Goal: Transaction & Acquisition: Purchase product/service

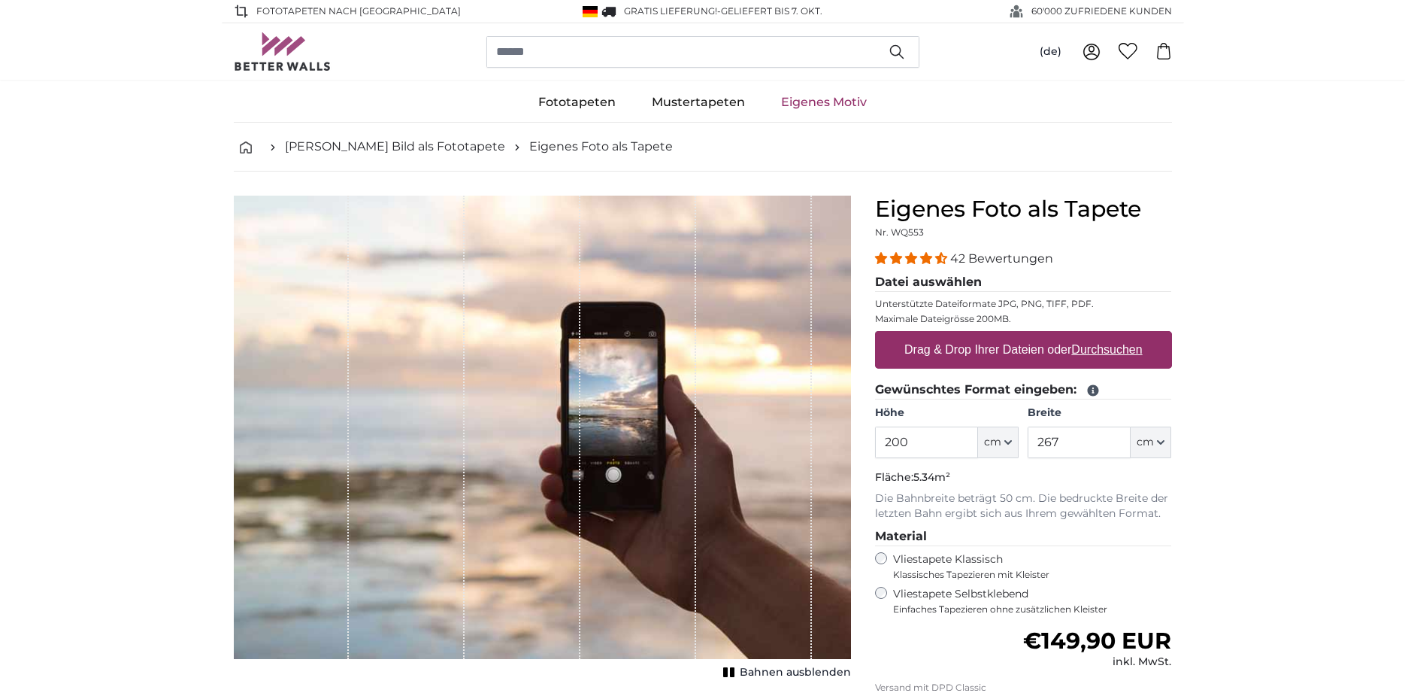
drag, startPoint x: 913, startPoint y: 444, endPoint x: 836, endPoint y: 435, distance: 77.3
click at [875, 435] on input "200" at bounding box center [926, 442] width 103 height 32
type input "150"
drag, startPoint x: 1065, startPoint y: 439, endPoint x: 977, endPoint y: 439, distance: 88.0
click at [1028, 439] on input "267" at bounding box center [1079, 442] width 103 height 32
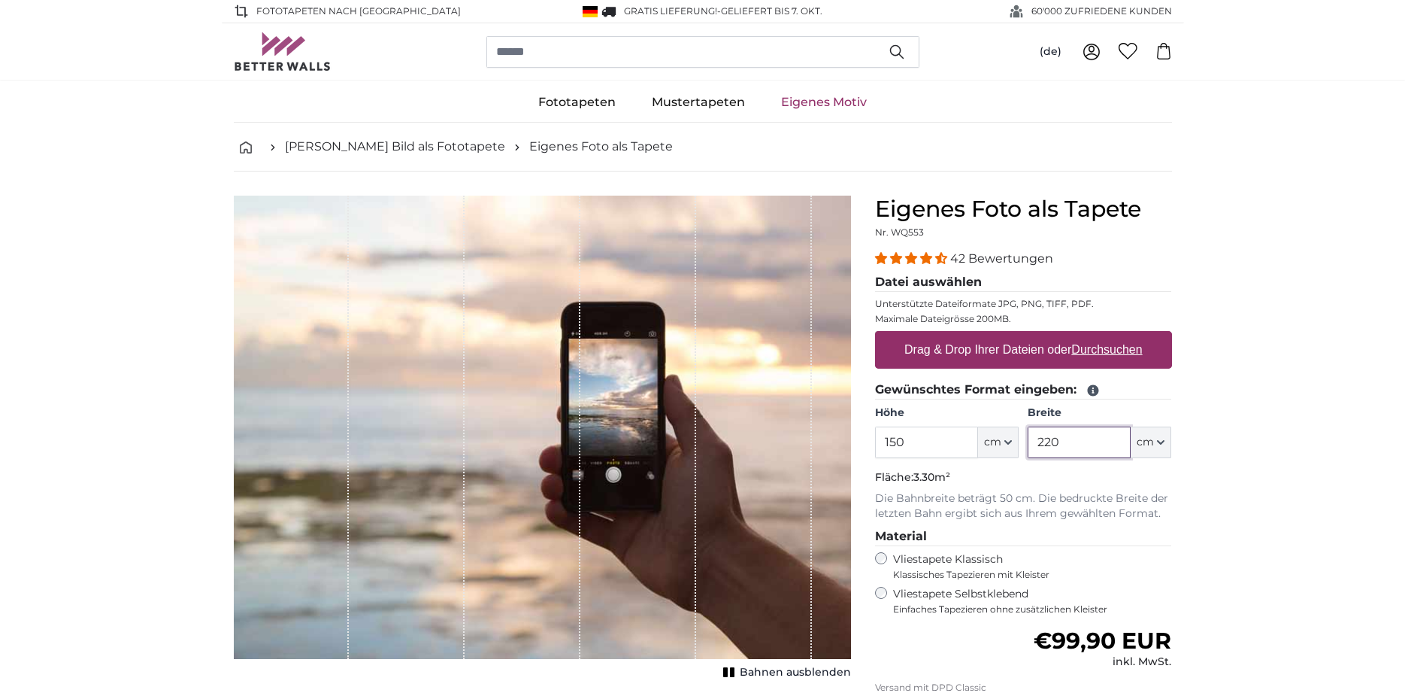
type input "220"
click at [1093, 352] on u "Durchsuchen" at bounding box center [1106, 349] width 71 height 13
click at [1093, 335] on input "Drag & Drop Ihrer Dateien oder Durchsuchen" at bounding box center [1023, 333] width 297 height 5
type input "**********"
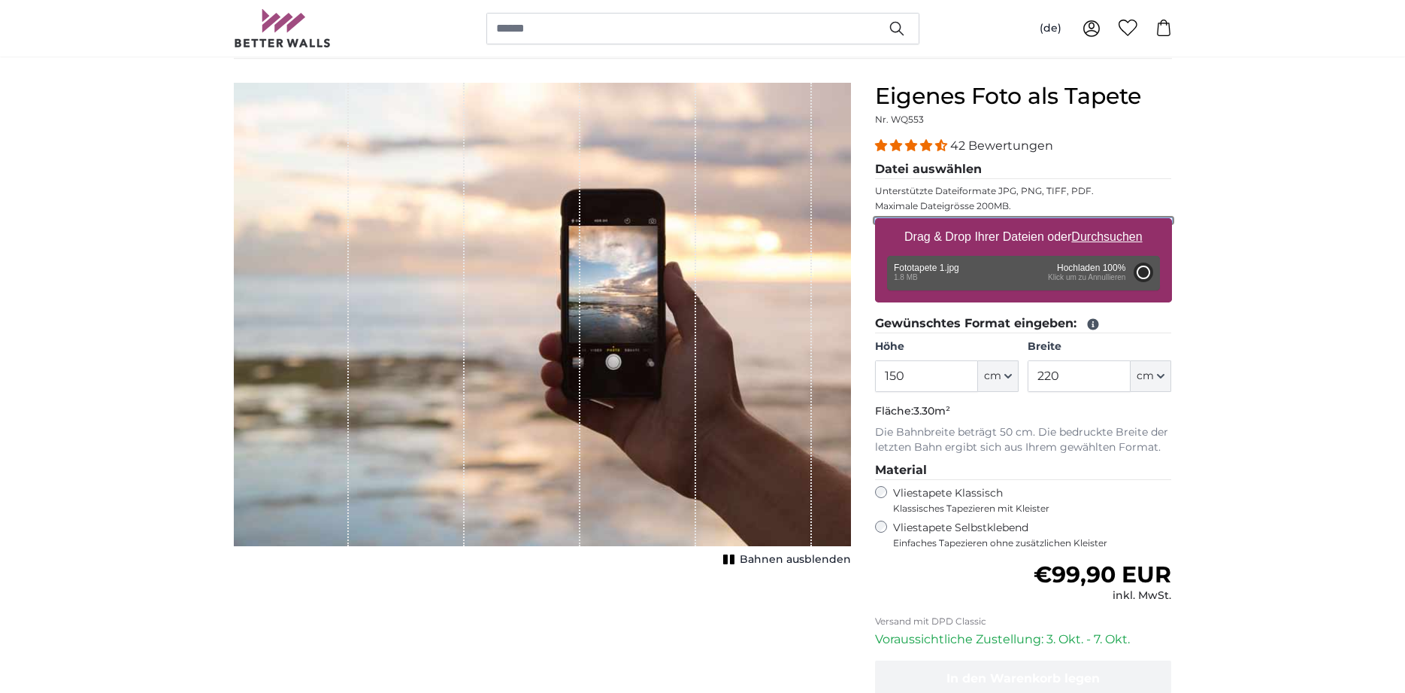
scroll to position [77, 0]
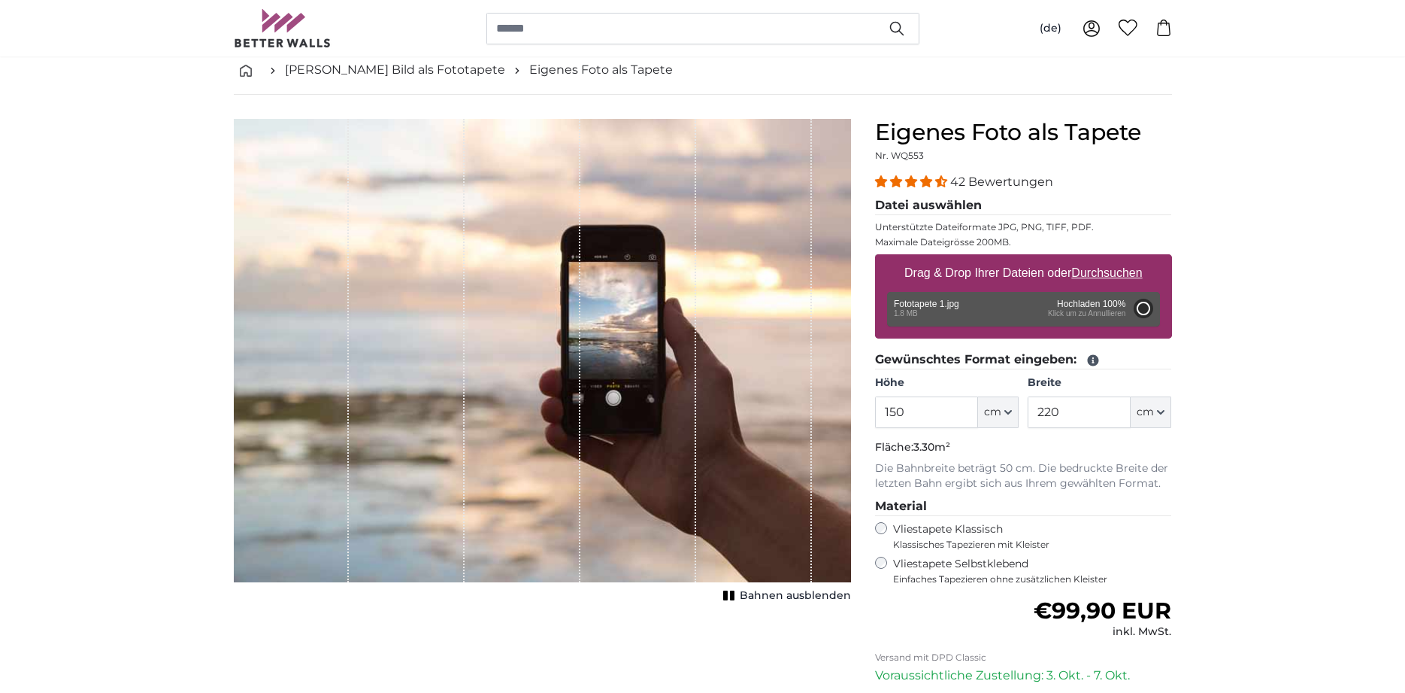
click at [1041, 308] on div "Entfernen Nochmal versuchen Entfernen Hochladen Abbrechen Nochmal versuchen Ent…" at bounding box center [1023, 309] width 273 height 35
click at [1072, 311] on div "Entfernen Nochmal versuchen Entfernen Hochladen Abbrechen Nochmal versuchen Ent…" at bounding box center [1023, 309] width 273 height 35
click at [938, 305] on div "Entfernen Nochmal versuchen Entfernen Hochladen Abbrechen Nochmal versuchen Ent…" at bounding box center [1023, 309] width 273 height 35
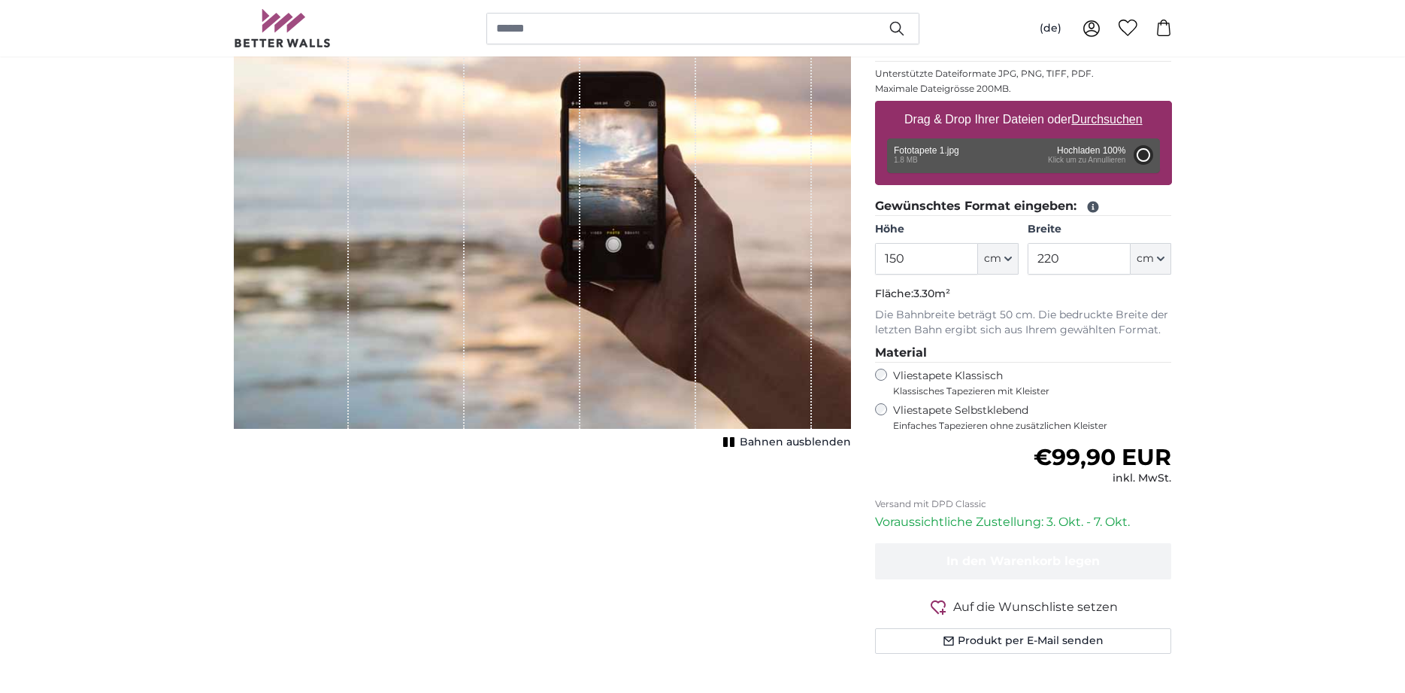
scroll to position [0, 0]
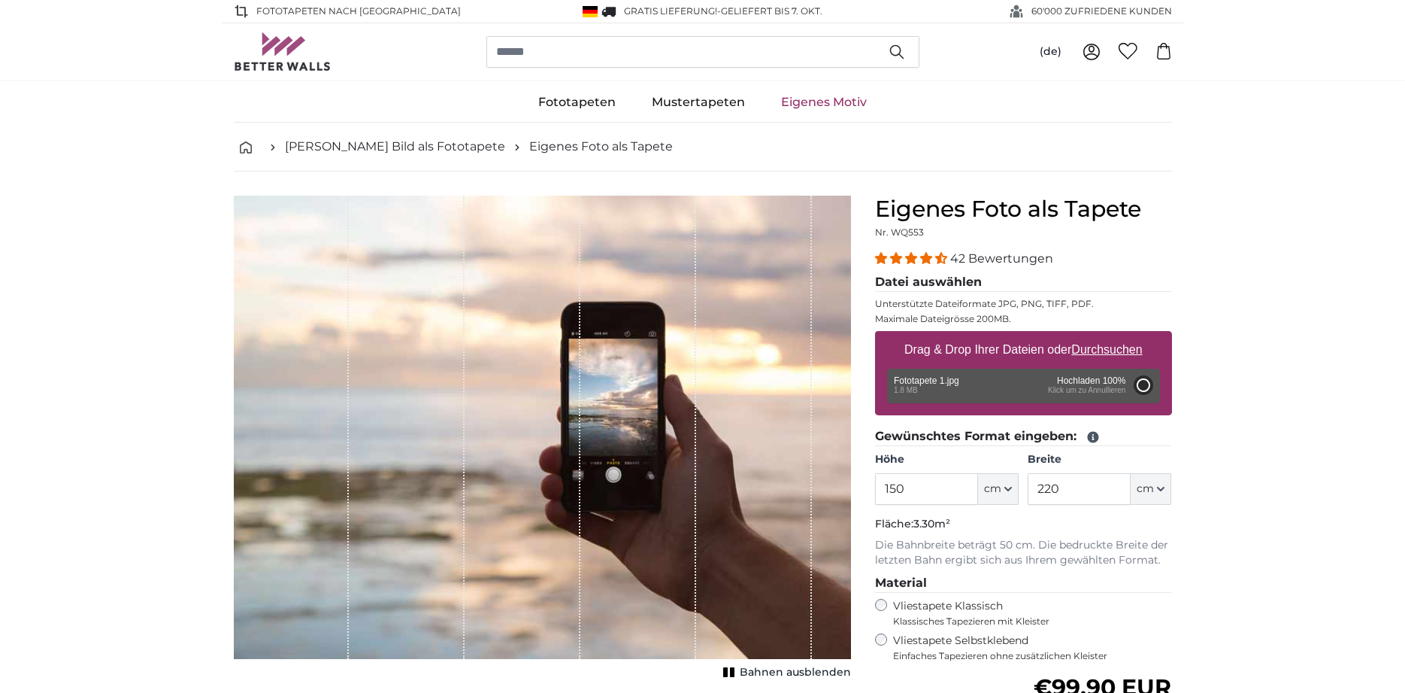
click at [618, 389] on div "1 of 1" at bounding box center [638, 426] width 116 height 463
drag, startPoint x: 738, startPoint y: 335, endPoint x: 758, endPoint y: 309, distance: 32.6
click at [757, 310] on div "1 of 1" at bounding box center [542, 426] width 617 height 463
drag, startPoint x: 806, startPoint y: 370, endPoint x: 835, endPoint y: 293, distance: 81.8
click at [833, 308] on div "1 of 1" at bounding box center [542, 426] width 617 height 463
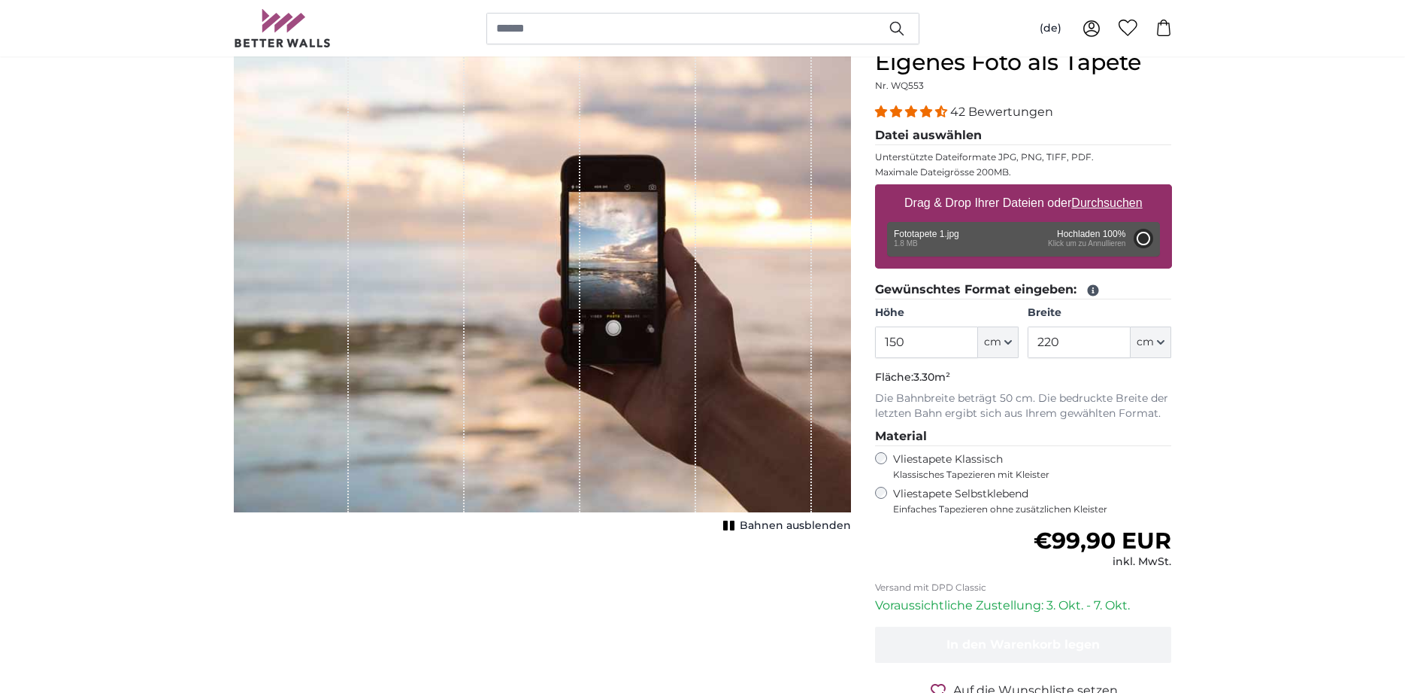
scroll to position [153, 0]
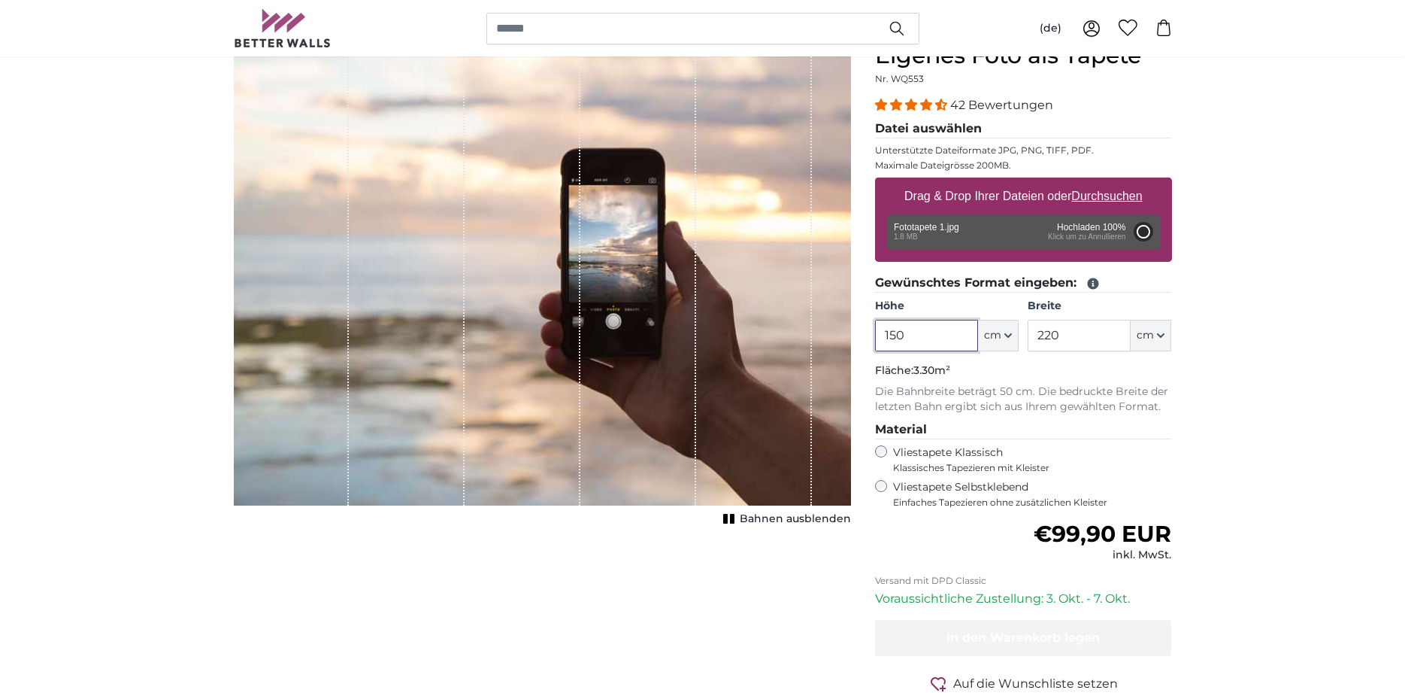
click at [957, 340] on input "150" at bounding box center [926, 336] width 103 height 32
click at [1090, 338] on input "220" at bounding box center [1079, 336] width 103 height 32
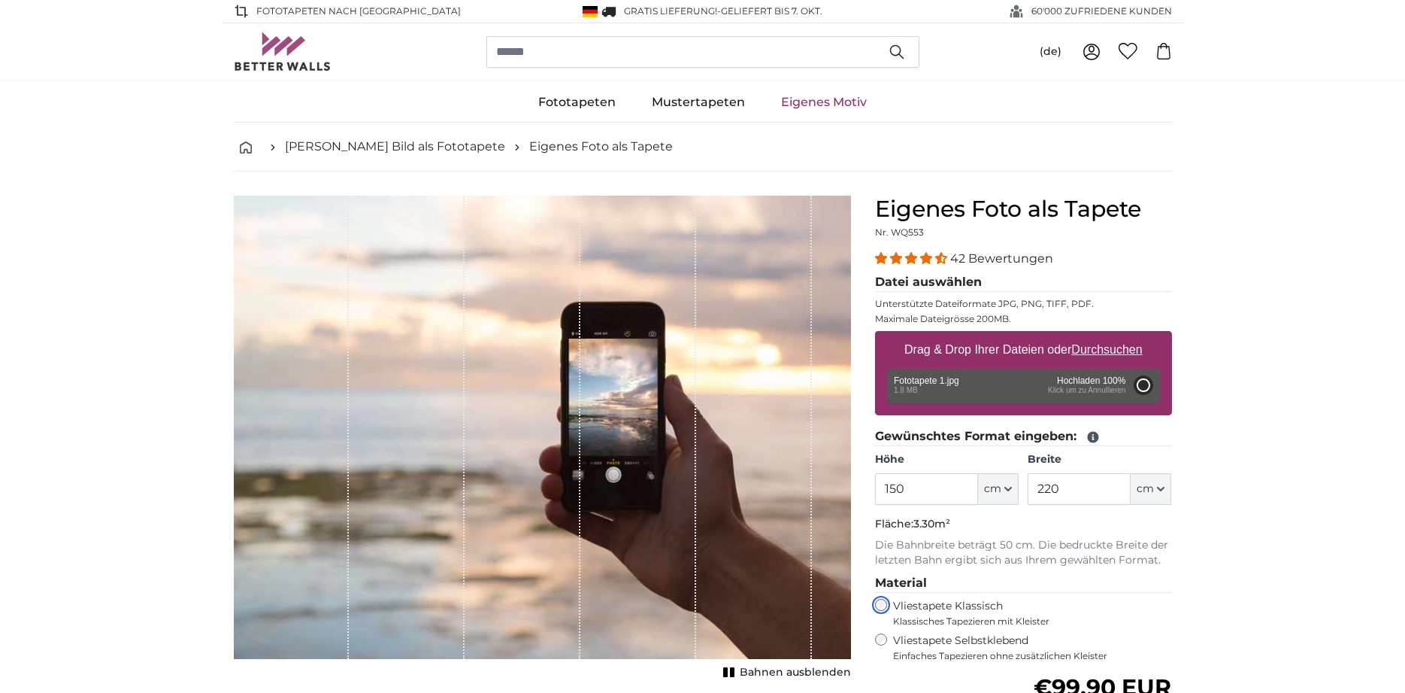
scroll to position [77, 0]
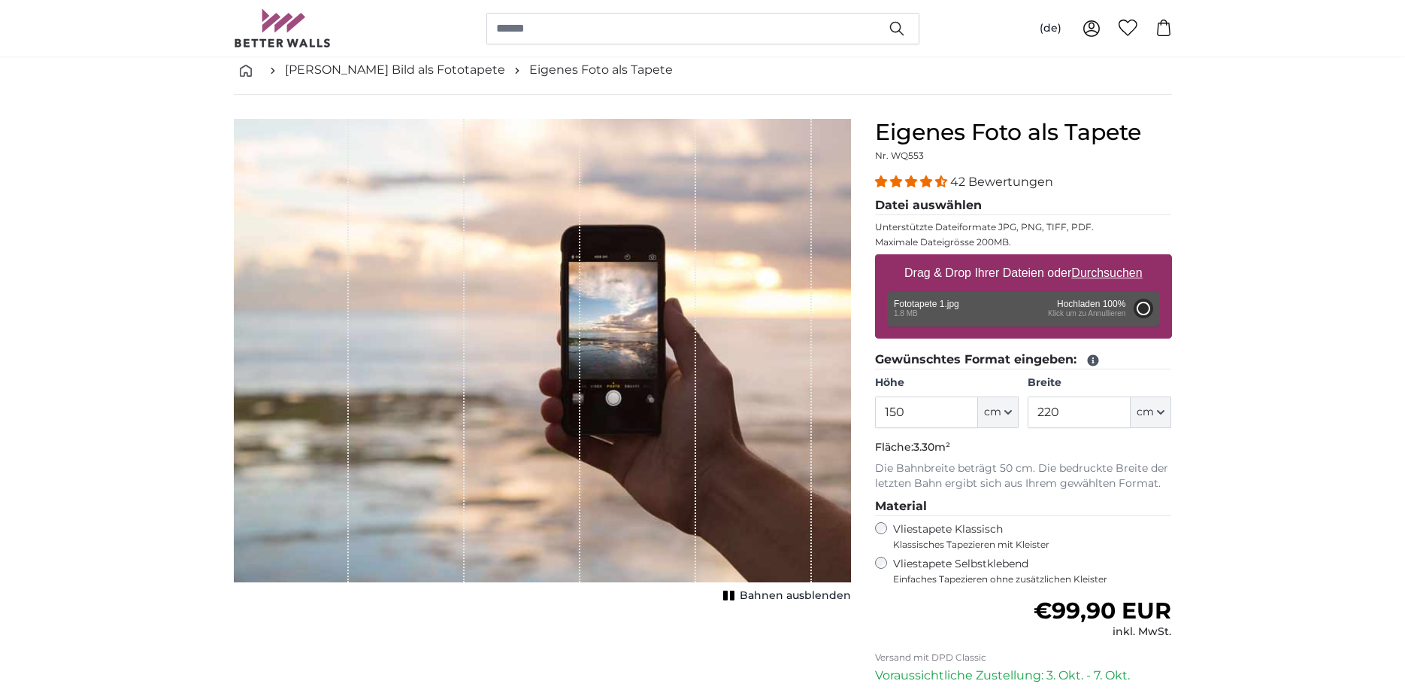
click at [732, 594] on icon "1 of 1" at bounding box center [729, 595] width 15 height 11
click at [729, 594] on rect "1 of 1" at bounding box center [726, 595] width 5 height 10
click at [732, 594] on icon "1 of 1" at bounding box center [729, 595] width 15 height 11
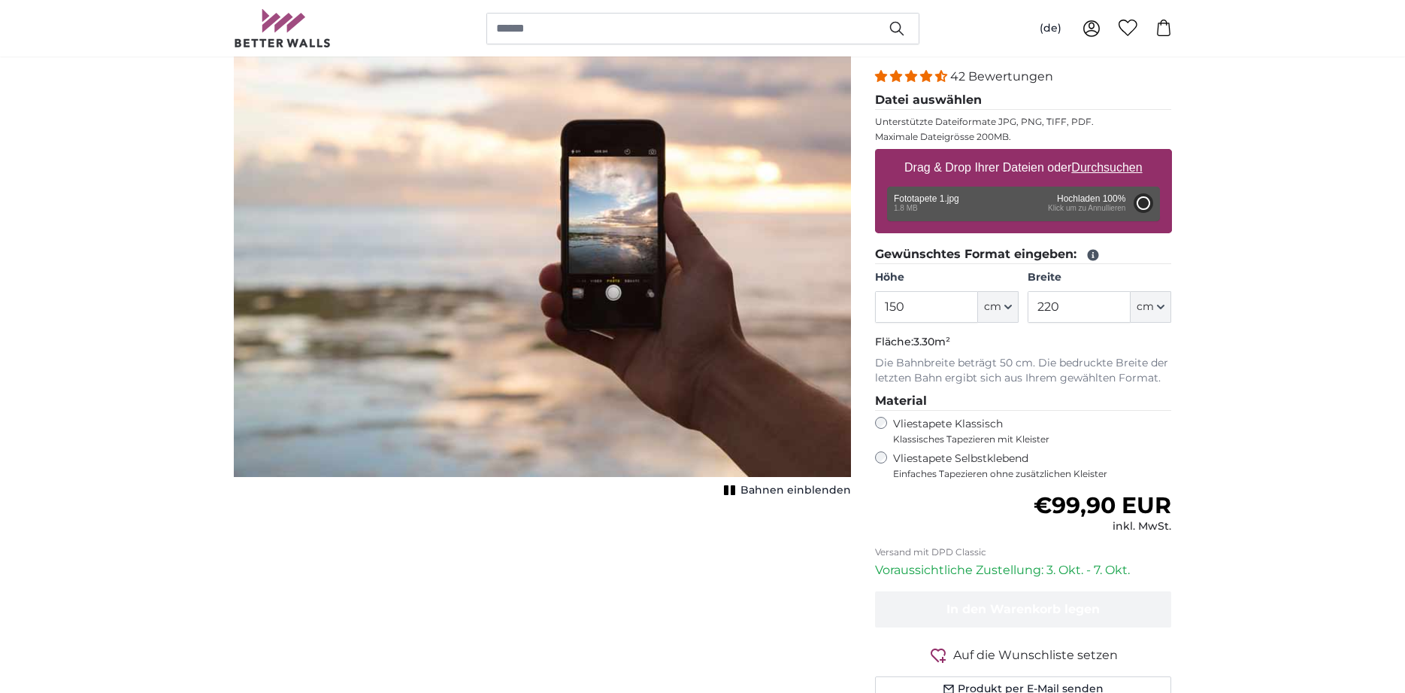
scroll to position [153, 0]
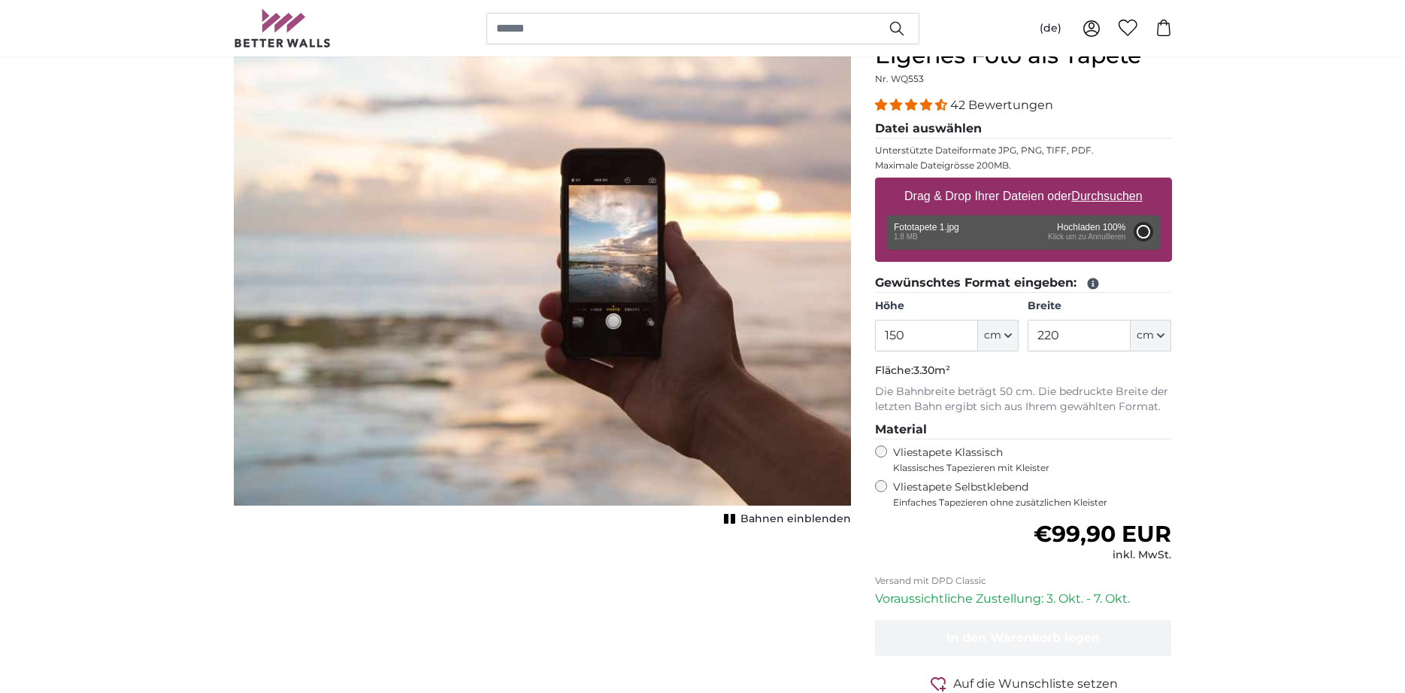
click at [1090, 283] on icon at bounding box center [1092, 283] width 11 height 11
click at [1141, 234] on button "Abbrechen" at bounding box center [1143, 232] width 20 height 20
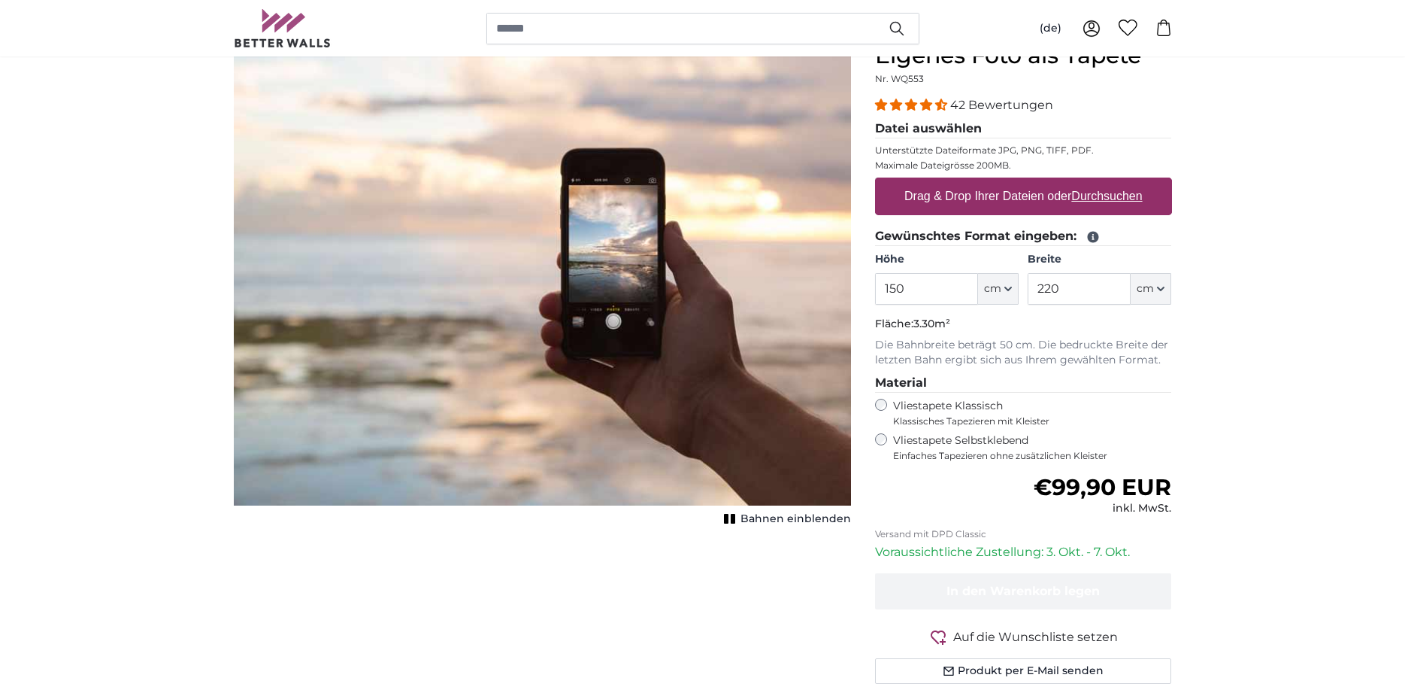
click at [1129, 195] on u "Durchsuchen" at bounding box center [1106, 195] width 71 height 13
click at [1129, 182] on input "Drag & Drop Ihrer Dateien oder Durchsuchen" at bounding box center [1023, 179] width 297 height 5
type input "**********"
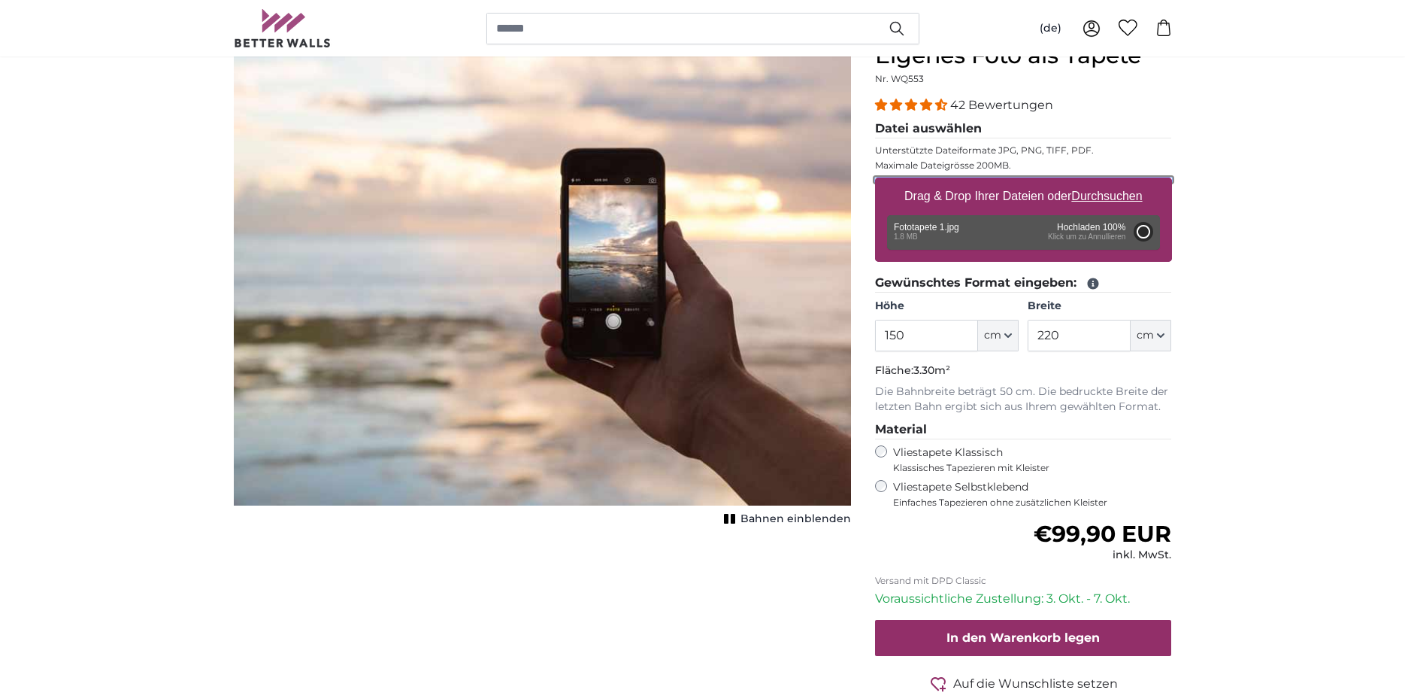
type input "200"
type input "356"
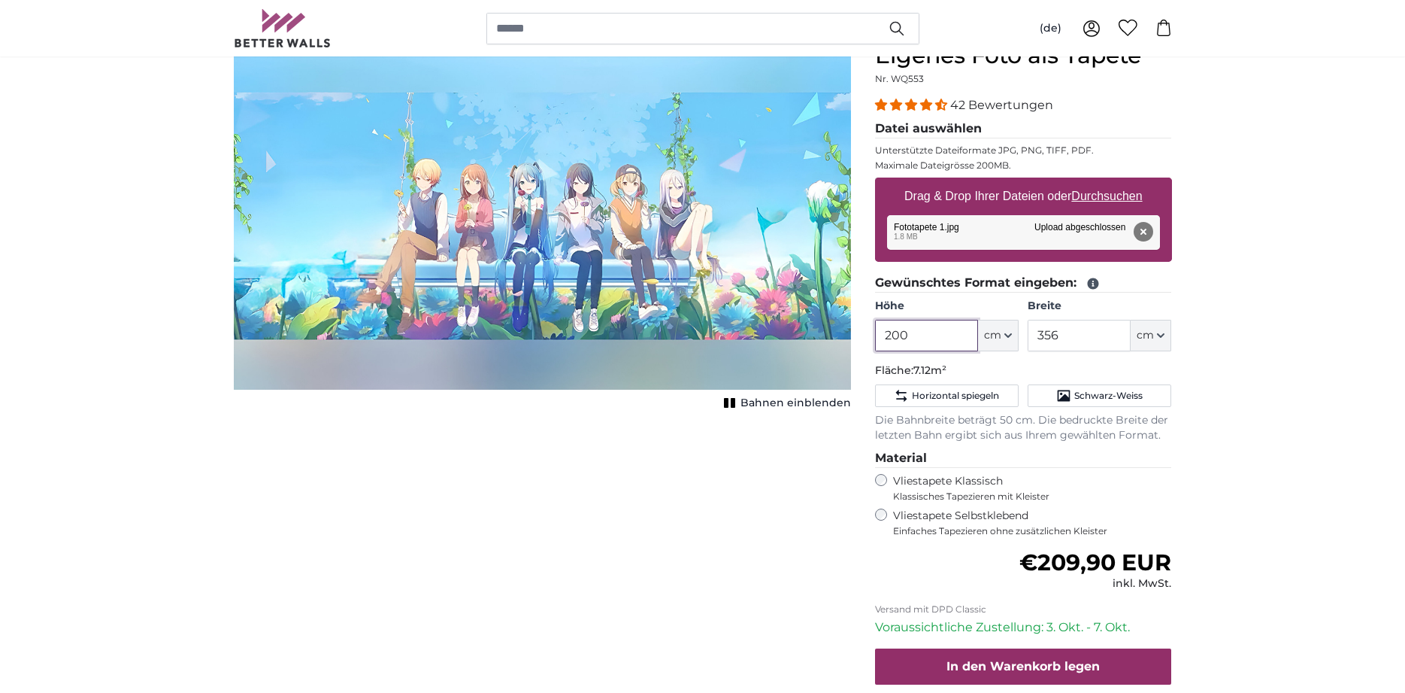
drag, startPoint x: 926, startPoint y: 332, endPoint x: 886, endPoint y: 332, distance: 40.6
click at [886, 332] on input "200" at bounding box center [926, 336] width 103 height 32
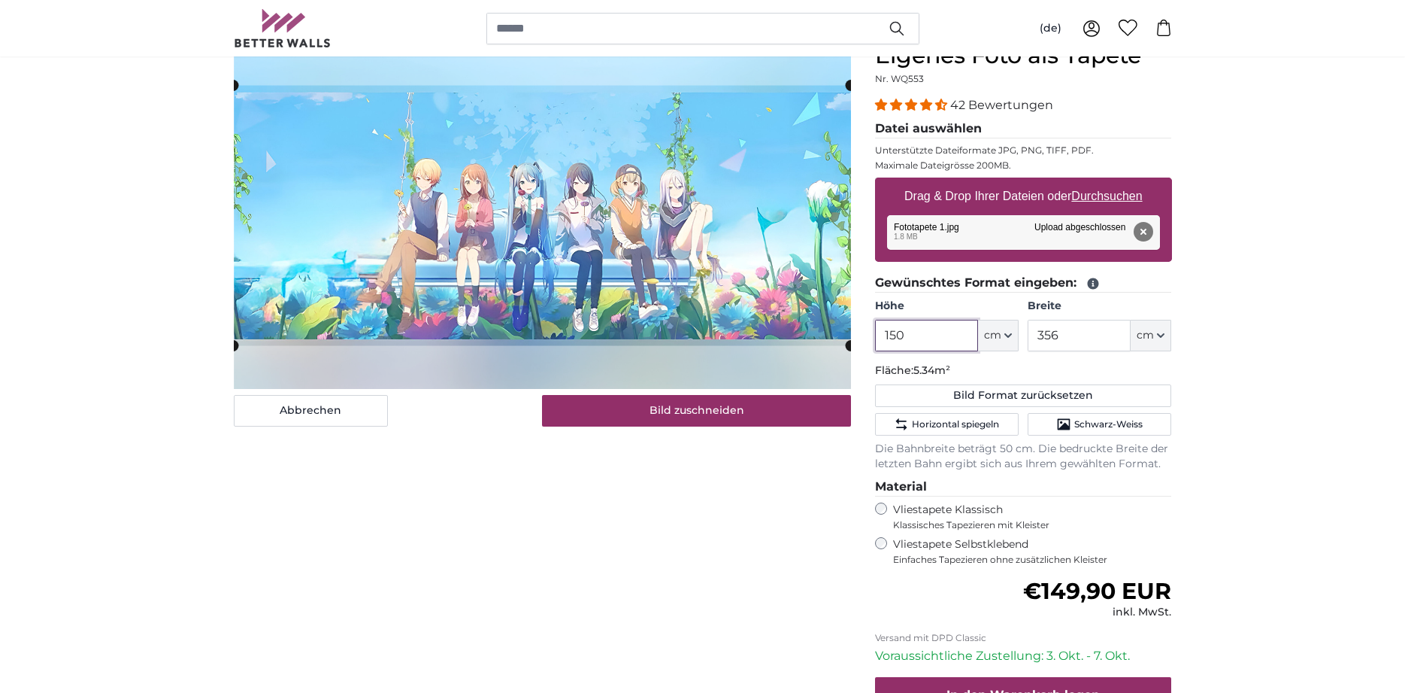
type input "150"
drag, startPoint x: 1074, startPoint y: 338, endPoint x: 1006, endPoint y: 332, distance: 68.7
click at [1028, 332] on input "356" at bounding box center [1079, 336] width 103 height 32
type input "220"
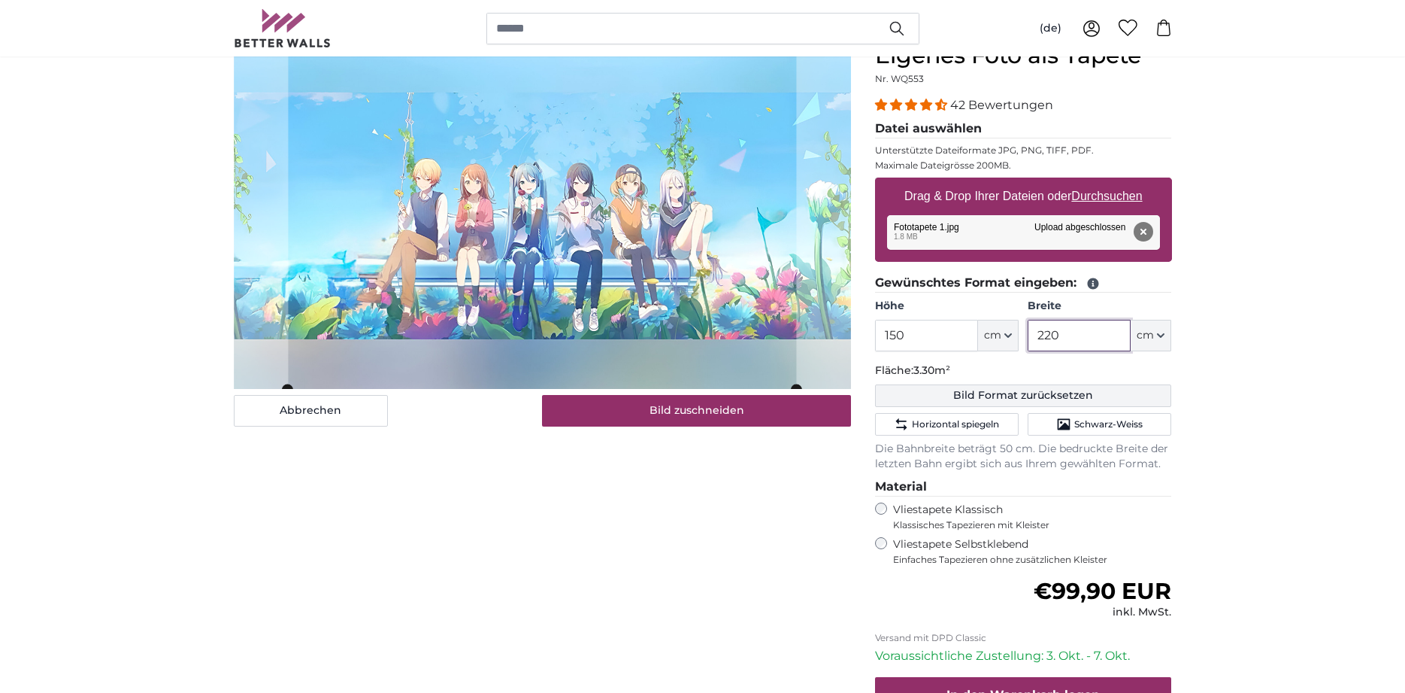
type input "220"
click at [1008, 397] on button "Bild Format zurücksetzen" at bounding box center [1023, 395] width 297 height 23
type input "200"
type input "356"
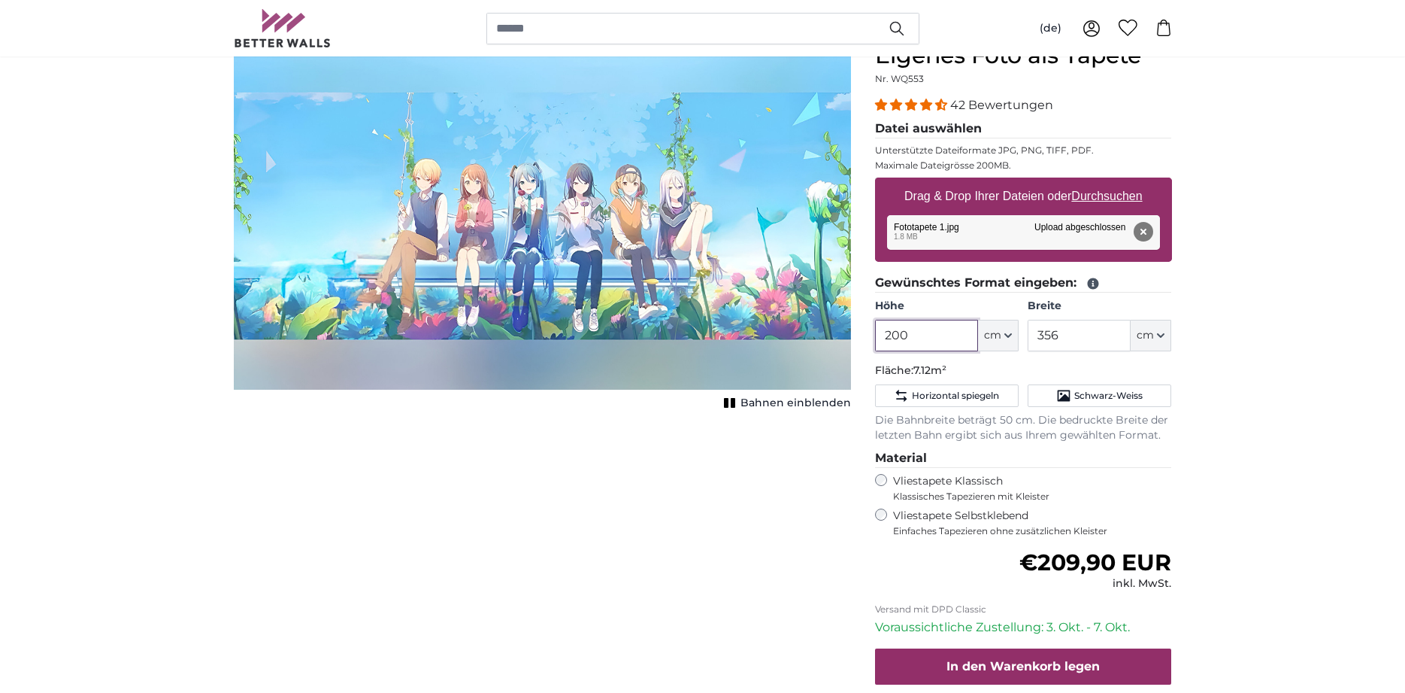
drag, startPoint x: 930, startPoint y: 335, endPoint x: 854, endPoint y: 330, distance: 76.1
click at [875, 330] on input "200" at bounding box center [926, 336] width 103 height 32
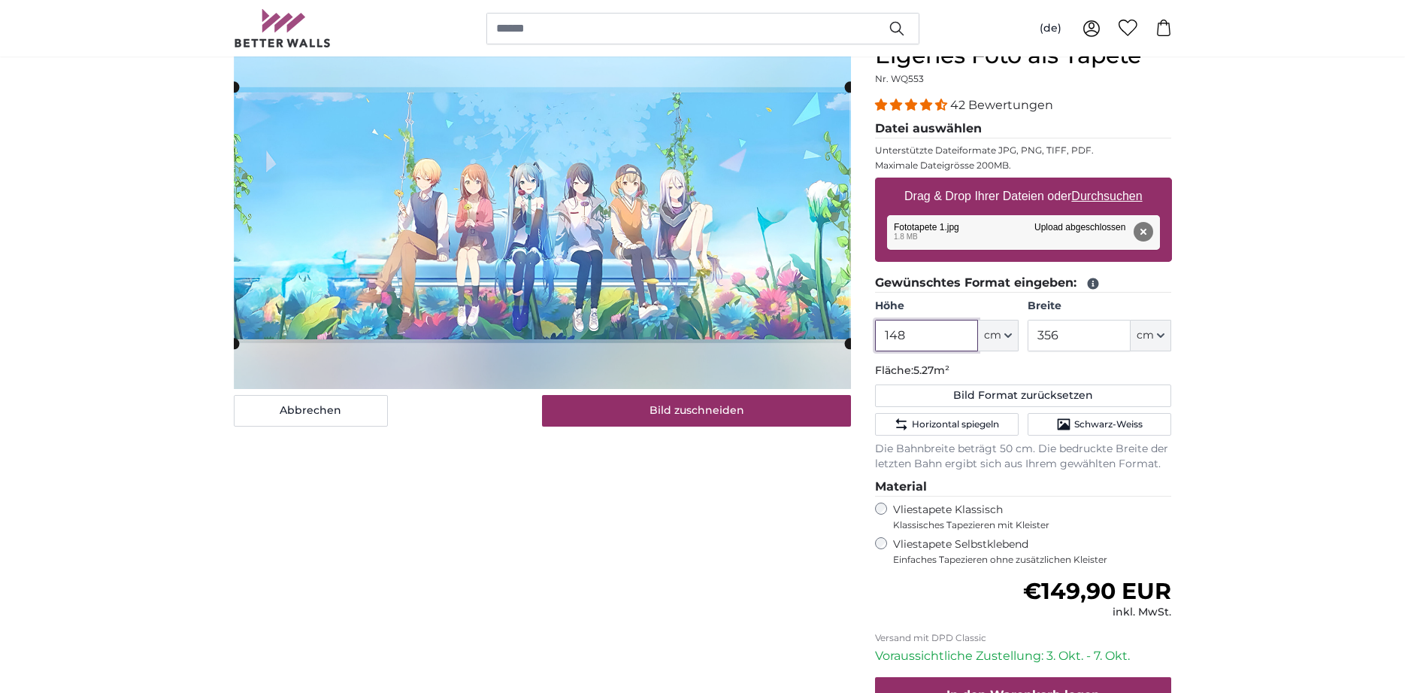
click at [0, 0] on slot at bounding box center [0, 0] width 0 height 0
click at [477, 150] on cropper-handle at bounding box center [543, 212] width 616 height 256
type input "148"
drag, startPoint x: 1069, startPoint y: 336, endPoint x: 1038, endPoint y: 334, distance: 31.7
click at [1038, 334] on input "356" at bounding box center [1079, 336] width 103 height 32
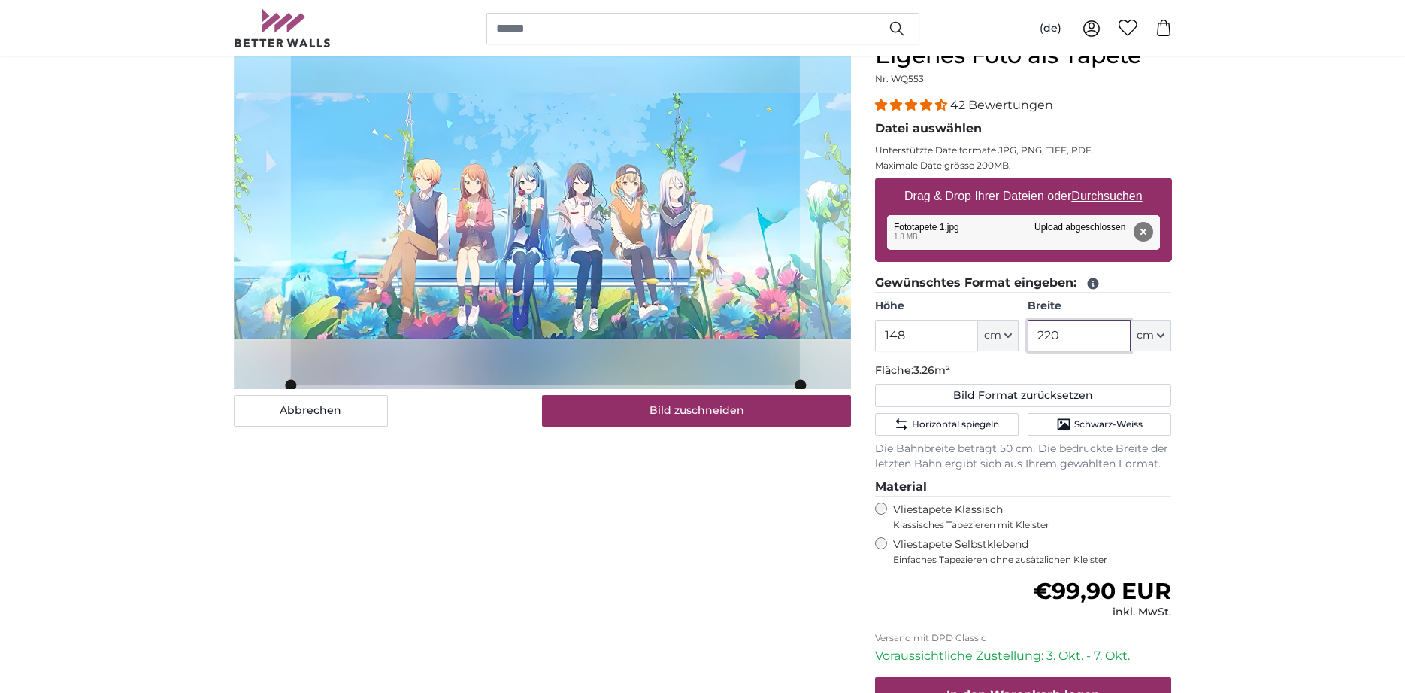
click at [0, 0] on slot at bounding box center [0, 0] width 0 height 0
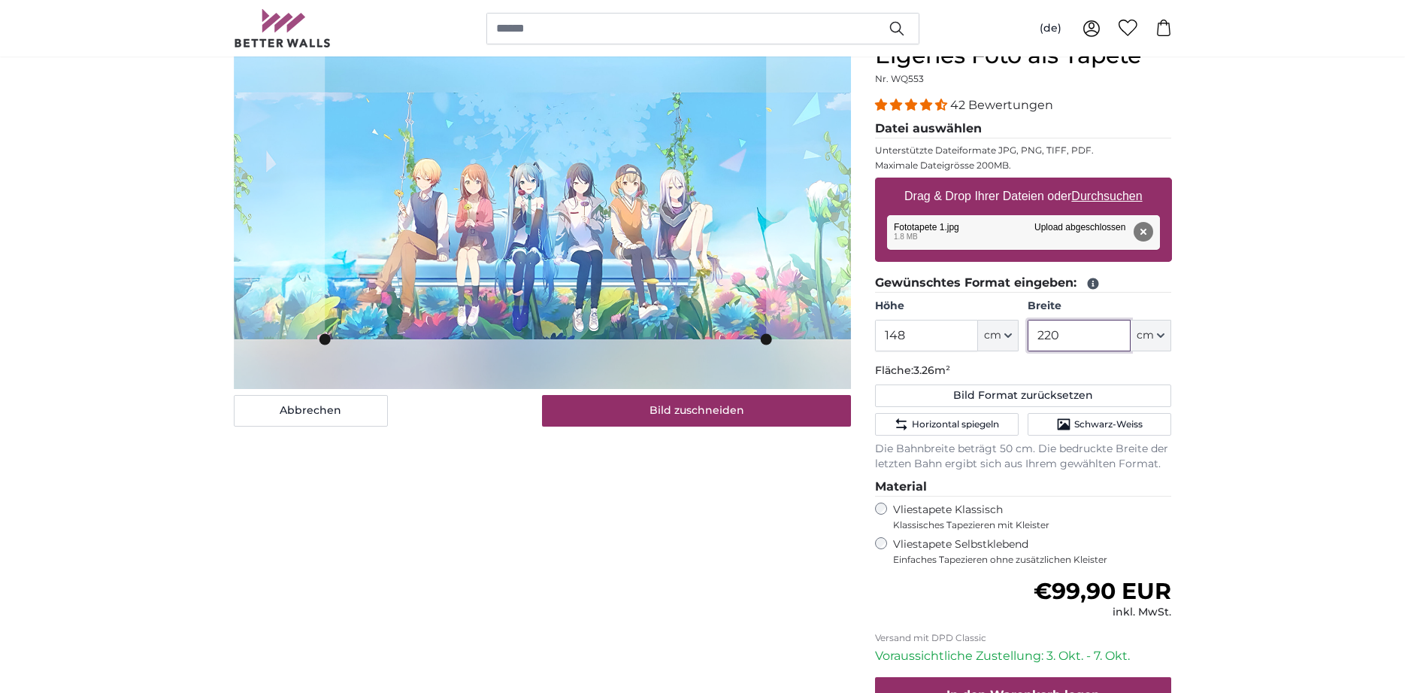
click at [0, 0] on slot at bounding box center [0, 0] width 0 height 0
click at [502, 62] on cropper-handle at bounding box center [545, 190] width 441 height 297
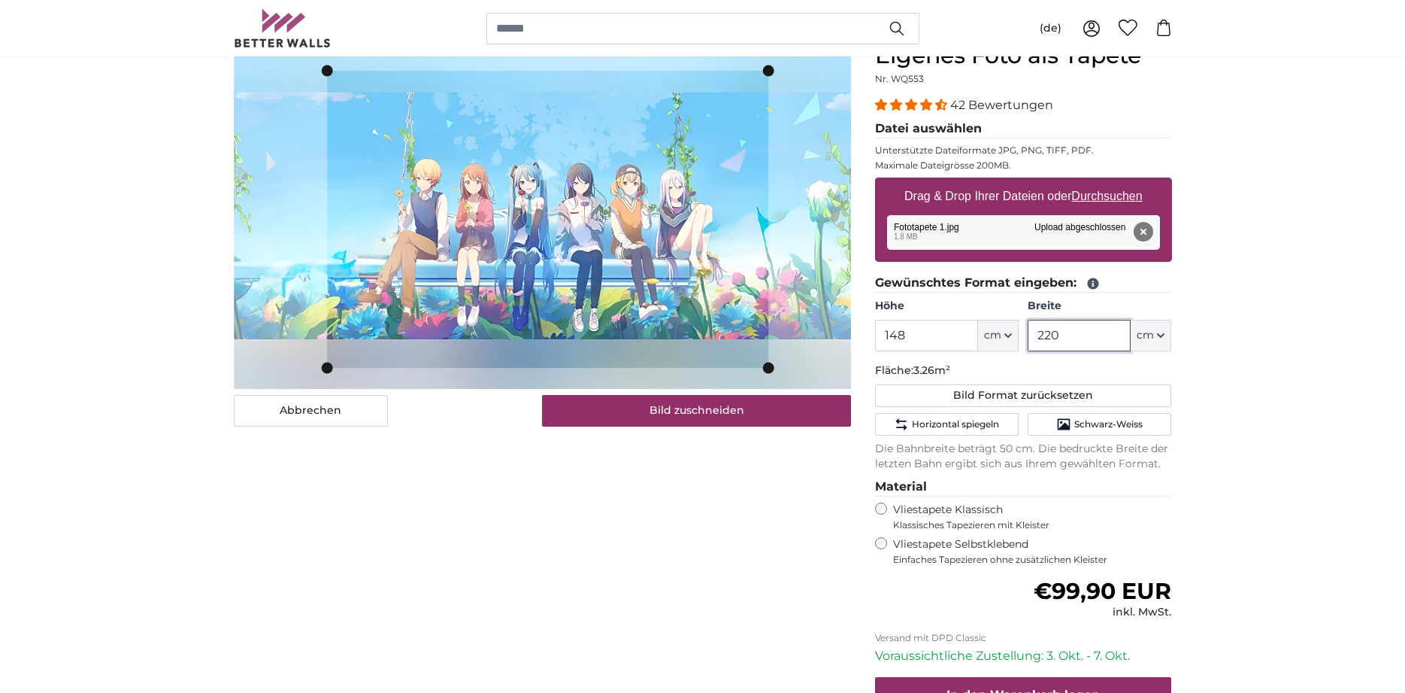
click at [504, 113] on cropper-handle at bounding box center [547, 219] width 441 height 297
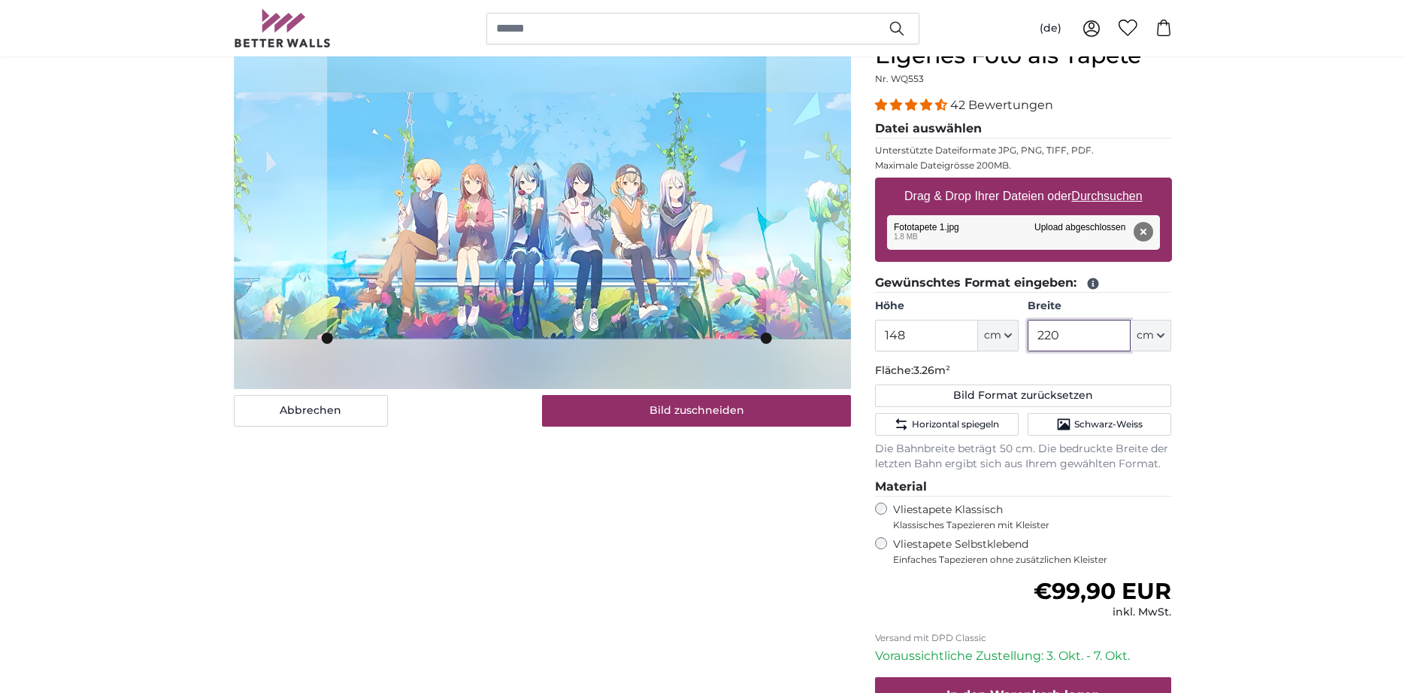
click at [900, 352] on product-detail "Abbrechen Bild zuschneiden Bahnen einblenden Eigenes Foto als Tapete Nr. WQ553 …" at bounding box center [703, 420] width 962 height 805
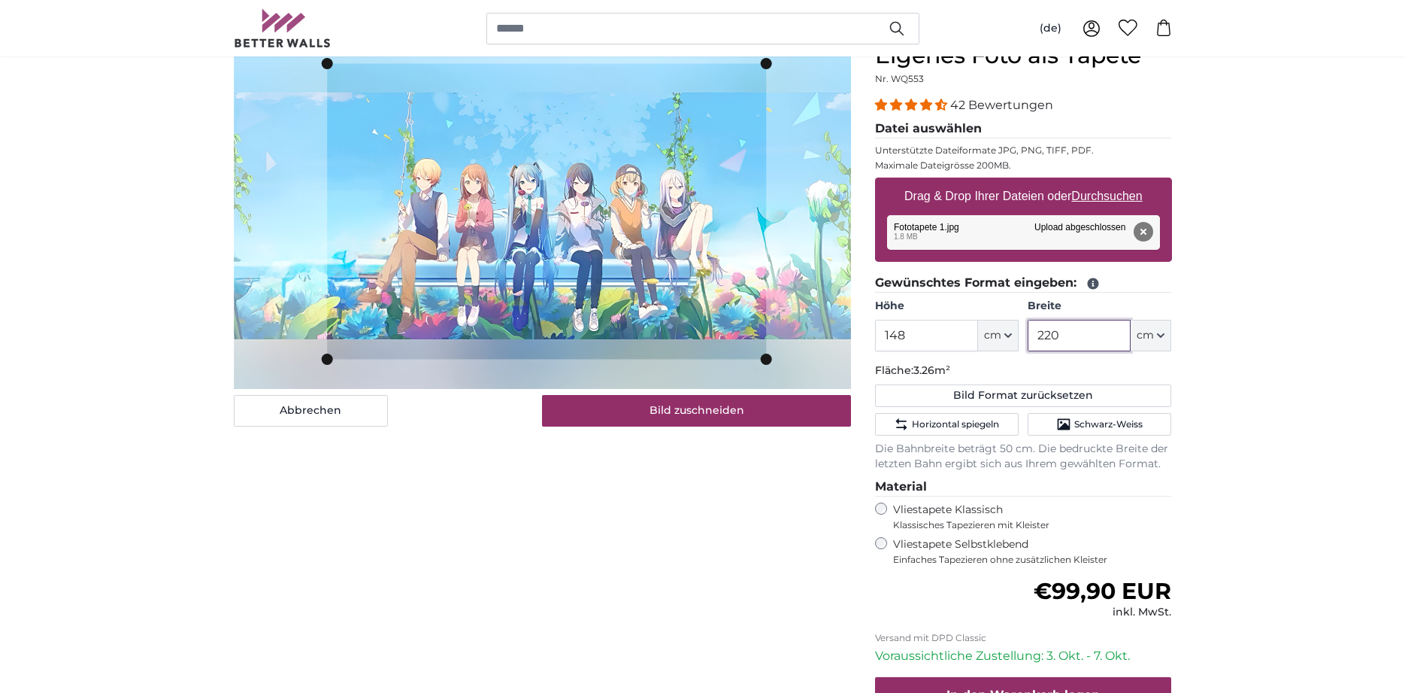
click at [756, 89] on cropper-handle at bounding box center [546, 212] width 439 height 296
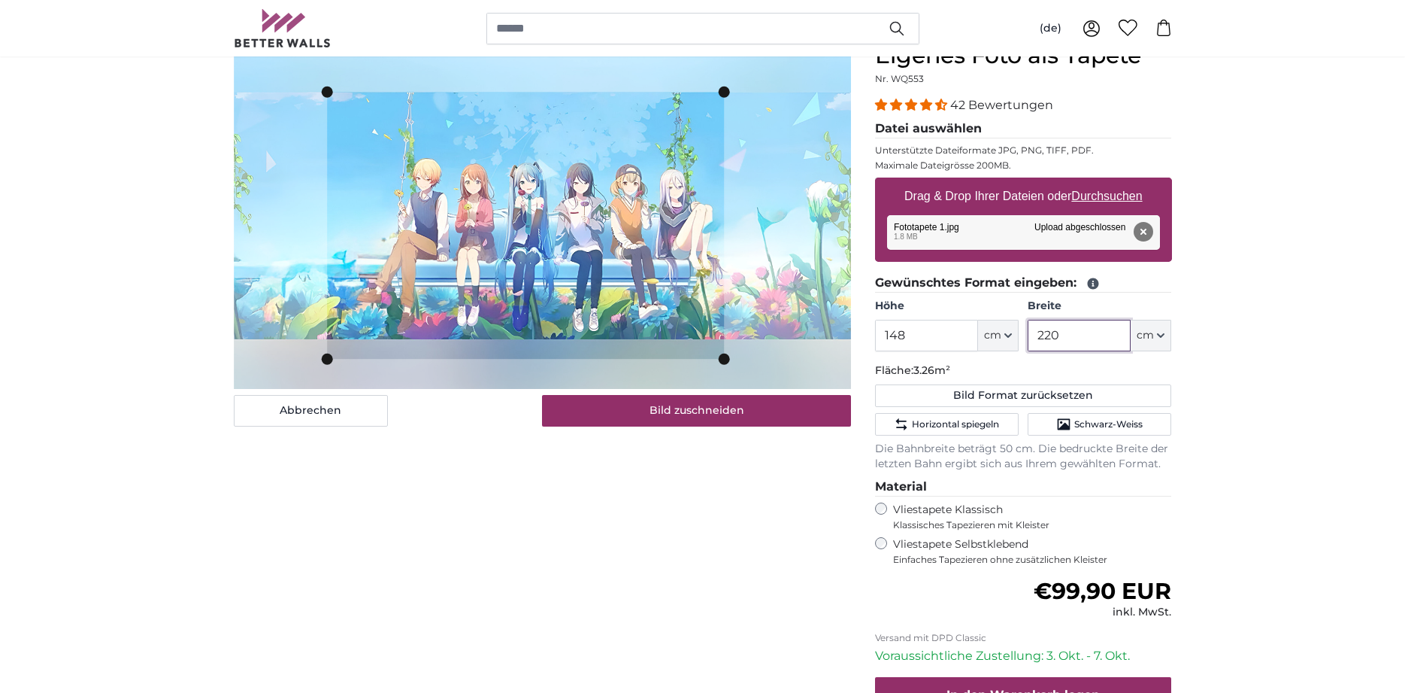
click at [0, 0] on slot at bounding box center [0, 0] width 0 height 0
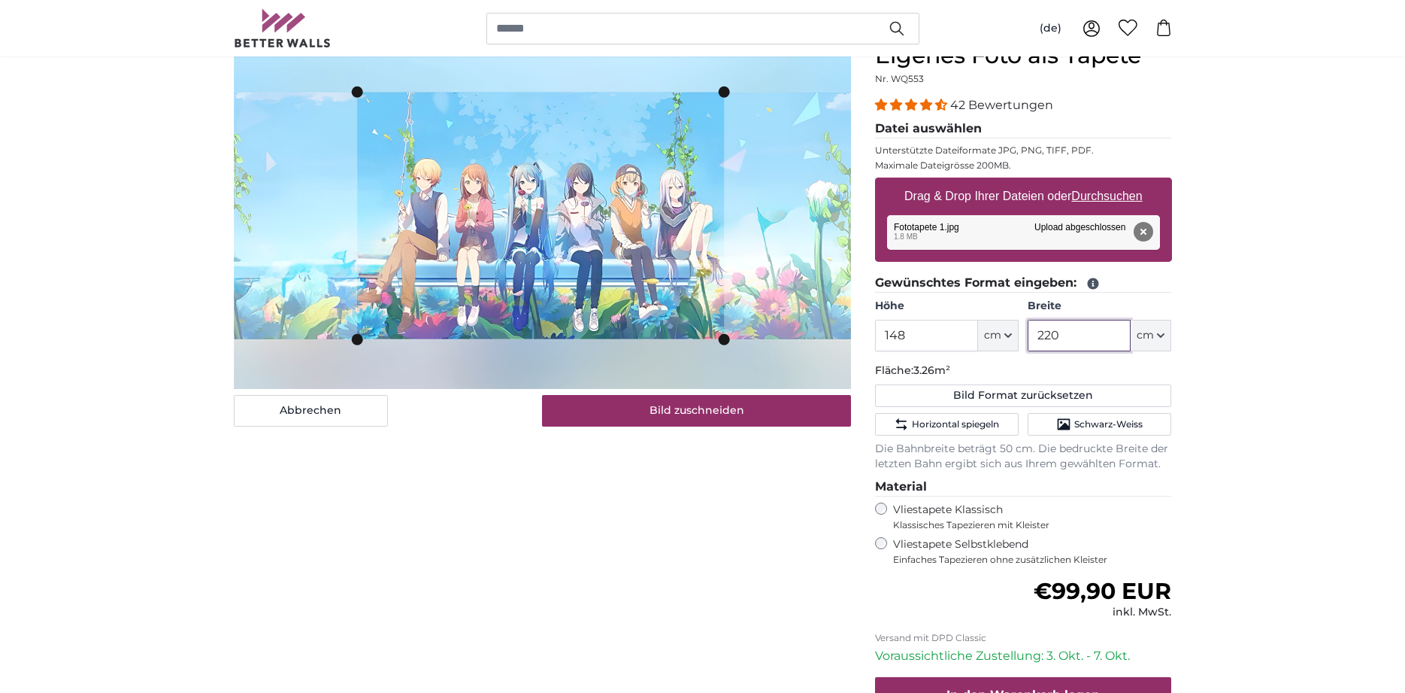
click at [0, 0] on slot at bounding box center [0, 0] width 0 height 0
type input "220"
click at [723, 223] on cropper-handle at bounding box center [722, 215] width 11 height 246
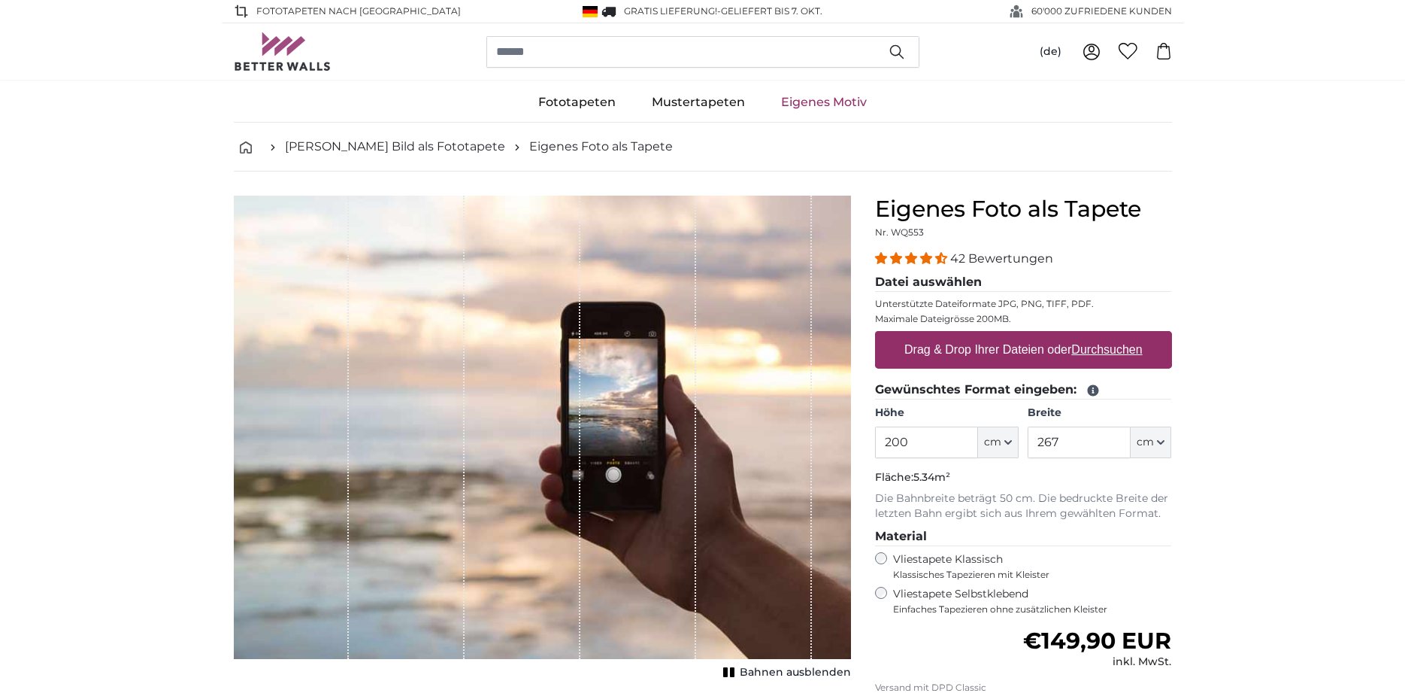
click at [1096, 352] on u "Durchsuchen" at bounding box center [1106, 349] width 71 height 13
click at [1096, 335] on input "Drag & Drop Ihrer Dateien oder Durchsuchen" at bounding box center [1023, 333] width 297 height 5
type input "**********"
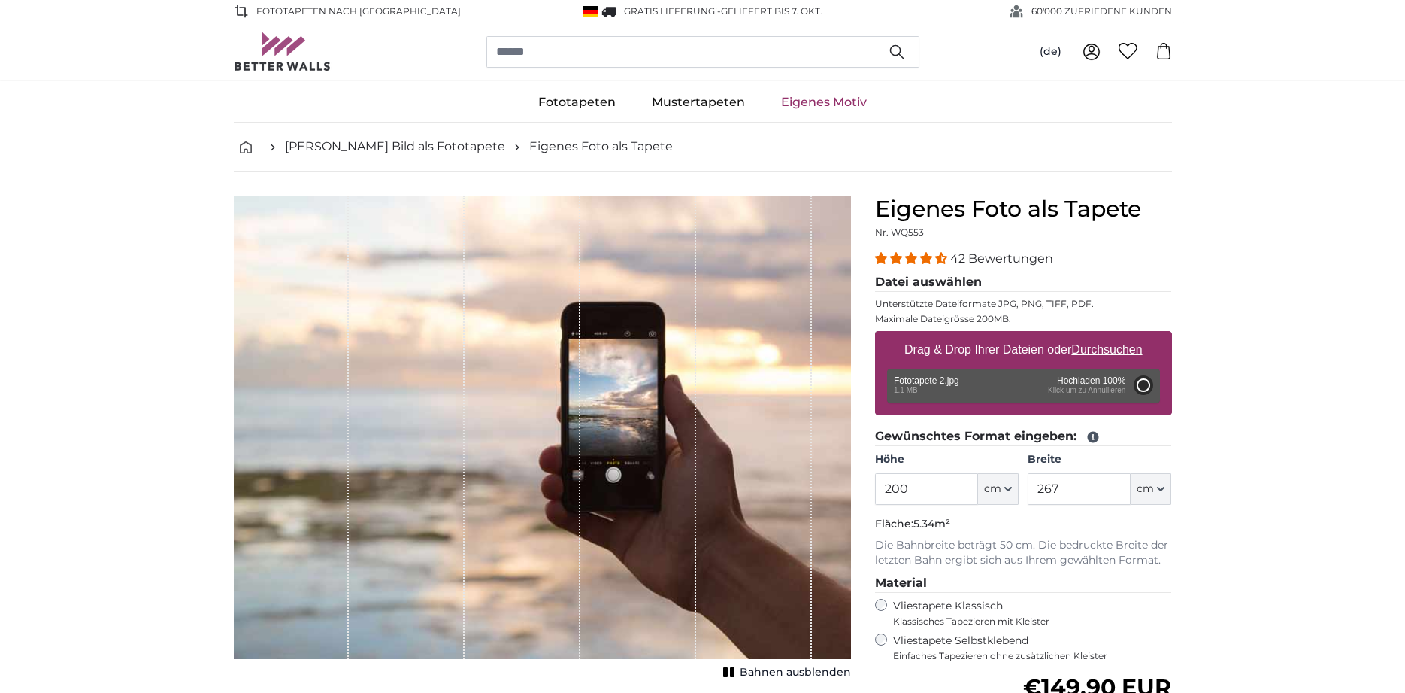
click at [926, 380] on div "Entfernen Nochmal versuchen Entfernen Hochladen Abbrechen Nochmal versuchen Ent…" at bounding box center [1023, 385] width 273 height 35
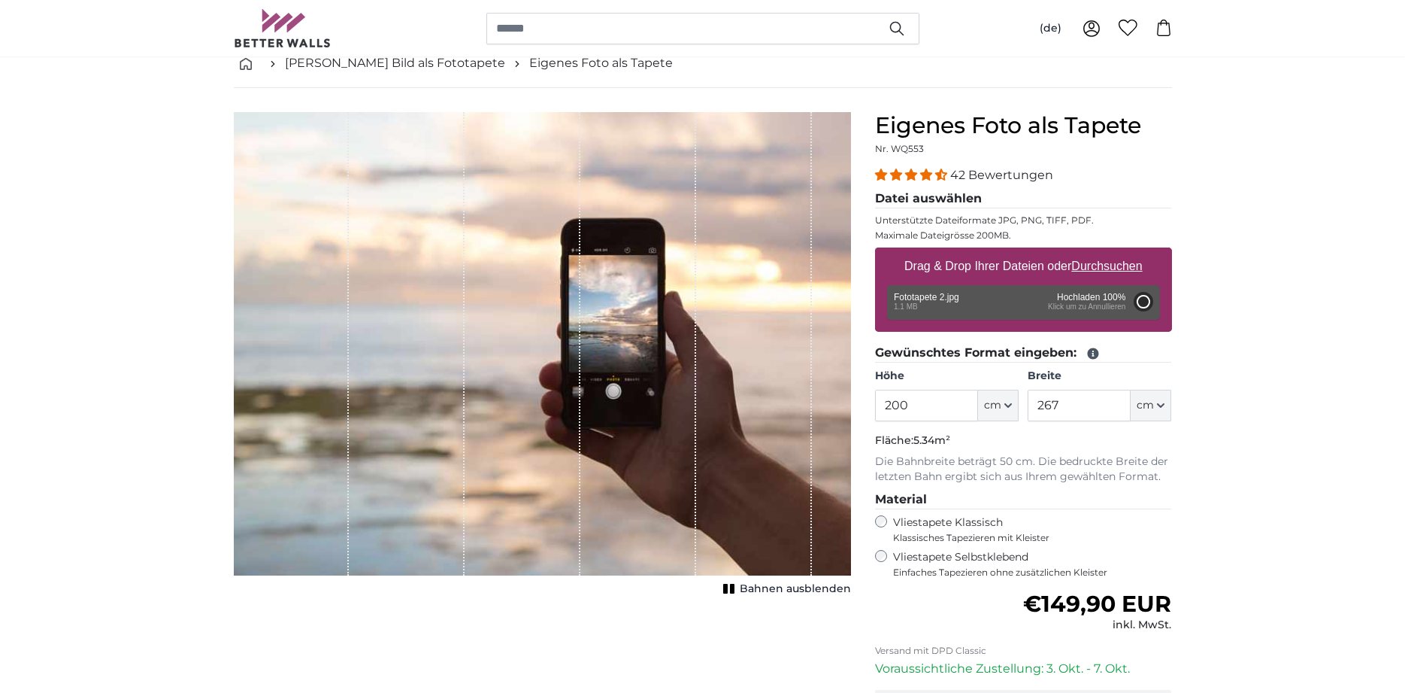
scroll to position [153, 0]
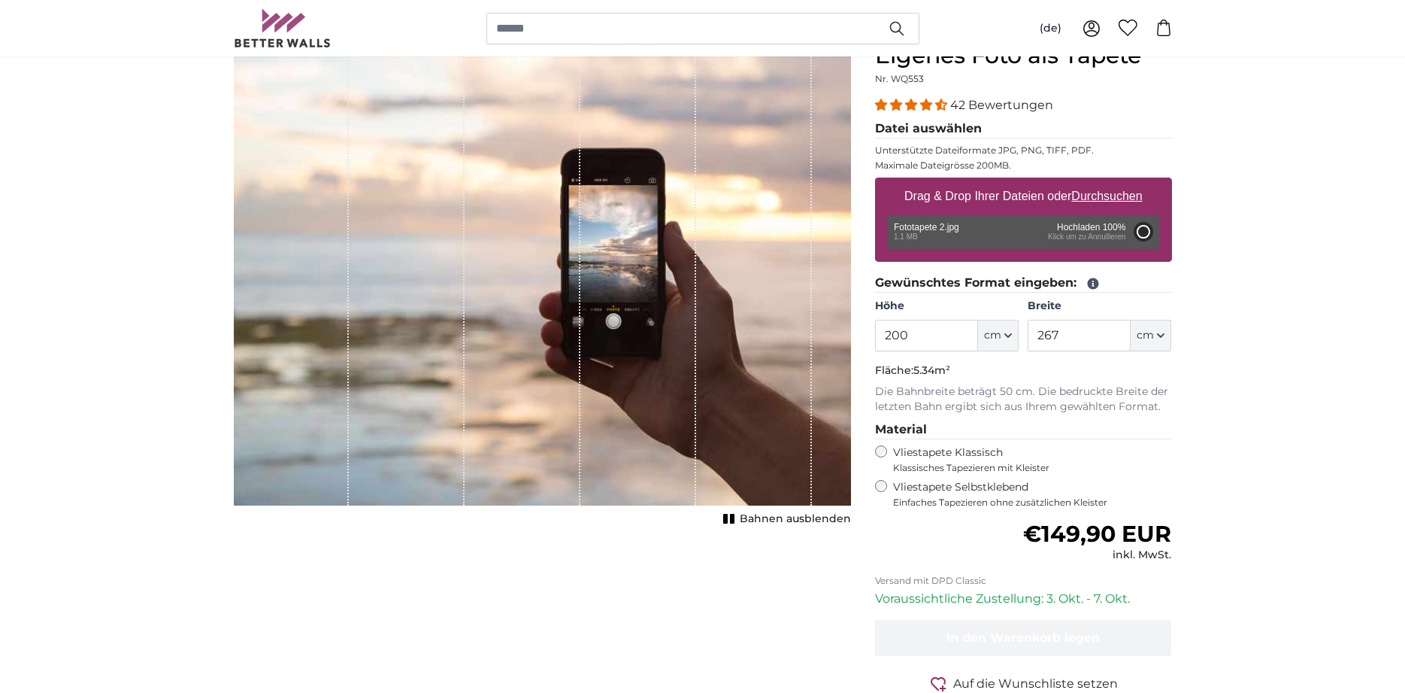
click at [987, 200] on label "Drag & Drop Ihrer Dateien oder Durchsuchen" at bounding box center [1024, 196] width 250 height 30
click at [987, 182] on input "Drag & Drop Ihrer Dateien oder Durchsuchen" at bounding box center [1023, 179] width 297 height 5
click at [1144, 231] on button "Abbrechen" at bounding box center [1143, 232] width 20 height 20
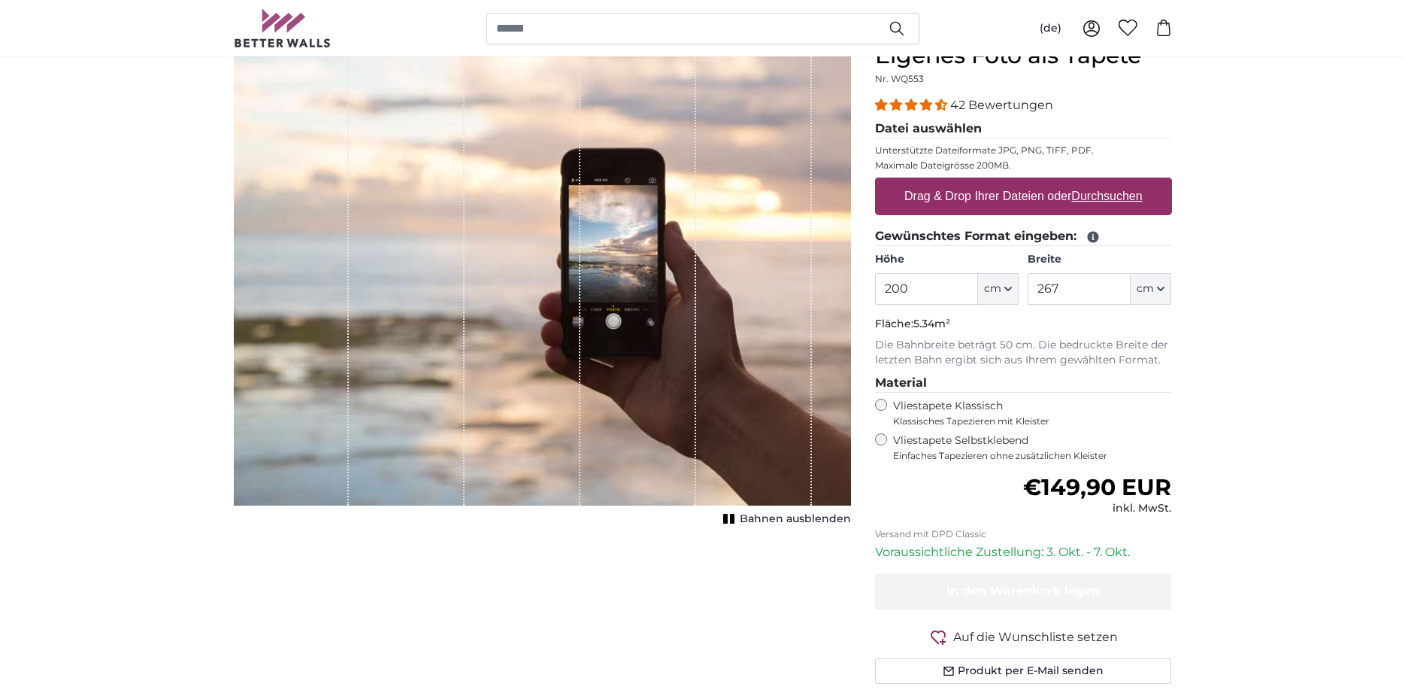
click at [1117, 201] on u "Durchsuchen" at bounding box center [1106, 195] width 71 height 13
click at [1117, 182] on input "Drag & Drop Ihrer Dateien oder Durchsuchen" at bounding box center [1023, 179] width 297 height 5
click at [1057, 193] on label "Drag & Drop Ihrer Dateien oder Durchsuchen" at bounding box center [1024, 196] width 250 height 30
click at [1057, 182] on input "Drag & Drop Ihrer Dateien oder Durchsuchen" at bounding box center [1023, 179] width 297 height 5
type input "**********"
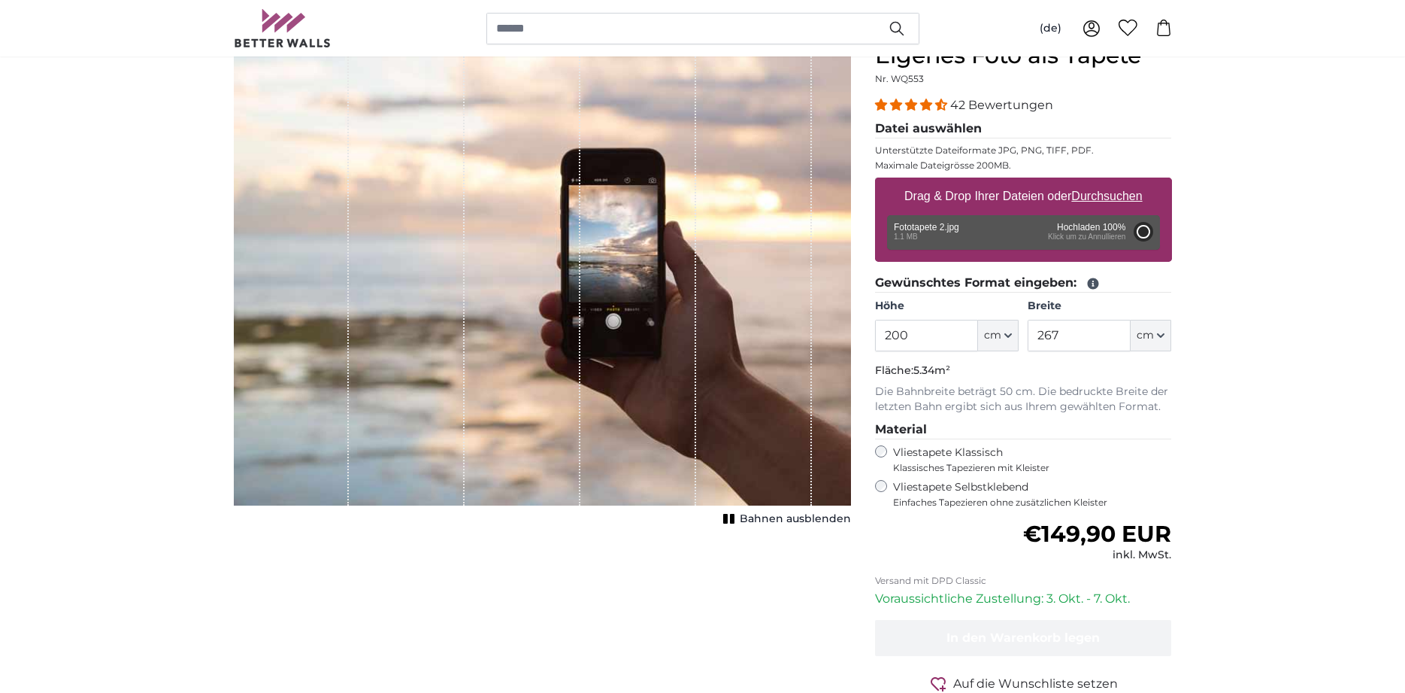
click at [1091, 240] on div "Entfernen Nochmal versuchen Entfernen Hochladen Abbrechen Nochmal versuchen Ent…" at bounding box center [1023, 232] width 273 height 35
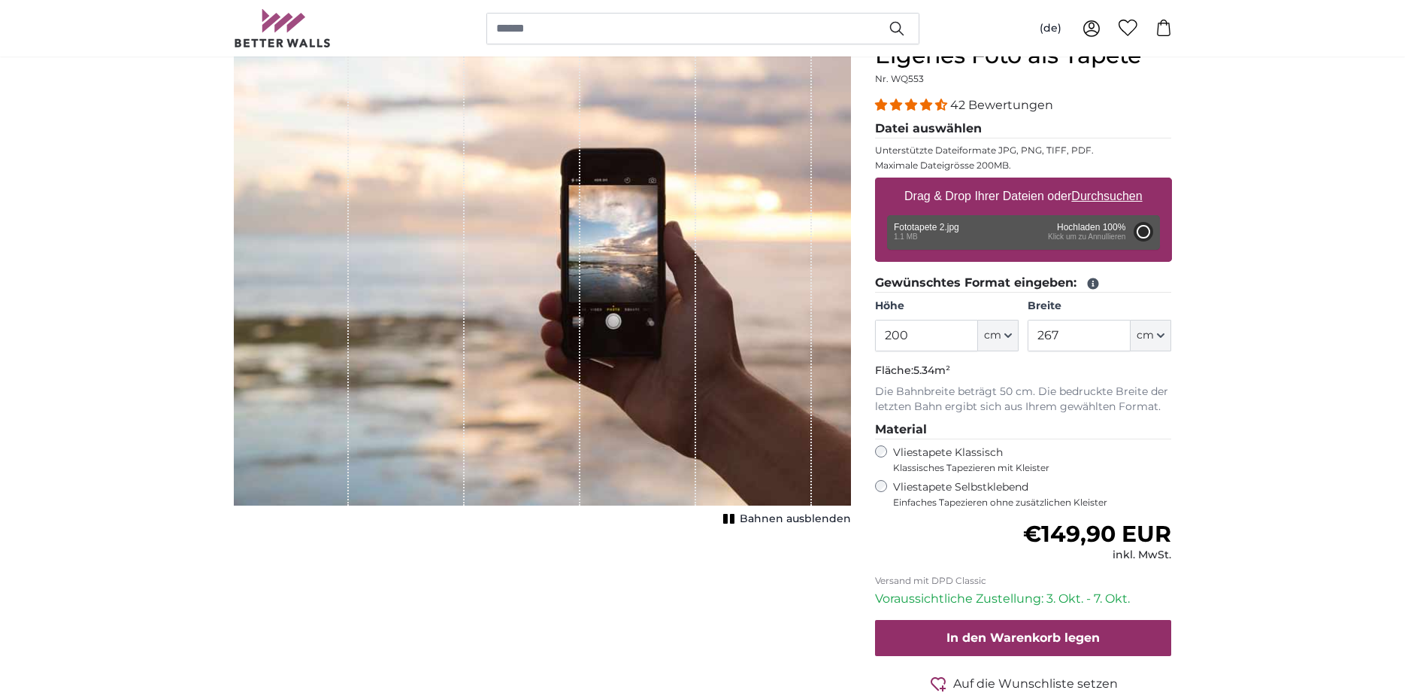
type input "186"
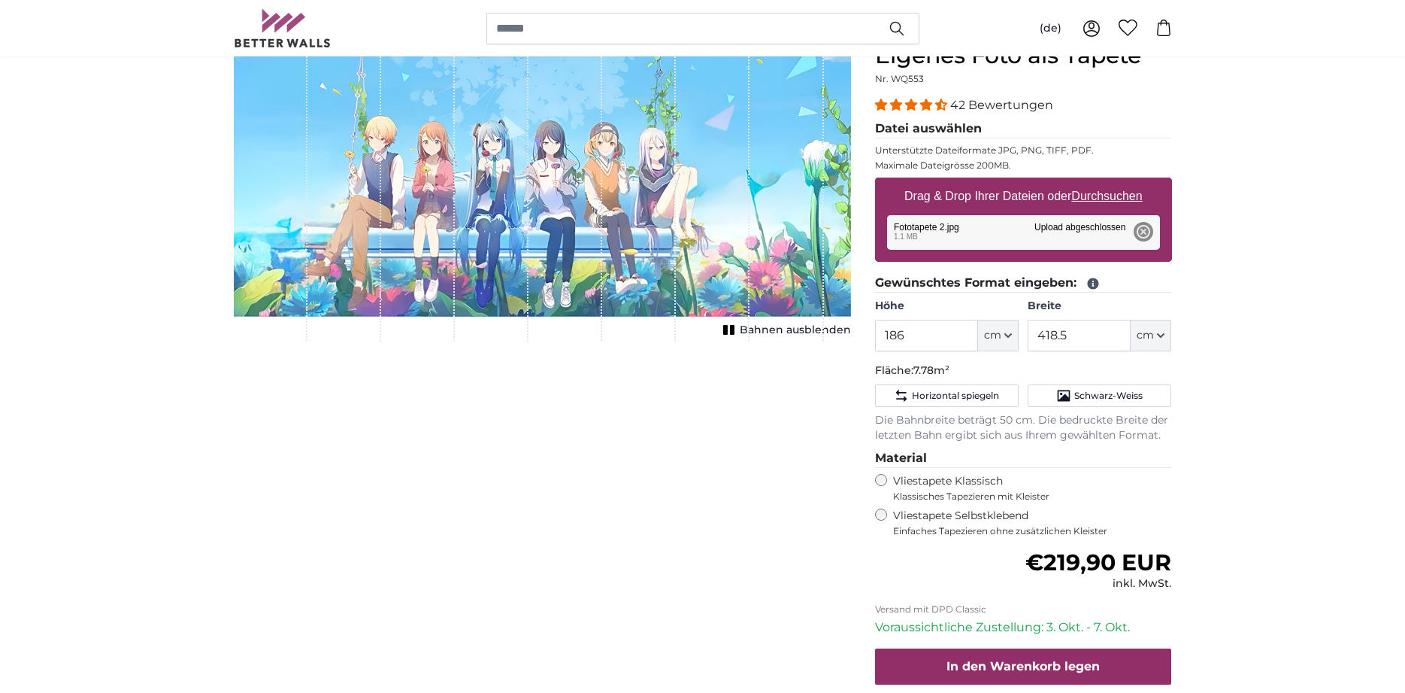
click at [905, 233] on div "Entfernen Nochmal versuchen Entfernen Hochladen Abbrechen Nochmal versuchen Ent…" at bounding box center [1023, 232] width 273 height 35
drag, startPoint x: 1087, startPoint y: 335, endPoint x: 991, endPoint y: 334, distance: 95.5
click at [1028, 334] on input "418.5" at bounding box center [1079, 336] width 103 height 32
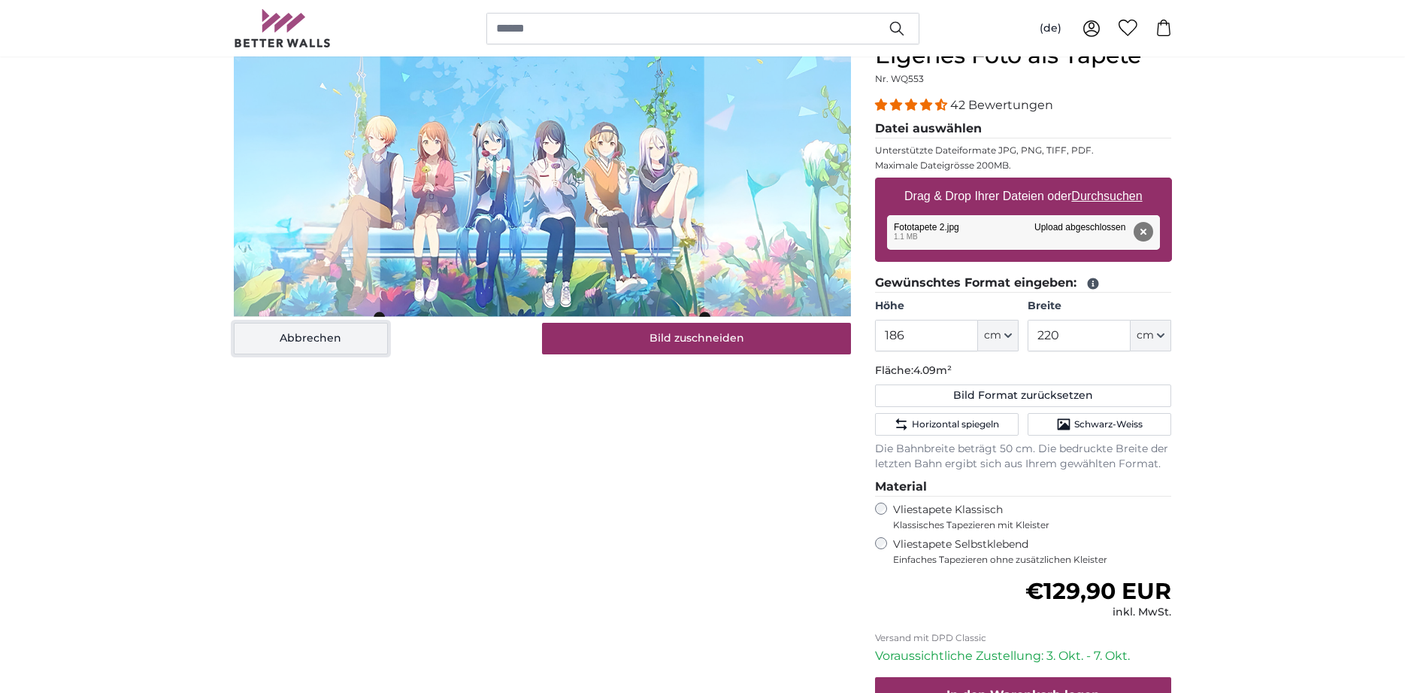
click at [314, 347] on button "Abbrechen" at bounding box center [311, 339] width 154 height 32
type input "418.5"
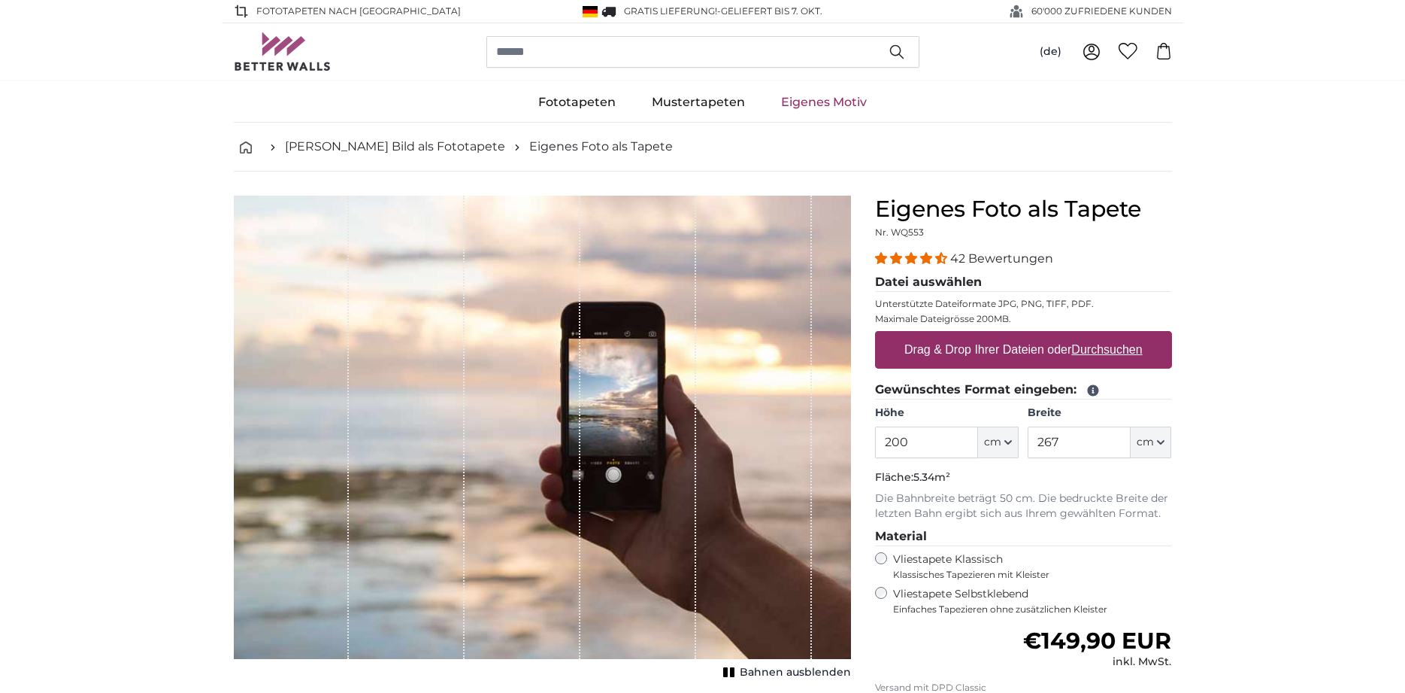
click at [1096, 352] on u "Durchsuchen" at bounding box center [1106, 349] width 71 height 13
click at [1096, 335] on input "Drag & Drop Ihrer Dateien oder Durchsuchen" at bounding box center [1023, 333] width 297 height 5
type input "**********"
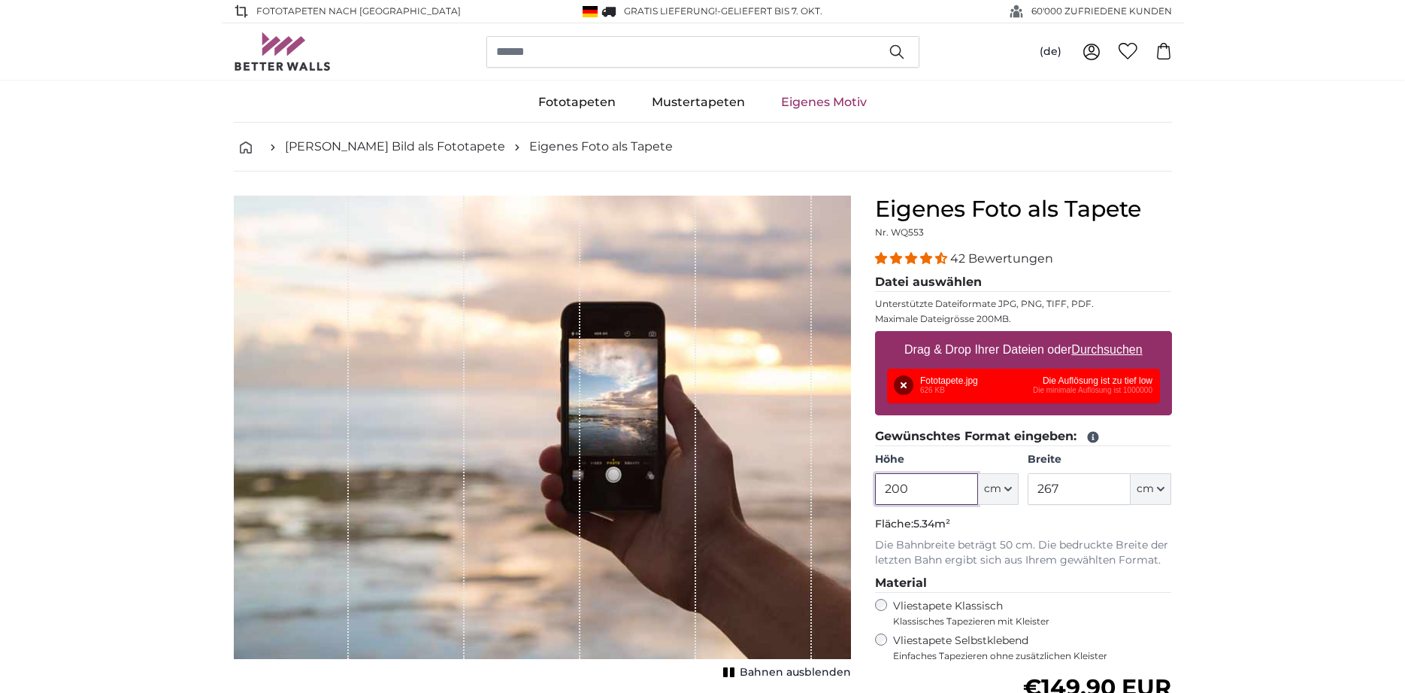
drag, startPoint x: 943, startPoint y: 480, endPoint x: 872, endPoint y: 482, distance: 70.7
click at [875, 482] on input "200" at bounding box center [926, 489] width 103 height 32
type input "150"
drag, startPoint x: 1062, startPoint y: 482, endPoint x: 1011, endPoint y: 490, distance: 51.7
click at [1028, 490] on input "267" at bounding box center [1079, 489] width 103 height 32
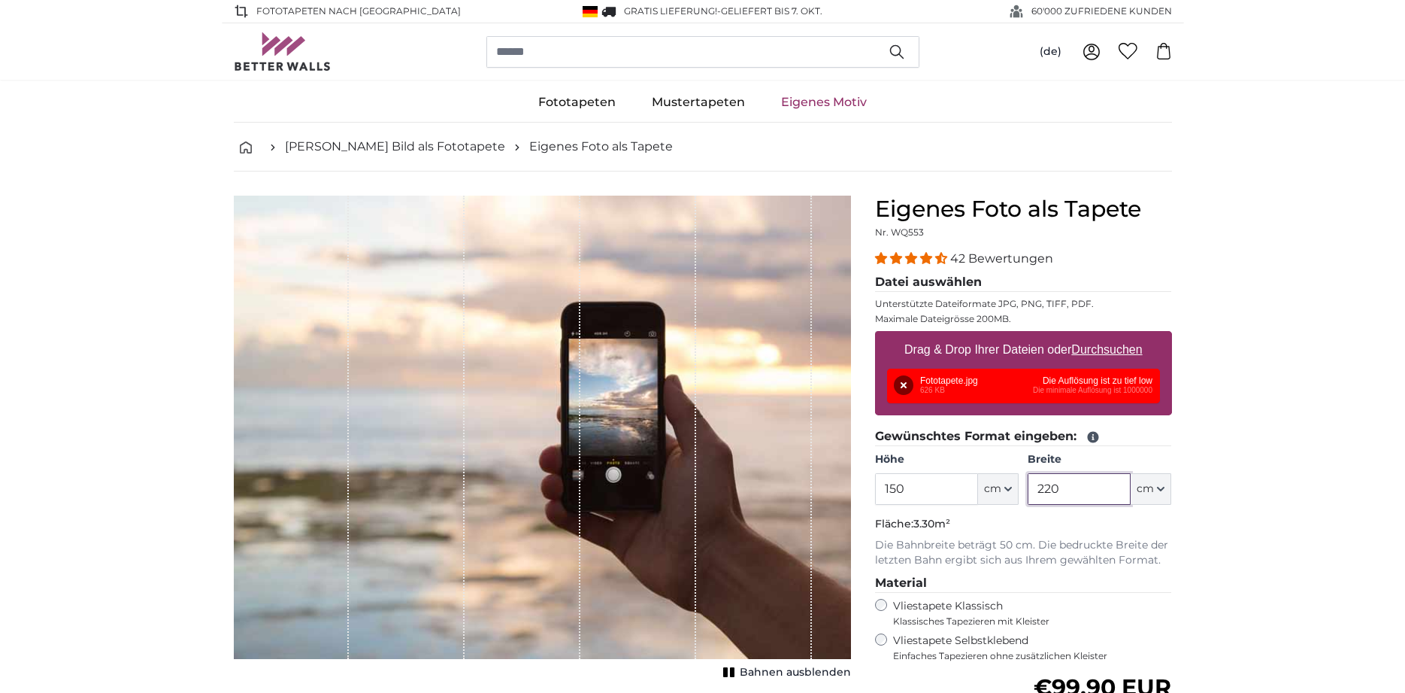
type input "220"
click at [1129, 392] on div "Entfernen Nochmal versuchen Entfernen Hochladen Abbrechen Nochmal versuchen Ent…" at bounding box center [1023, 385] width 273 height 35
click at [936, 385] on div "Entfernen Nochmal versuchen Entfernen Hochladen Abbrechen Nochmal versuchen Ent…" at bounding box center [1023, 385] width 273 height 35
click at [901, 382] on button "Entfernen" at bounding box center [904, 385] width 20 height 20
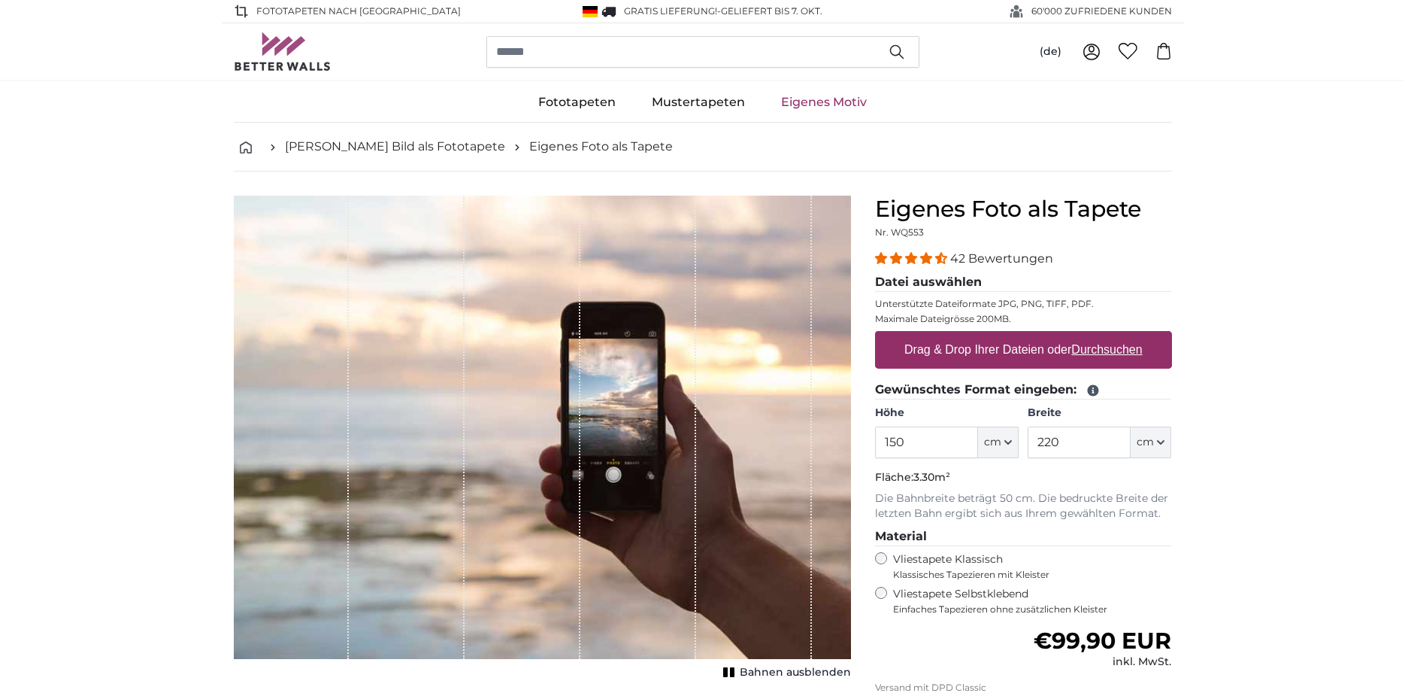
click at [1114, 353] on u "Durchsuchen" at bounding box center [1106, 349] width 71 height 13
click at [1114, 335] on input "Drag & Drop Ihrer Dateien oder Durchsuchen" at bounding box center [1023, 333] width 297 height 5
type input "**********"
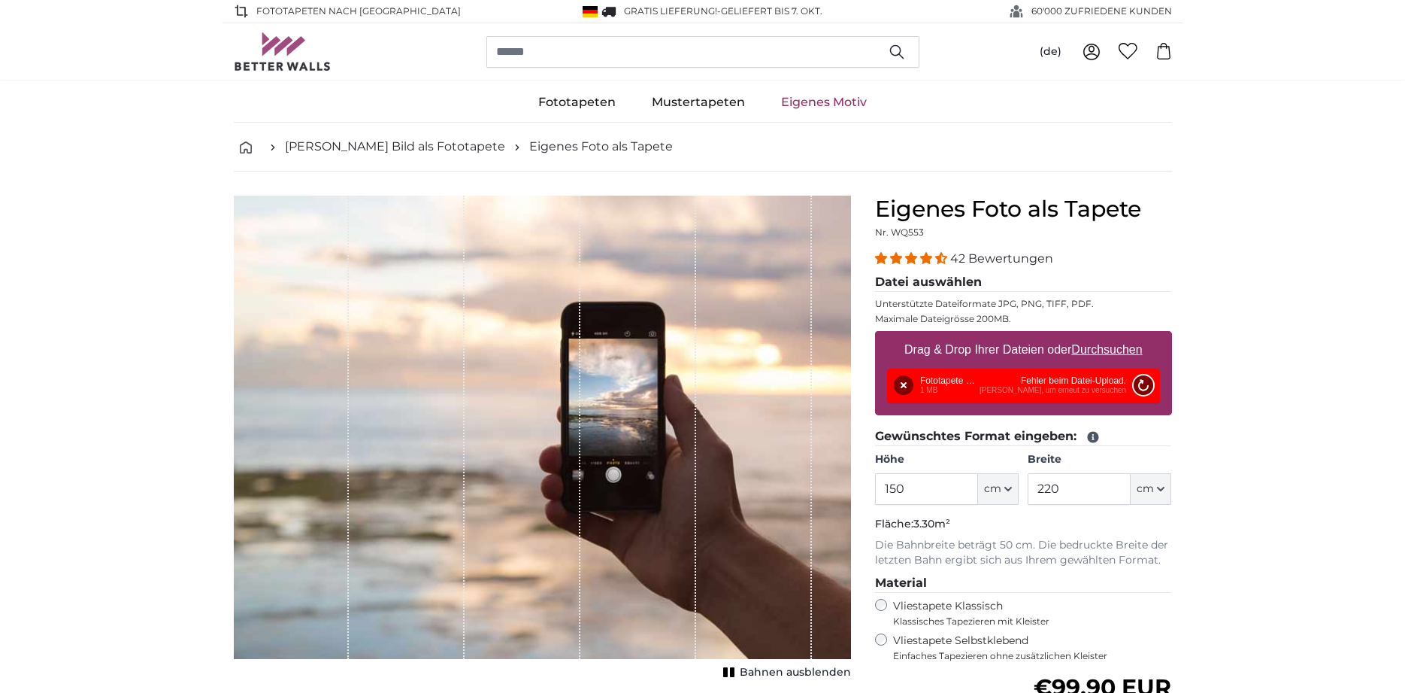
click at [1150, 386] on button "Nochmal versuchen" at bounding box center [1143, 385] width 20 height 20
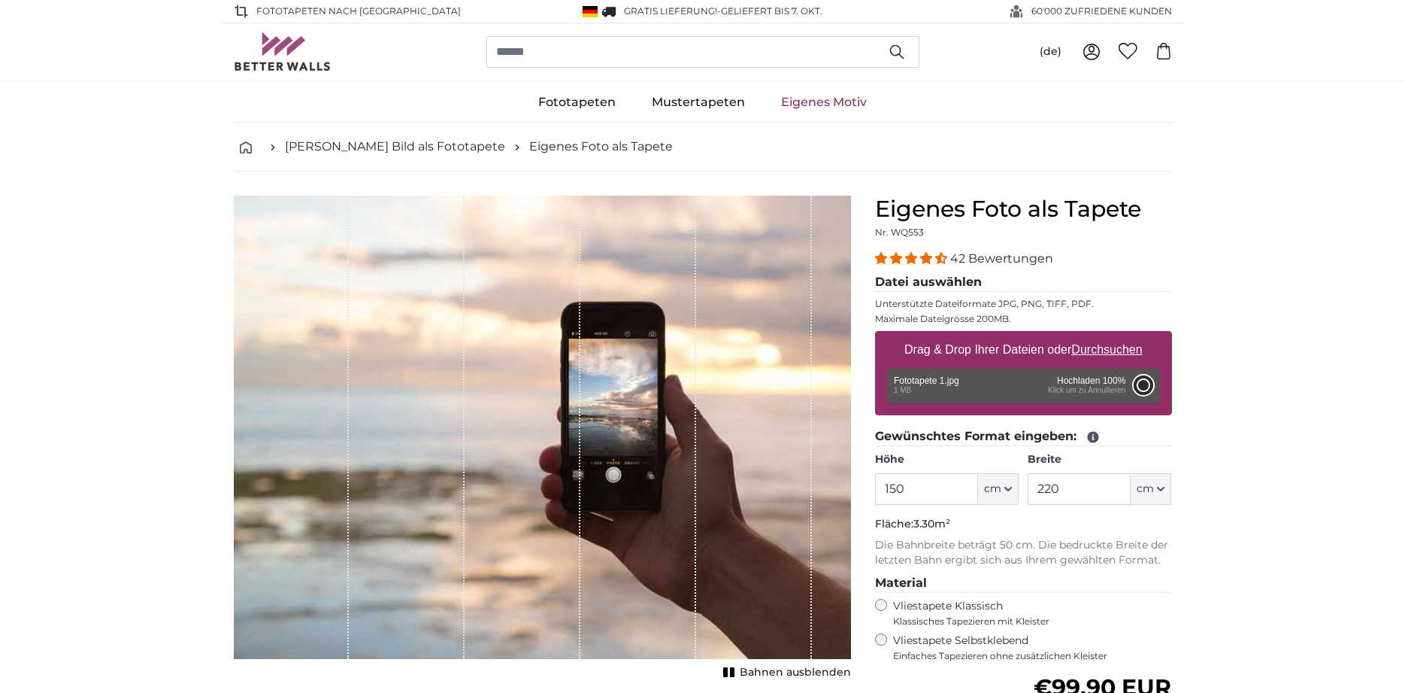
type input "183"
type input "397.1"
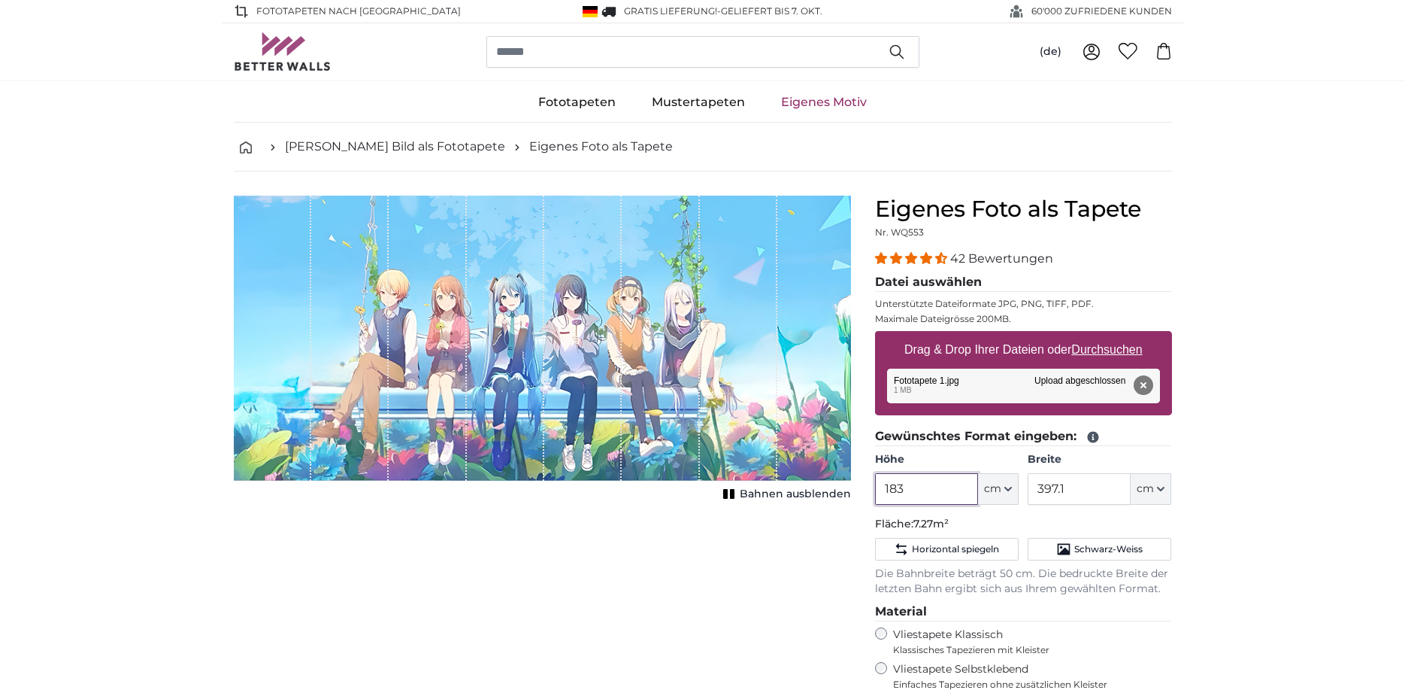
drag, startPoint x: 935, startPoint y: 489, endPoint x: 876, endPoint y: 487, distance: 58.7
click at [876, 487] on input "183" at bounding box center [926, 489] width 103 height 32
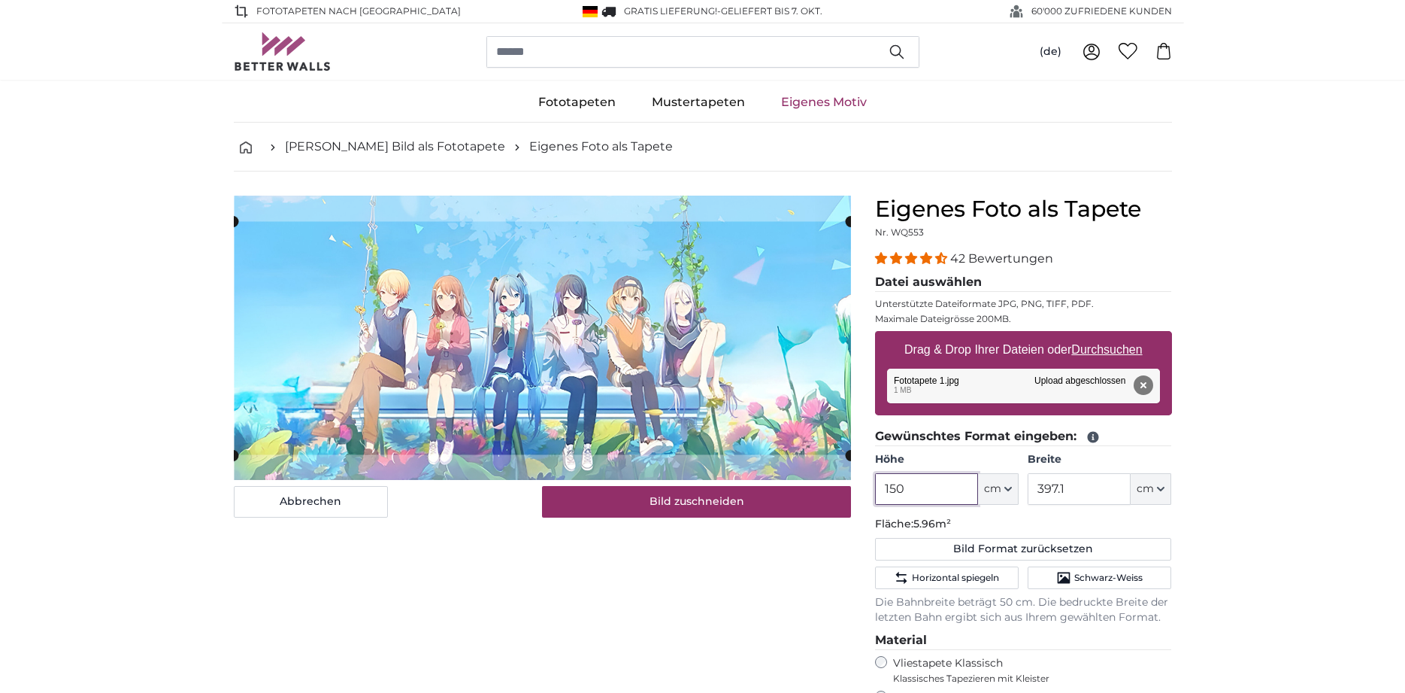
type input "150"
drag, startPoint x: 1068, startPoint y: 486, endPoint x: 1032, endPoint y: 486, distance: 36.8
click at [1032, 486] on input "397.1" at bounding box center [1079, 489] width 103 height 32
type input "220"
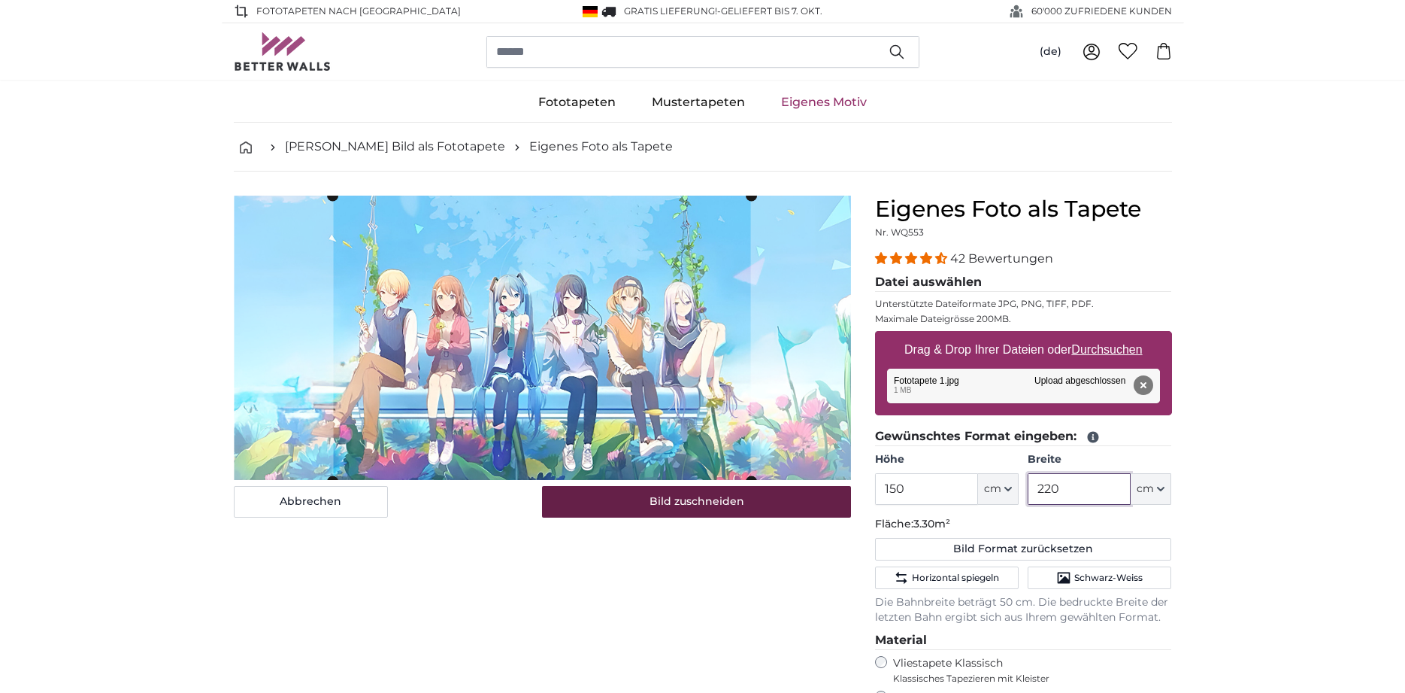
type input "220"
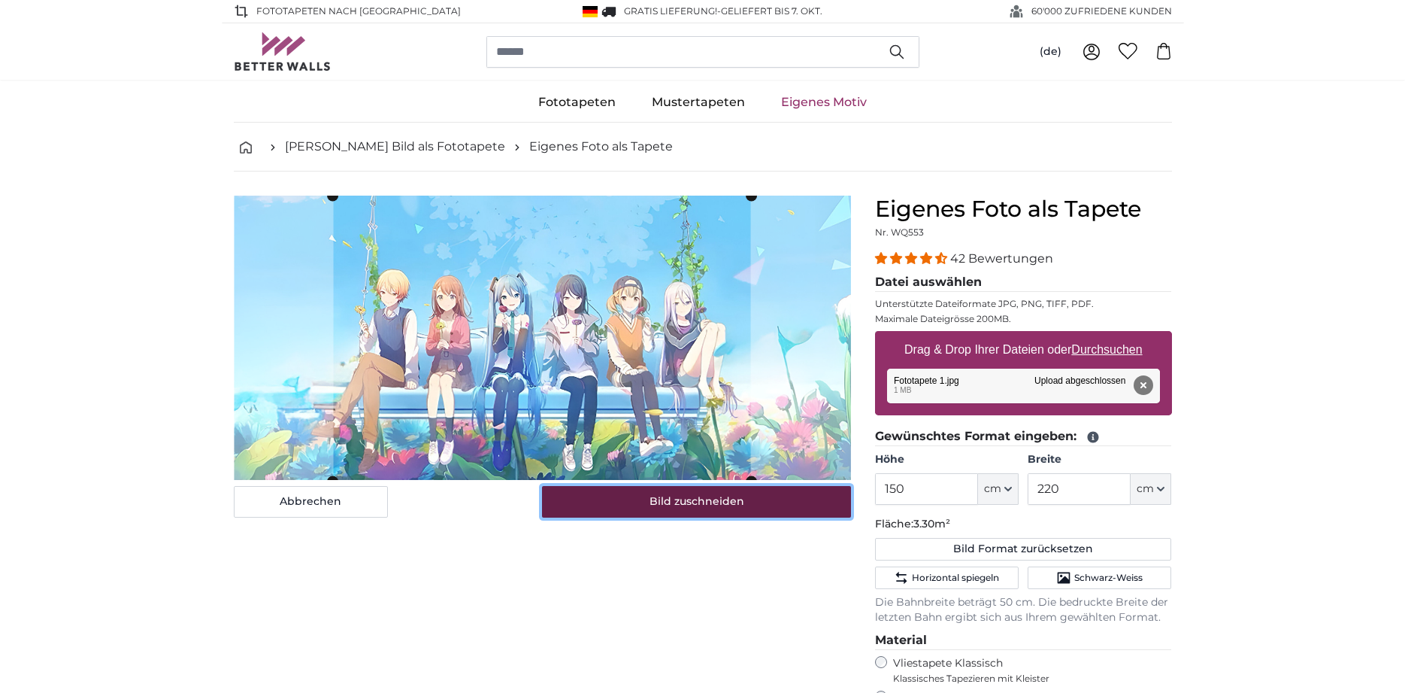
click at [674, 514] on button "Bild zuschneiden" at bounding box center [696, 502] width 309 height 32
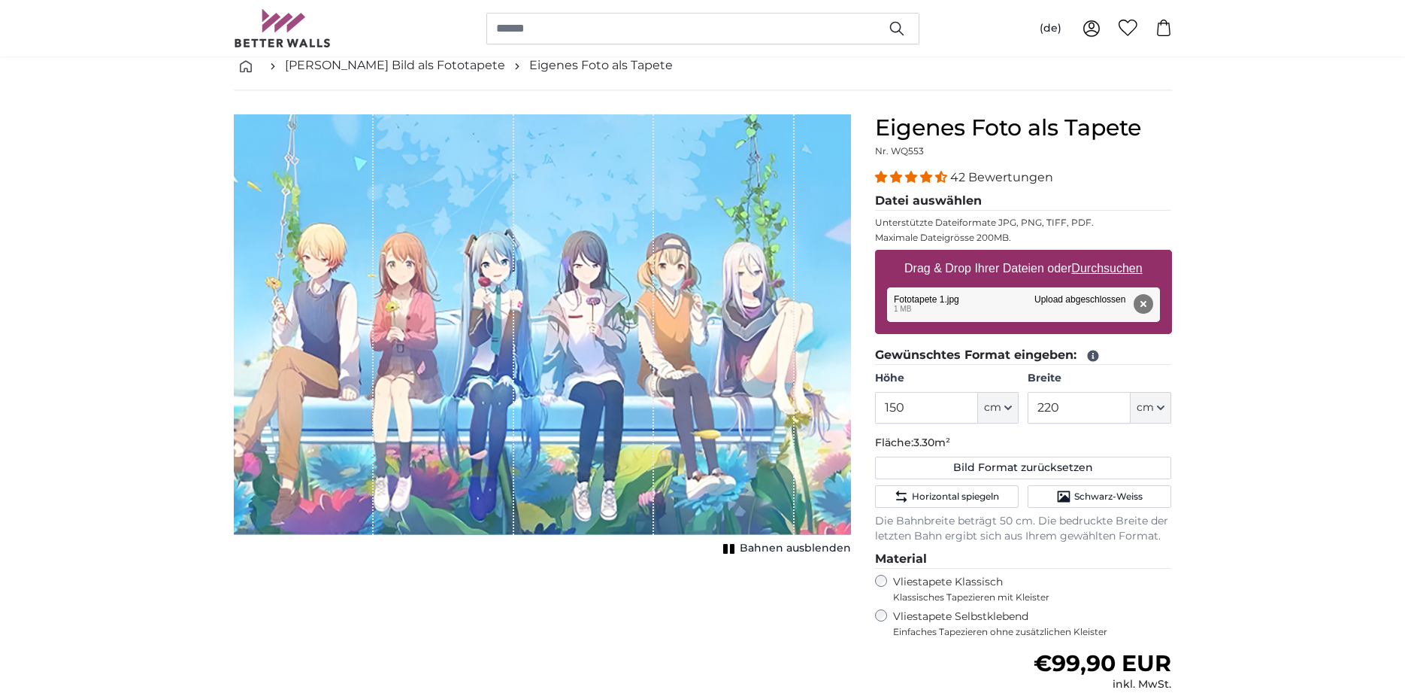
scroll to position [153, 0]
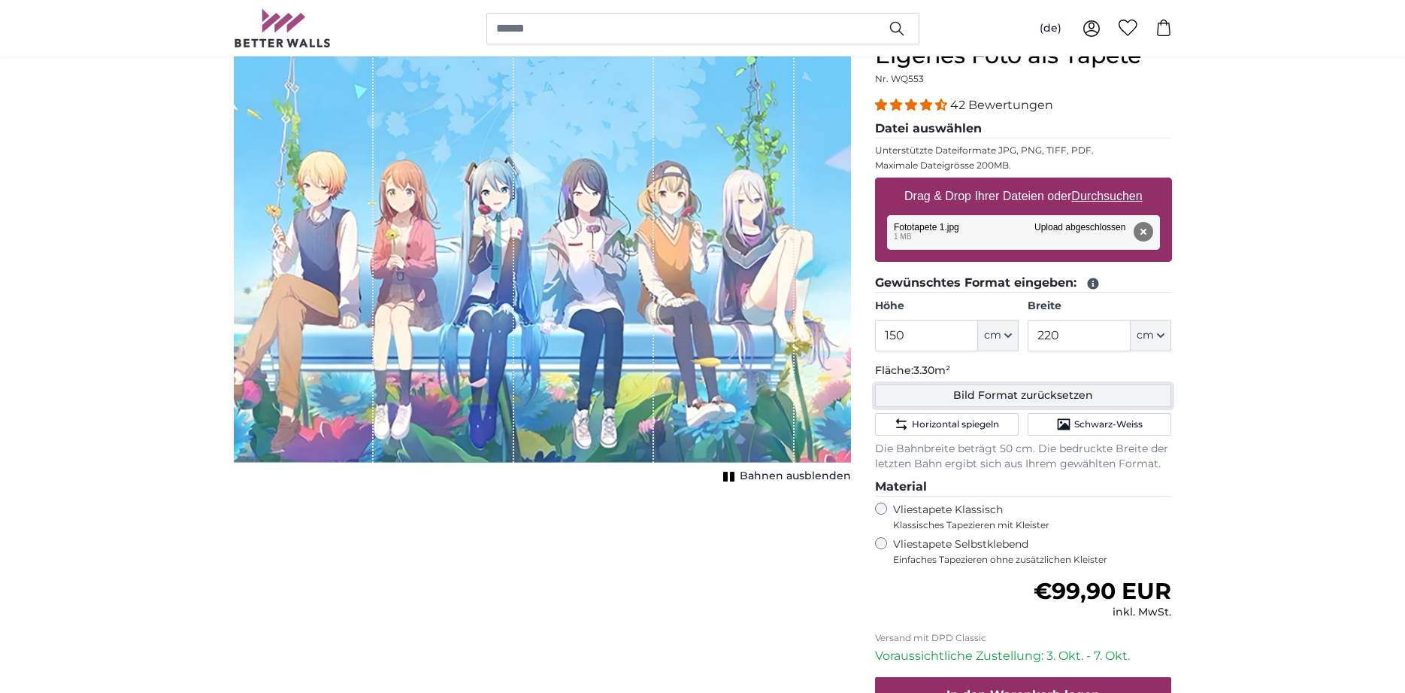
click at [1051, 396] on button "Bild Format zurücksetzen" at bounding box center [1023, 395] width 297 height 23
type input "183"
type input "397.1"
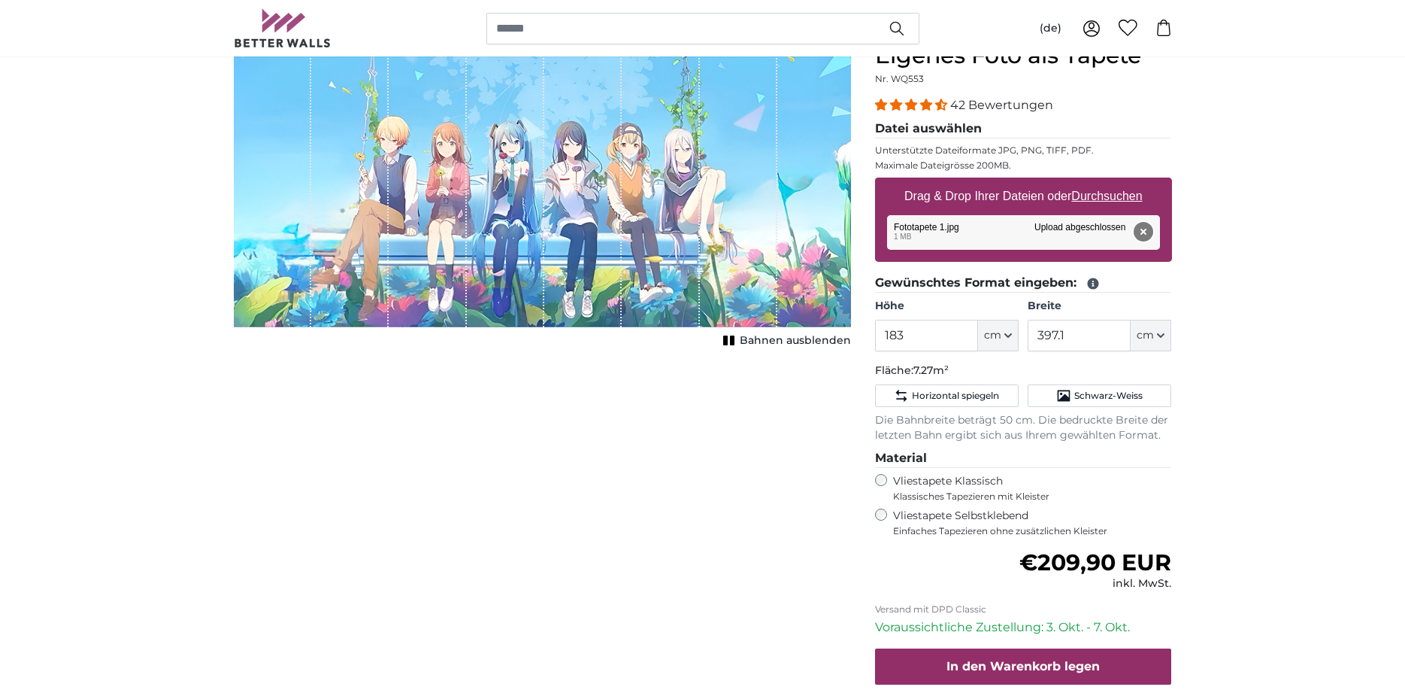
click at [1143, 231] on button "Entfernen" at bounding box center [1143, 232] width 20 height 20
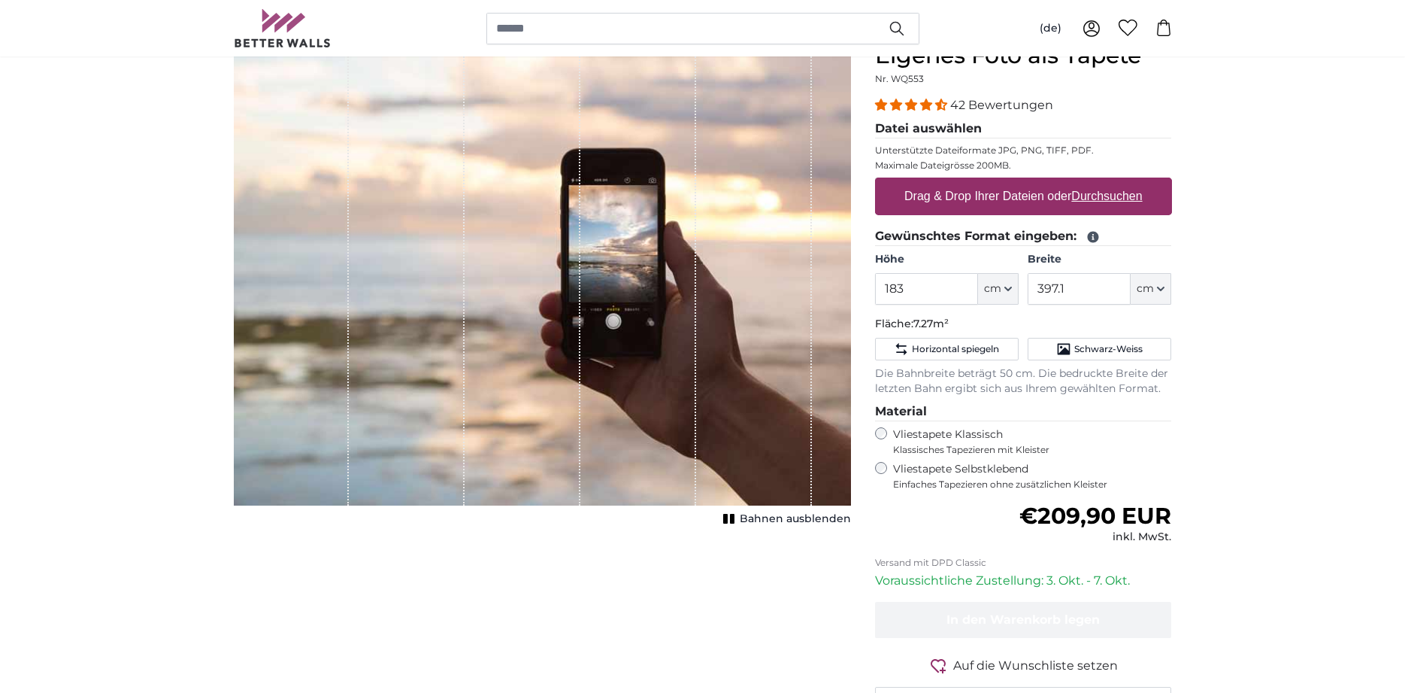
click at [1087, 197] on u "Durchsuchen" at bounding box center [1106, 195] width 71 height 13
click at [1087, 182] on input "Drag & Drop Ihrer Dateien oder Durchsuchen" at bounding box center [1023, 179] width 297 height 5
type input "**********"
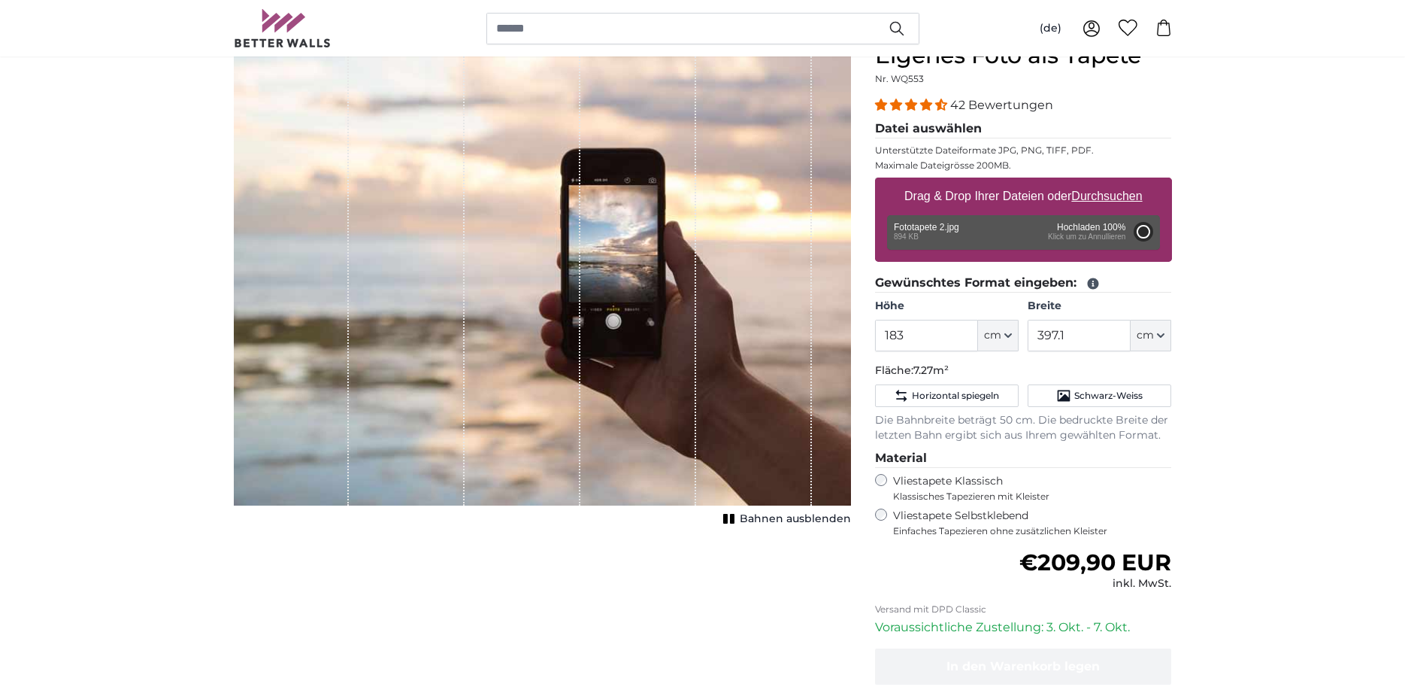
click at [911, 232] on div "Entfernen Nochmal versuchen Entfernen Hochladen Abbrechen Nochmal versuchen Ent…" at bounding box center [1023, 232] width 273 height 35
type input "165"
type input "330"
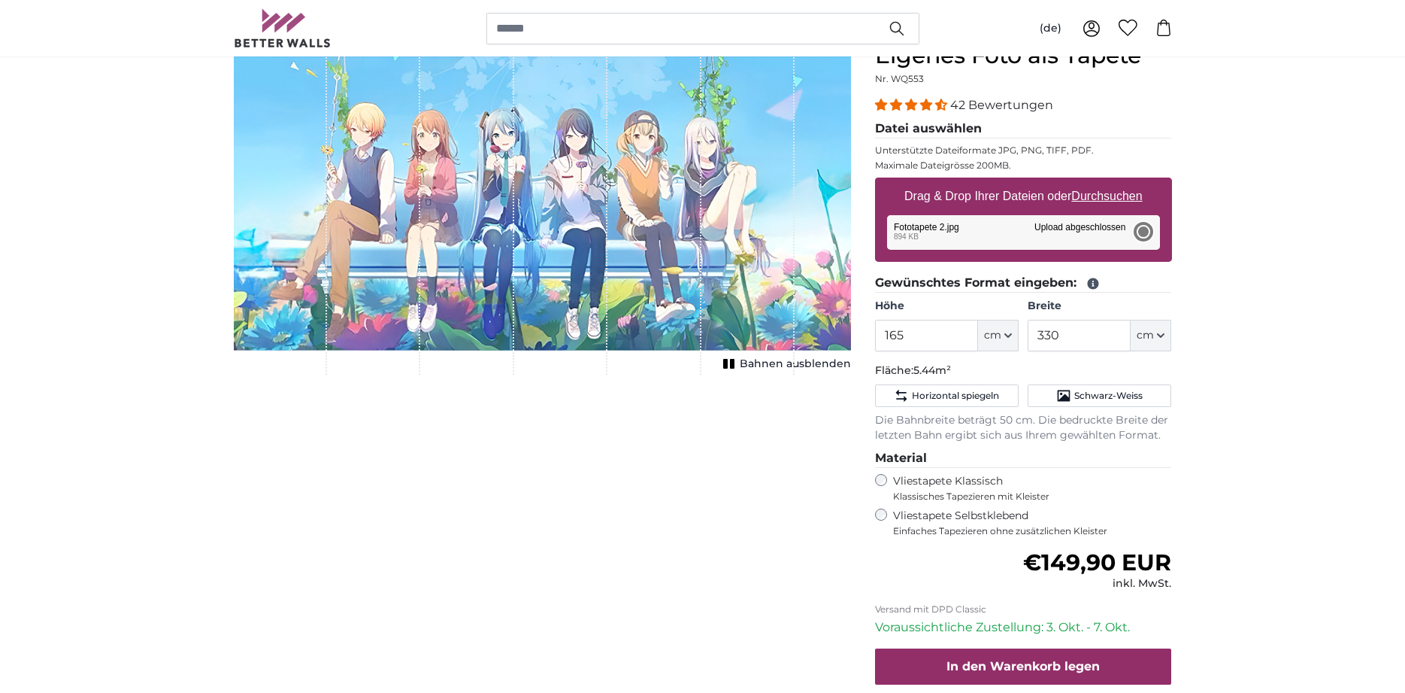
click at [1147, 232] on div "Entfernen Nochmal versuchen Entfernen Hochladen Abbrechen Nochmal versuchen Ent…" at bounding box center [1023, 232] width 273 height 35
drag, startPoint x: 904, startPoint y: 332, endPoint x: 871, endPoint y: 332, distance: 33.1
click at [875, 332] on input "165" at bounding box center [926, 336] width 103 height 32
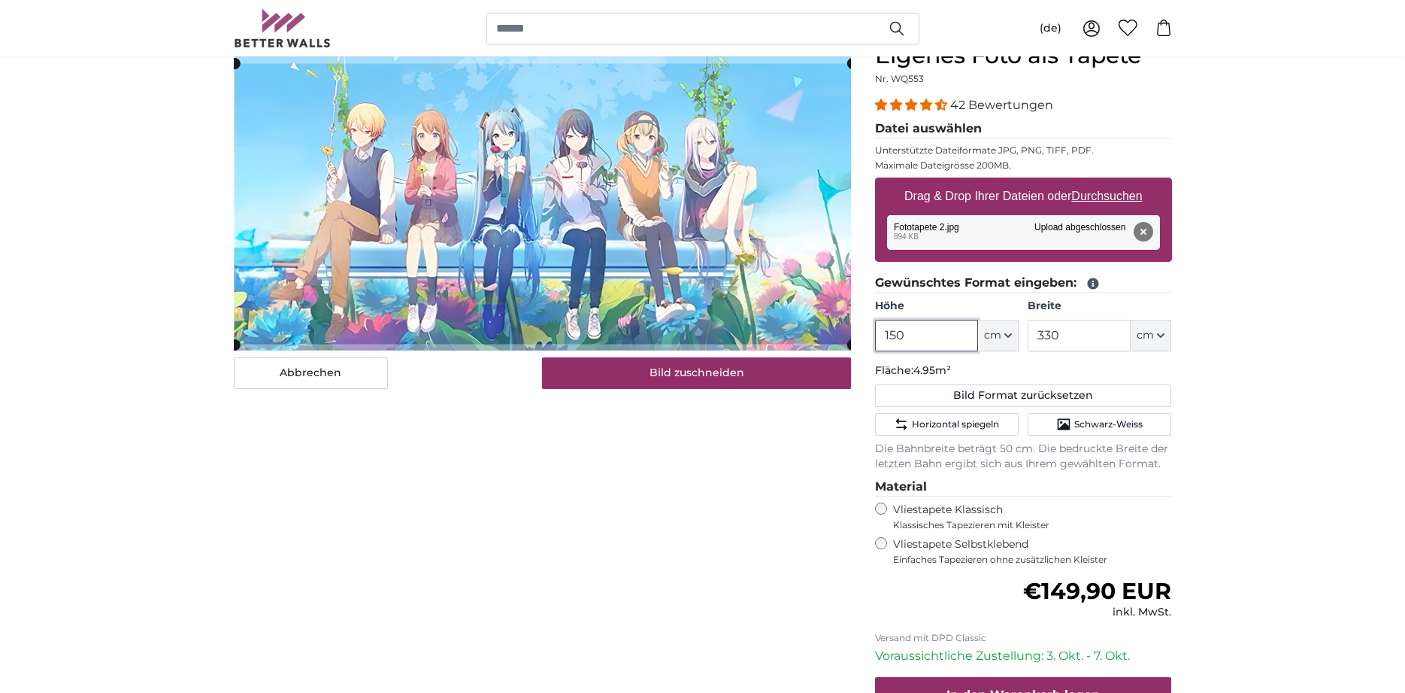
click at [768, 92] on cropper-handle at bounding box center [543, 203] width 617 height 280
type input "150"
click at [1048, 328] on input "330" at bounding box center [1079, 336] width 103 height 32
drag, startPoint x: 1050, startPoint y: 332, endPoint x: 1024, endPoint y: 332, distance: 26.3
click at [1028, 332] on input "330" at bounding box center [1079, 336] width 103 height 32
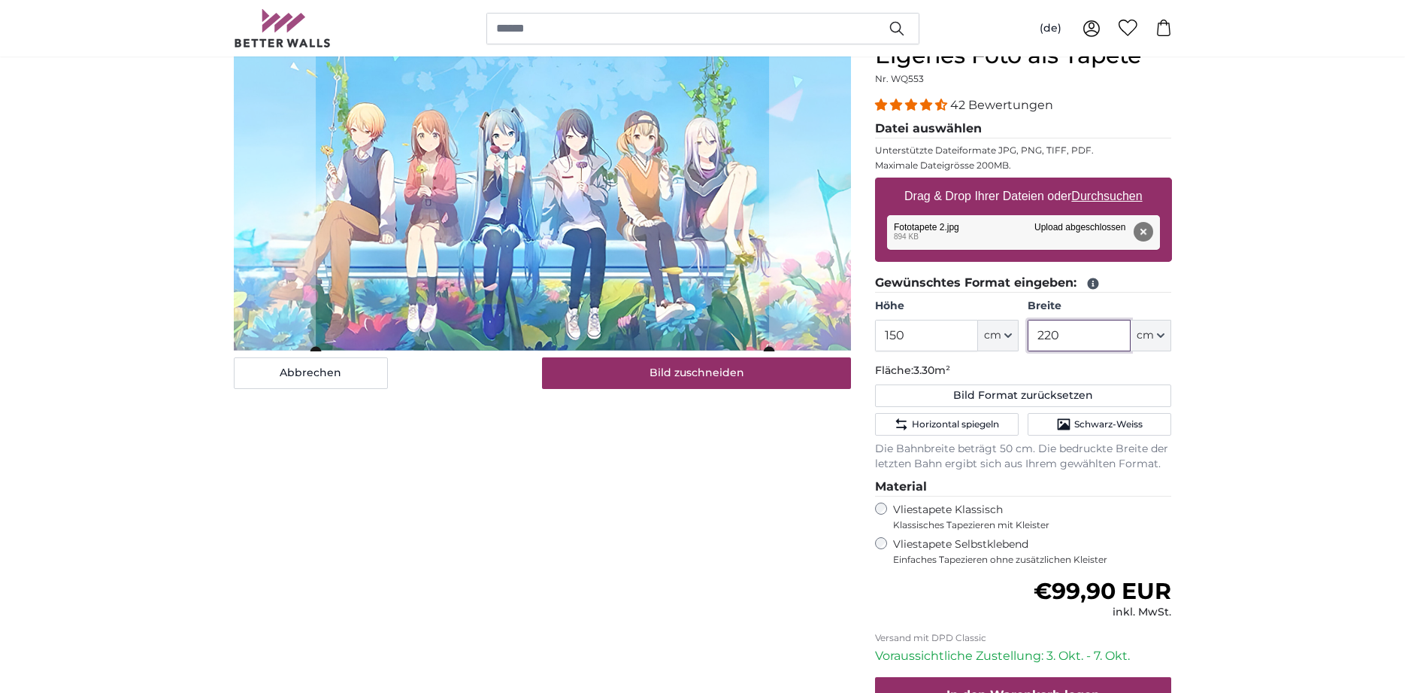
click at [0, 0] on slot at bounding box center [0, 0] width 0 height 0
click at [325, 224] on cropper-handle at bounding box center [542, 196] width 453 height 309
click at [313, 223] on cropper-handle at bounding box center [315, 196] width 11 height 309
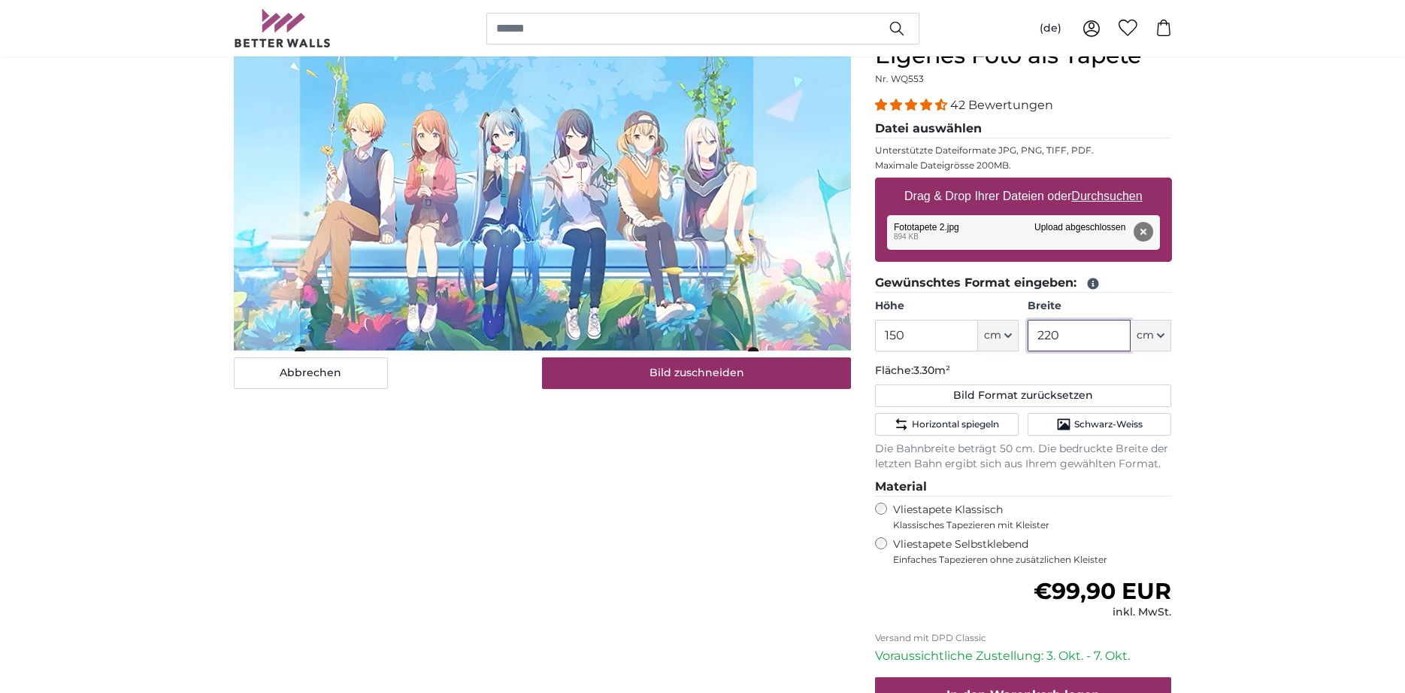
click at [456, 233] on cropper-handle at bounding box center [526, 197] width 453 height 309
type input "220"
drag, startPoint x: 341, startPoint y: 374, endPoint x: 357, endPoint y: 373, distance: 16.6
click at [342, 374] on button "Abbrechen" at bounding box center [311, 373] width 154 height 32
type input "165"
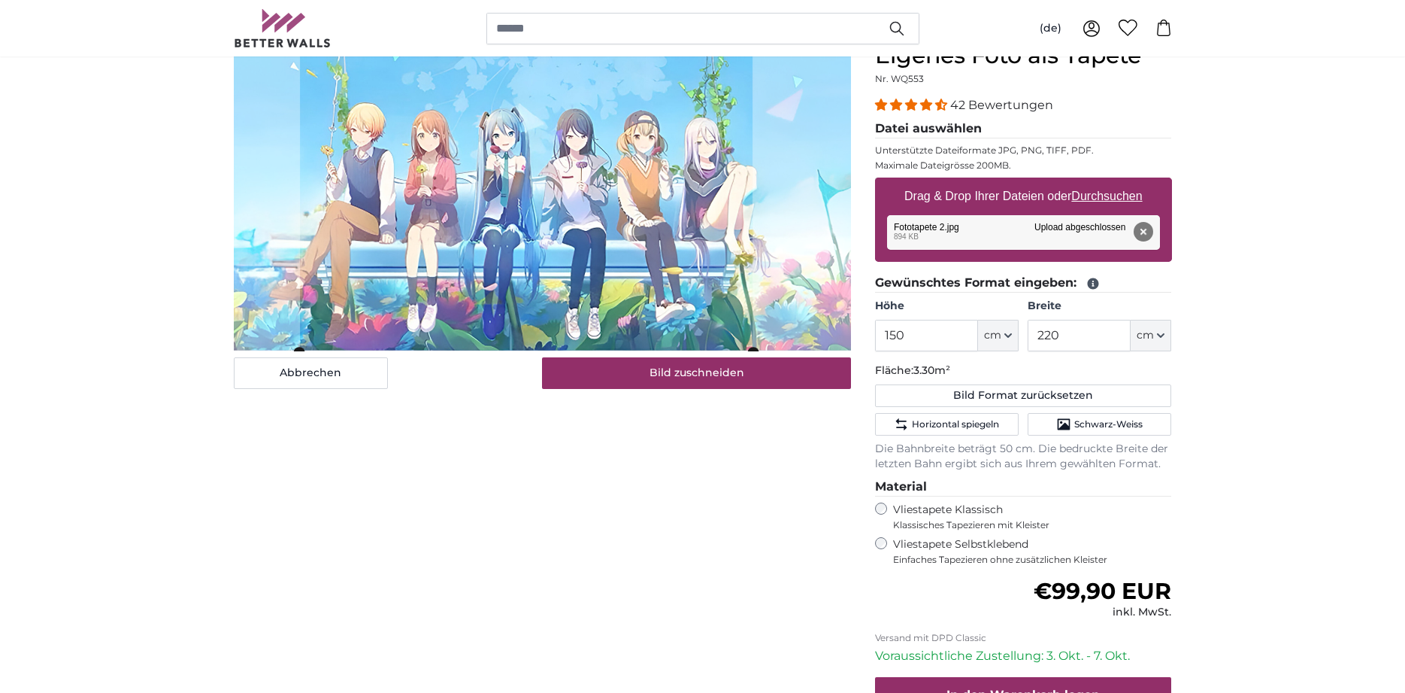
type input "330"
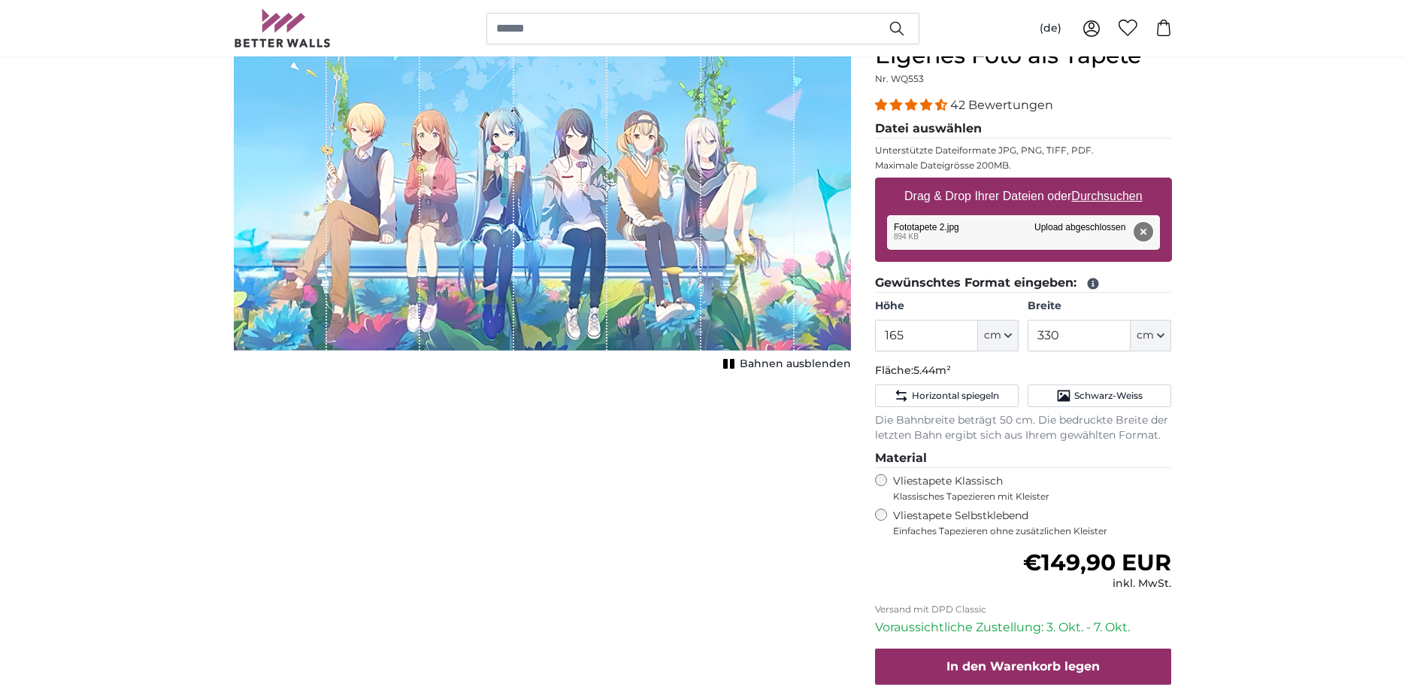
click at [1145, 230] on button "Entfernen" at bounding box center [1143, 232] width 20 height 20
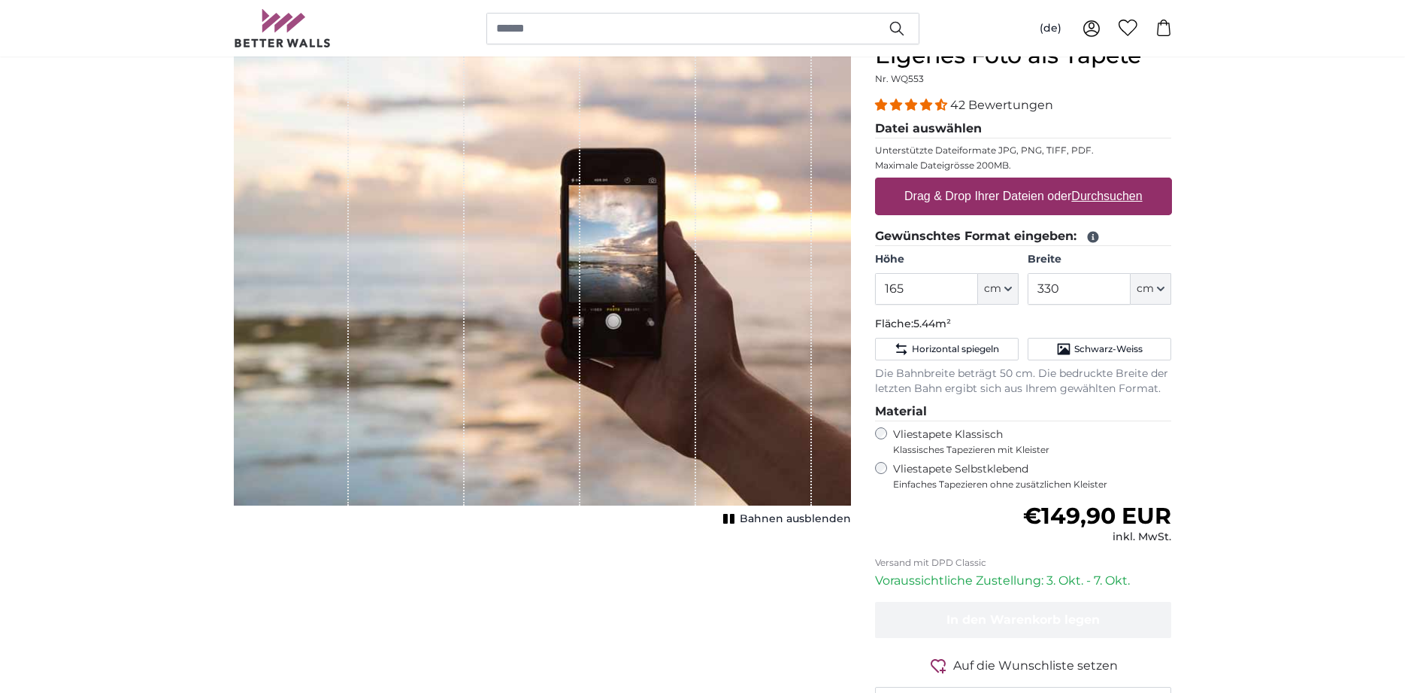
click at [1111, 197] on u "Durchsuchen" at bounding box center [1106, 195] width 71 height 13
click at [1111, 182] on input "Drag & Drop Ihrer Dateien oder Durchsuchen" at bounding box center [1023, 179] width 297 height 5
type input "**********"
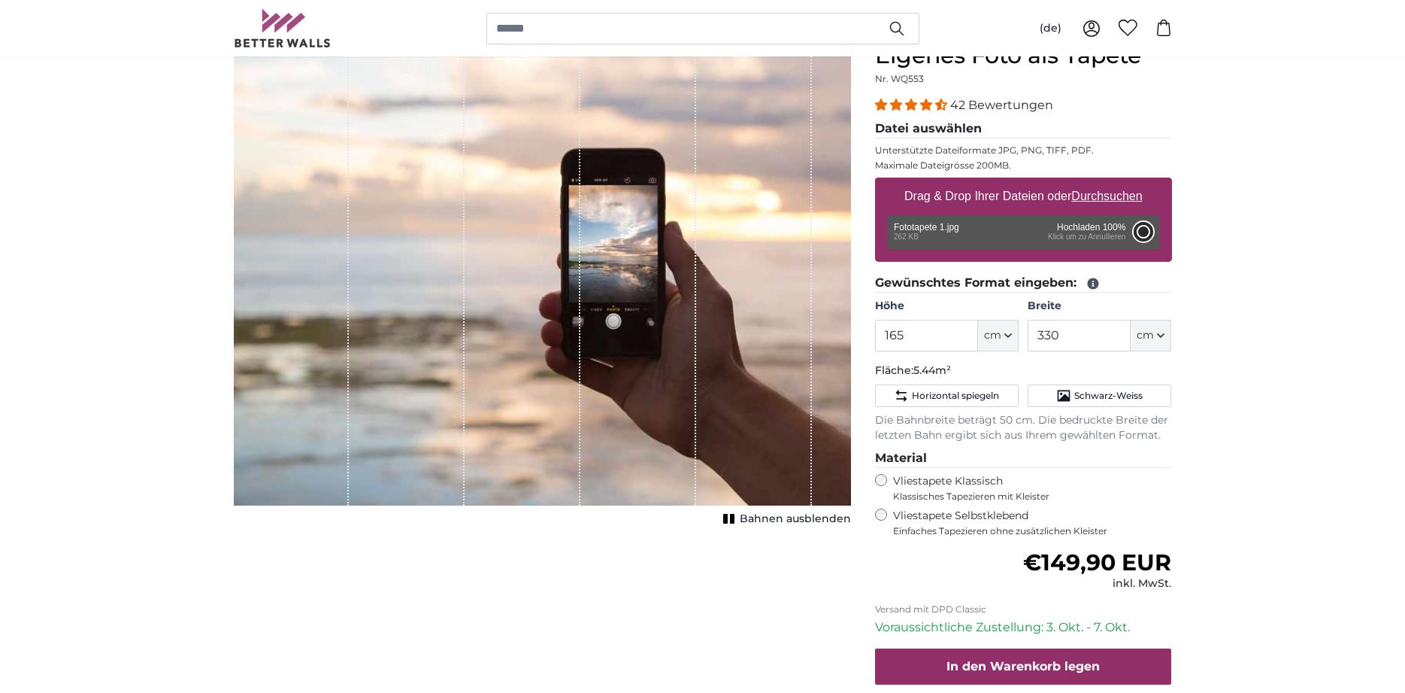
click at [1141, 228] on button "Abbrechen" at bounding box center [1143, 232] width 20 height 20
type input "42"
type input "82.7"
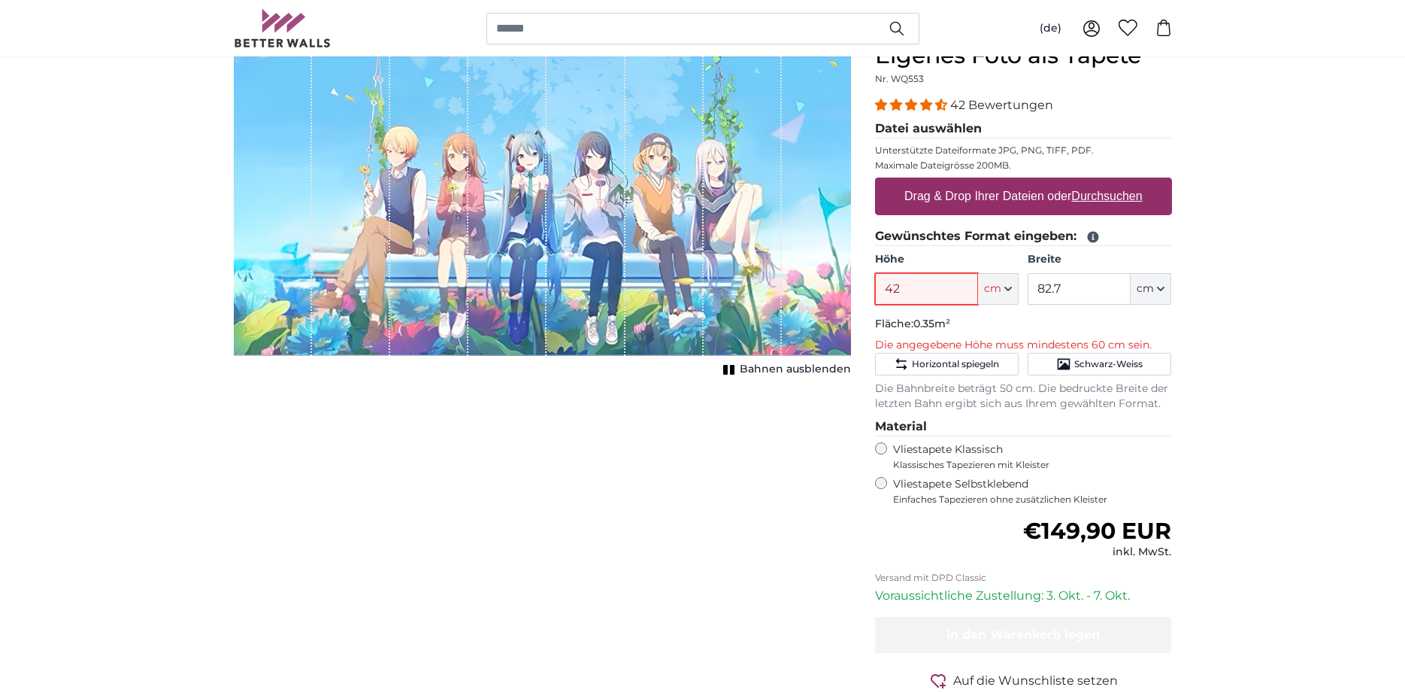
drag, startPoint x: 936, startPoint y: 287, endPoint x: 839, endPoint y: 287, distance: 97.0
click at [875, 287] on input "42" at bounding box center [926, 289] width 103 height 32
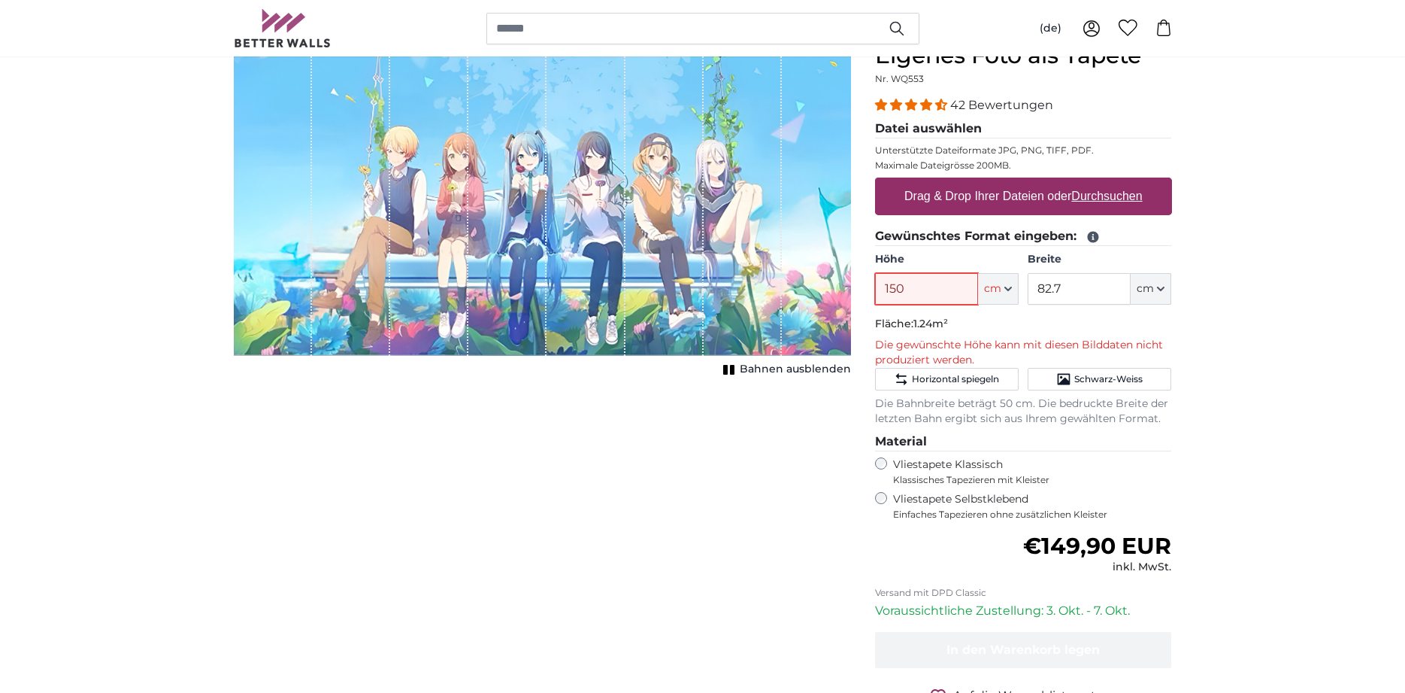
type input "150"
drag, startPoint x: 1073, startPoint y: 283, endPoint x: 1028, endPoint y: 292, distance: 45.9
click at [1028, 292] on input "82.7" at bounding box center [1079, 289] width 103 height 32
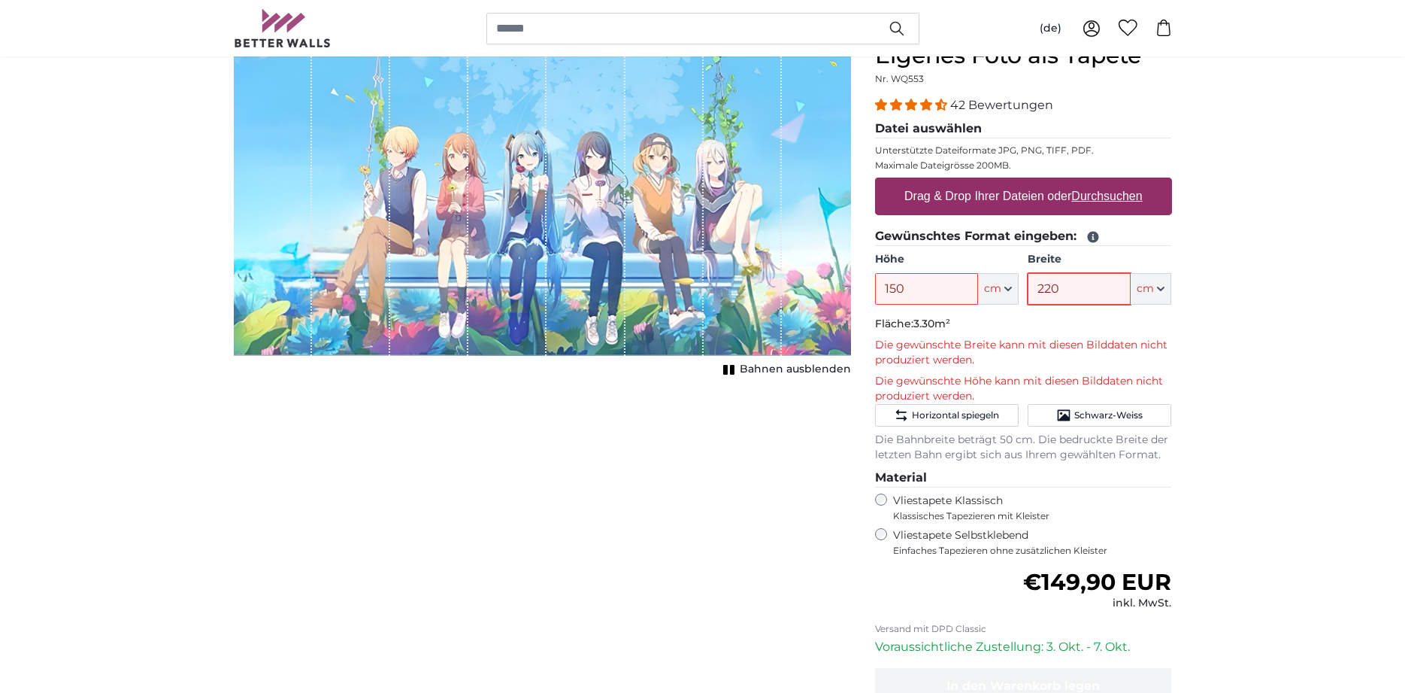
type input "220"
click at [1114, 197] on u "Durchsuchen" at bounding box center [1106, 195] width 71 height 13
click at [1114, 182] on input "Drag & Drop Ihrer Dateien oder Durchsuchen" at bounding box center [1023, 179] width 297 height 5
click at [942, 198] on label "Drag & Drop Ihrer Dateien oder Durchsuchen" at bounding box center [1024, 196] width 250 height 30
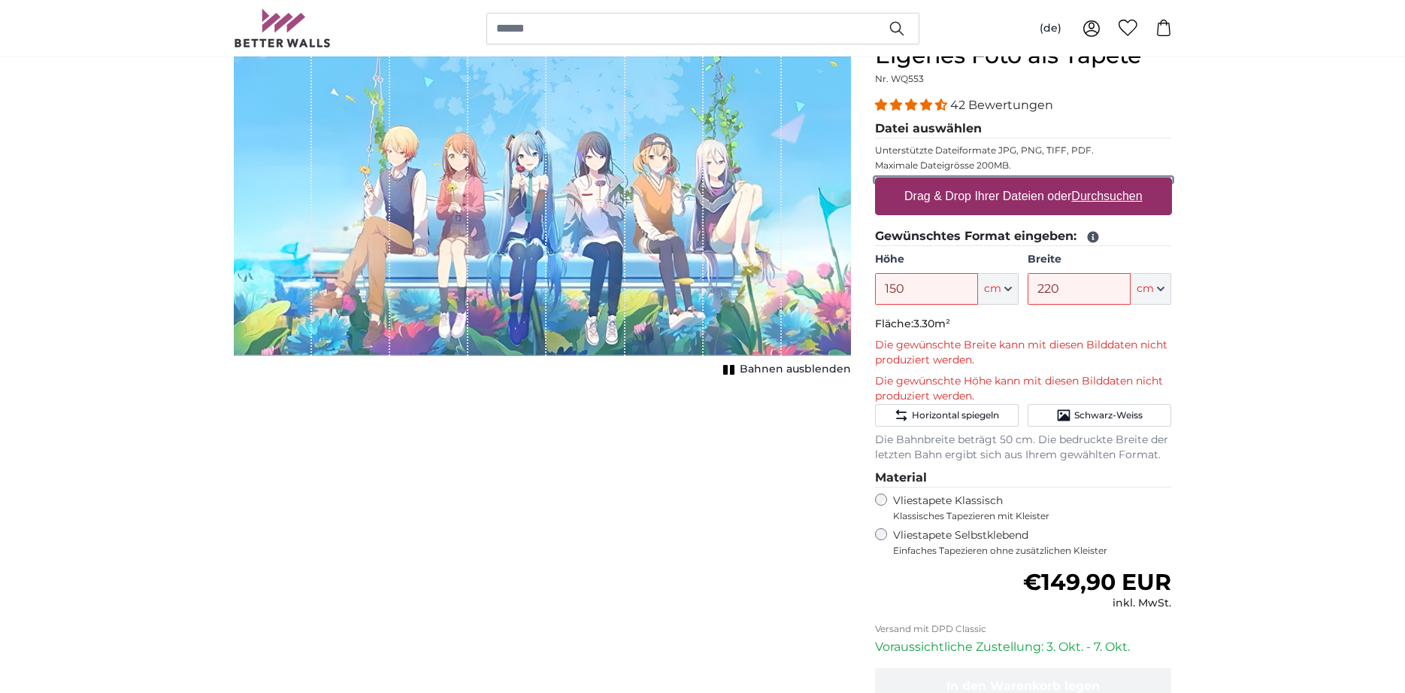
click at [942, 182] on input "Drag & Drop Ihrer Dateien oder Durchsuchen" at bounding box center [1023, 179] width 297 height 5
click at [1112, 201] on u "Durchsuchen" at bounding box center [1106, 195] width 71 height 13
click at [1112, 182] on input "Drag & Drop Ihrer Dateien oder Durchsuchen" at bounding box center [1023, 179] width 297 height 5
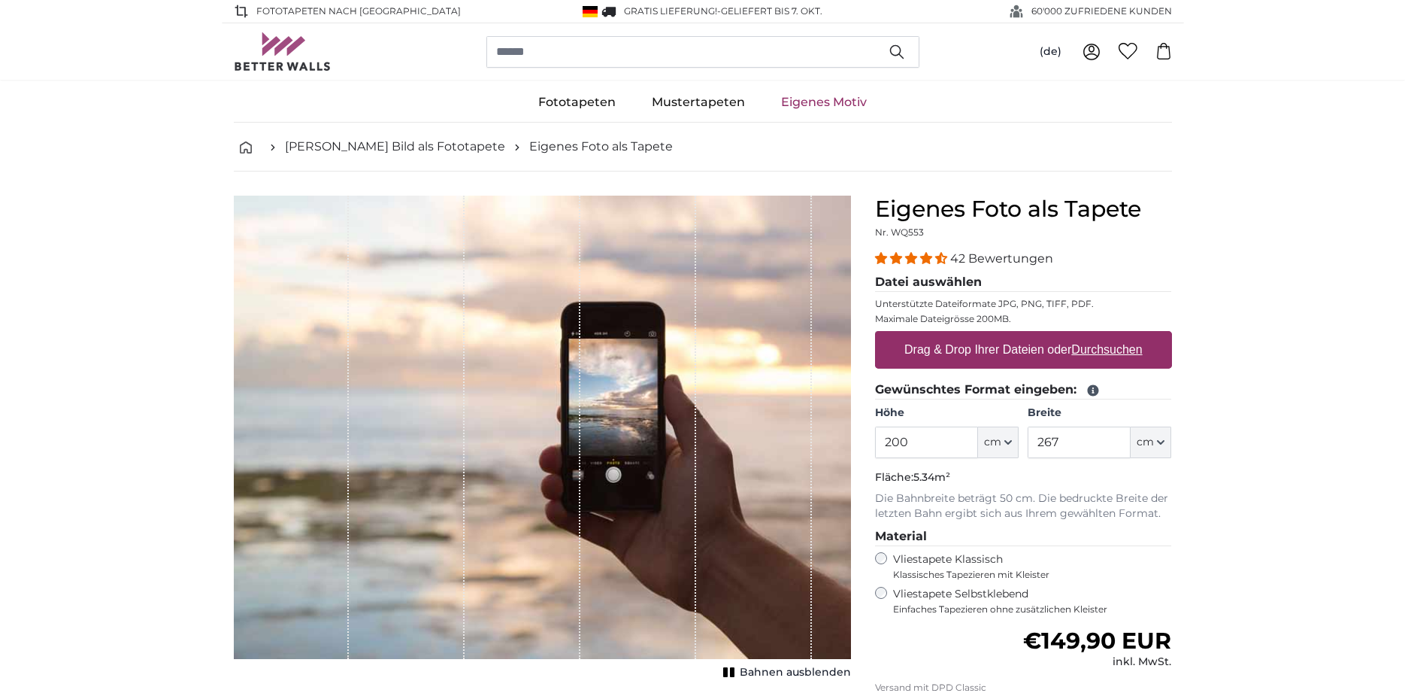
click at [1120, 348] on u "Durchsuchen" at bounding box center [1106, 349] width 71 height 13
click at [1120, 335] on input "Drag & Drop Ihrer Dateien oder Durchsuchen" at bounding box center [1023, 333] width 297 height 5
type input "**********"
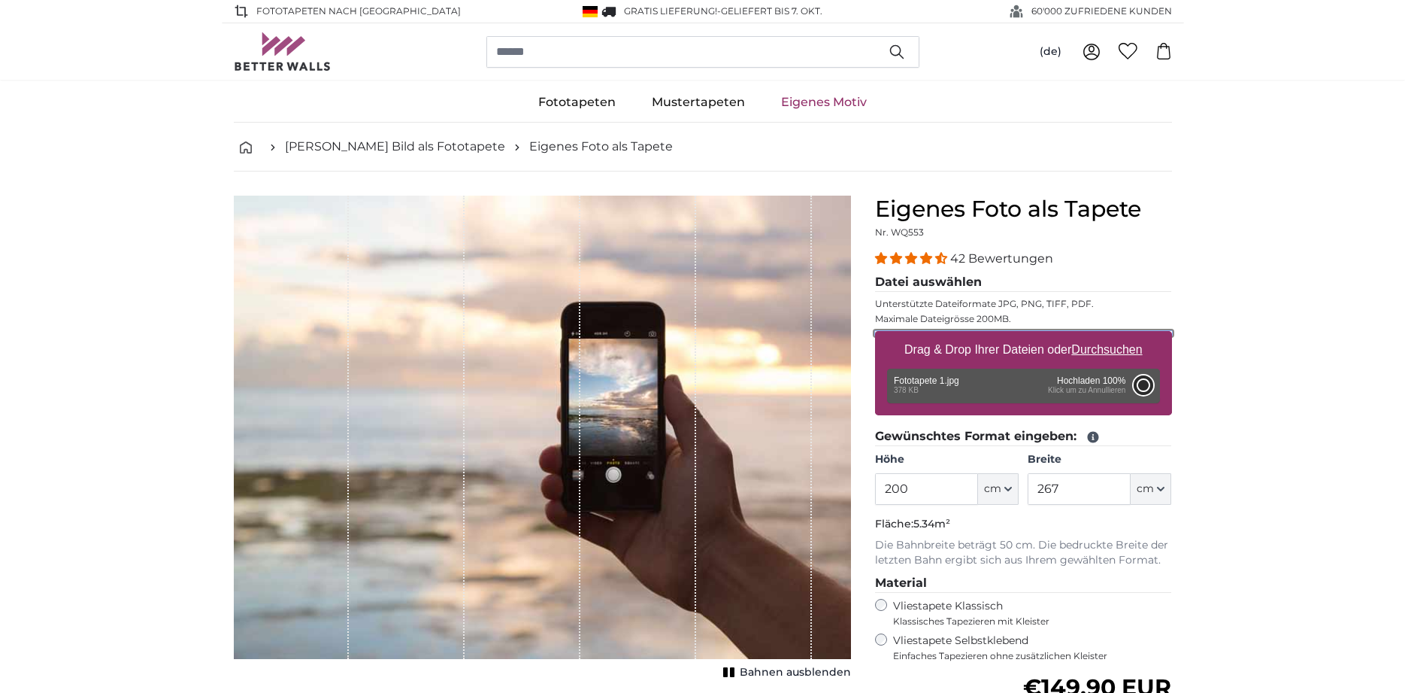
type input "50"
type input "113"
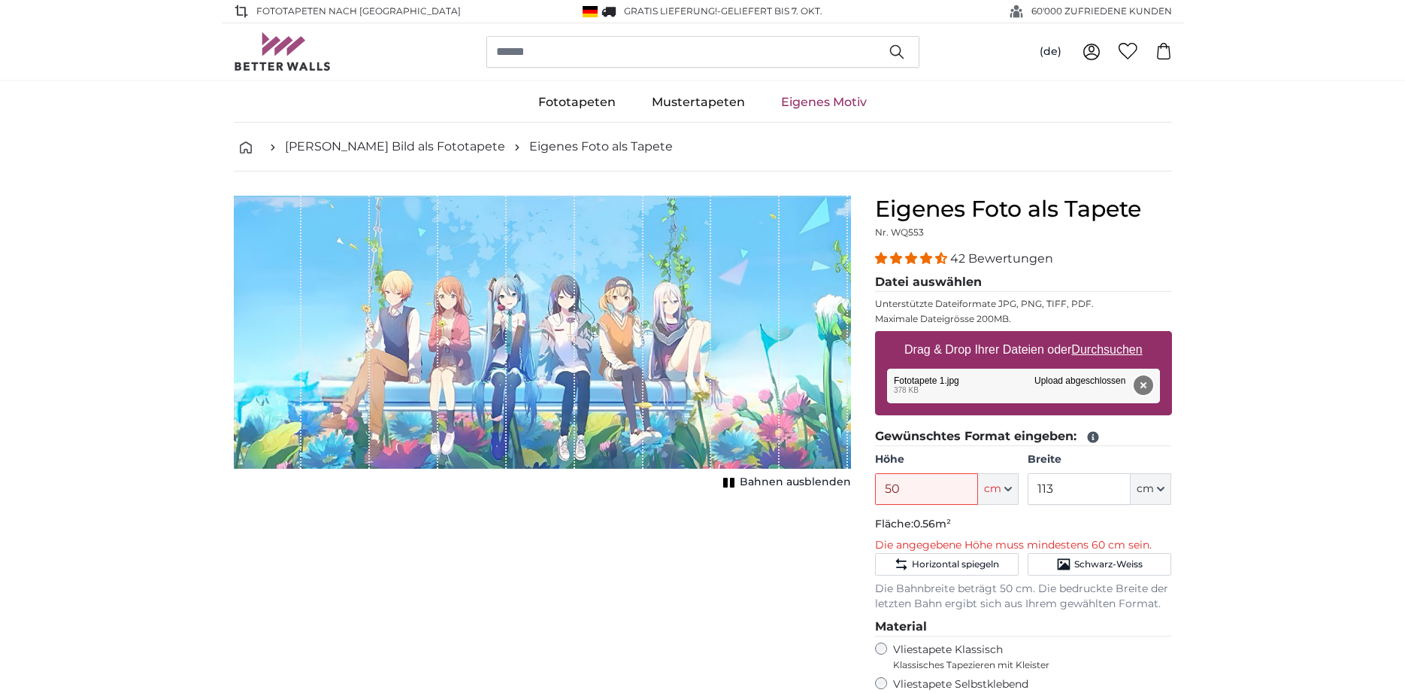
click at [1140, 381] on button "Entfernen" at bounding box center [1143, 385] width 20 height 20
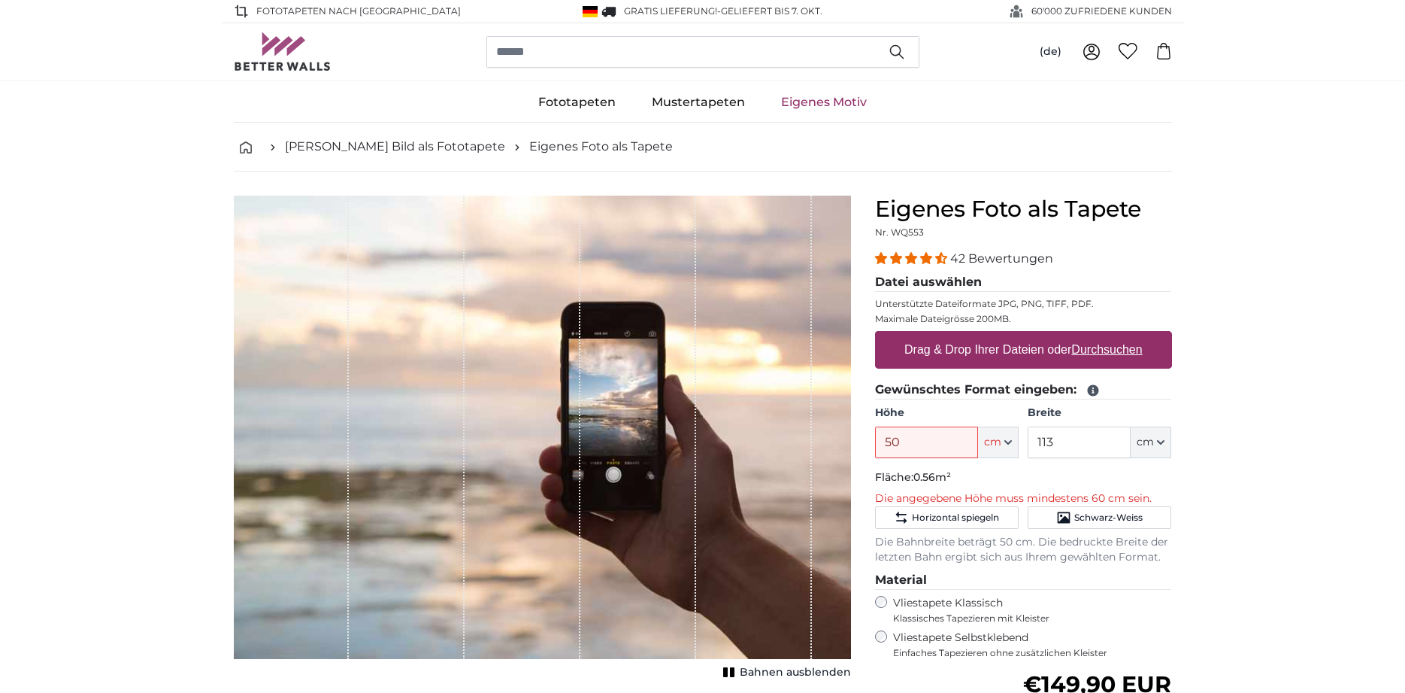
click at [1130, 355] on u "Durchsuchen" at bounding box center [1106, 349] width 71 height 13
click at [1130, 335] on input "Drag & Drop Ihrer Dateien oder Durchsuchen" at bounding box center [1023, 333] width 297 height 5
type input "**********"
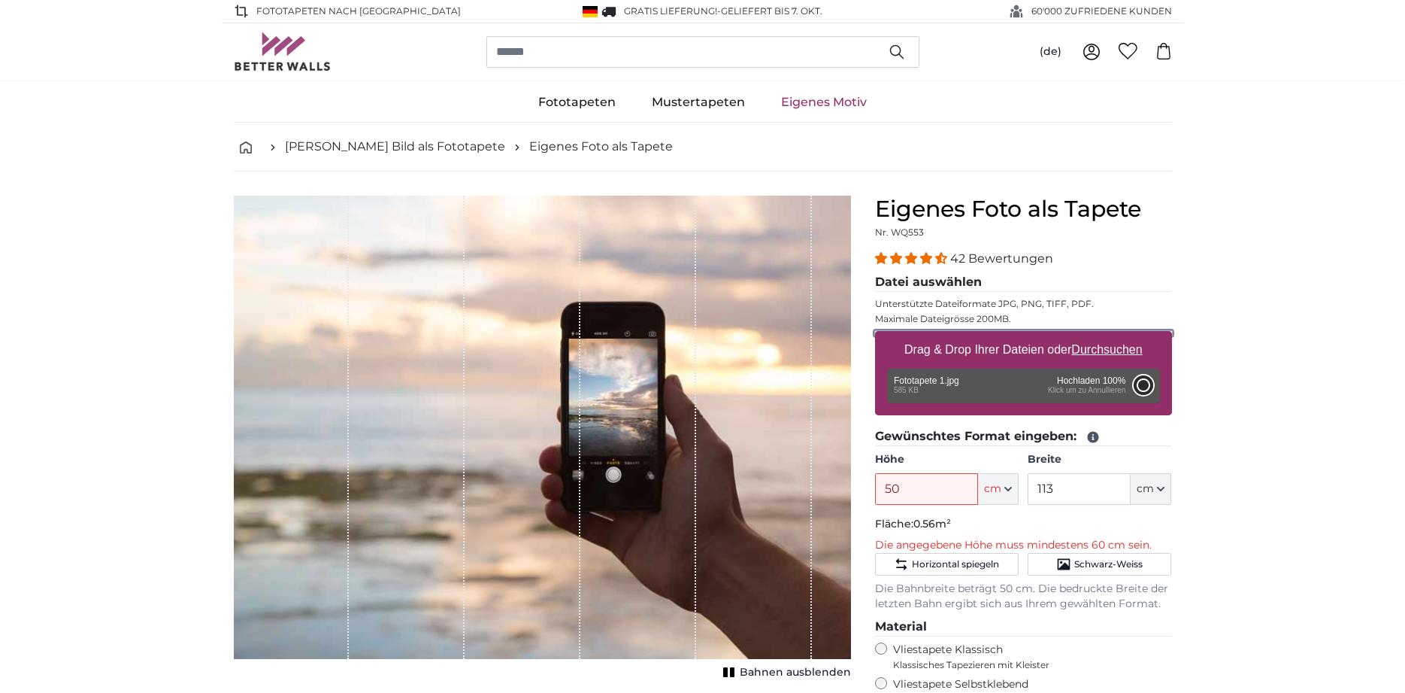
type input "78"
type input "176.3"
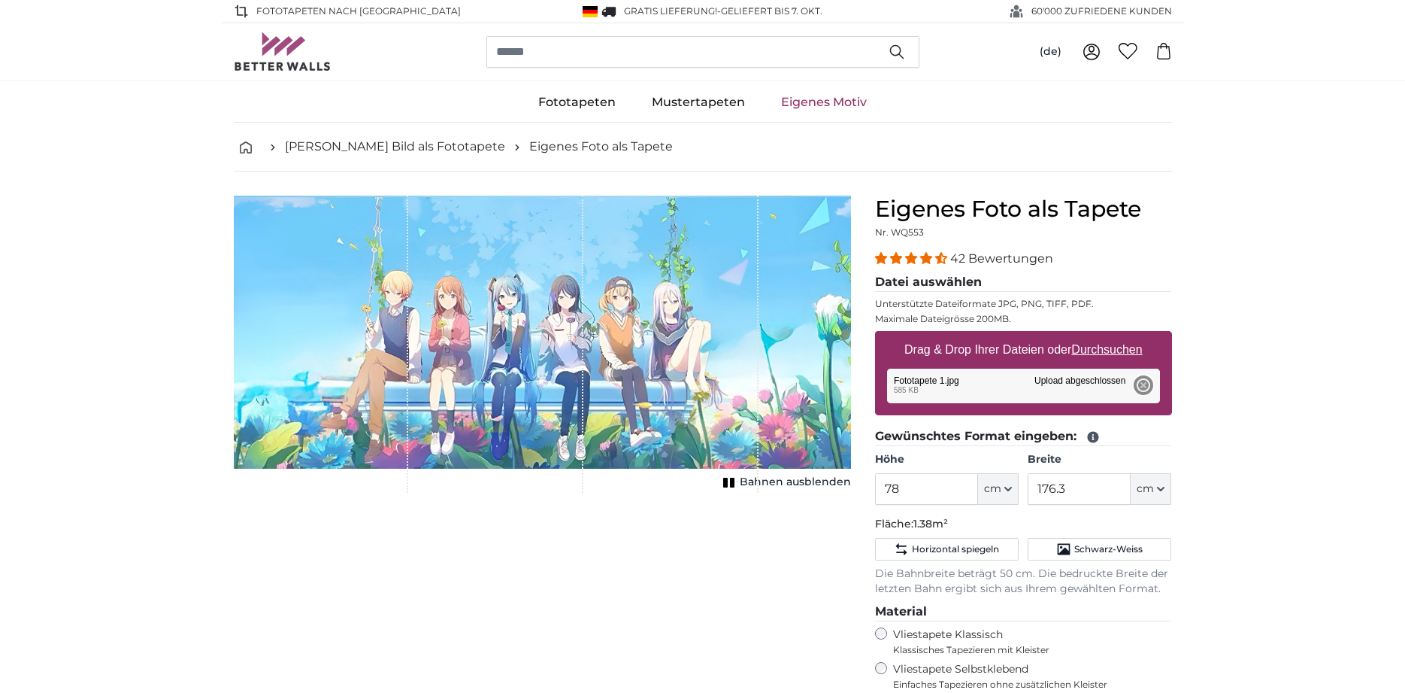
click at [1142, 389] on div "Entfernen Nochmal versuchen Entfernen Hochladen Abbrechen Nochmal versuchen Ent…" at bounding box center [1023, 385] width 273 height 35
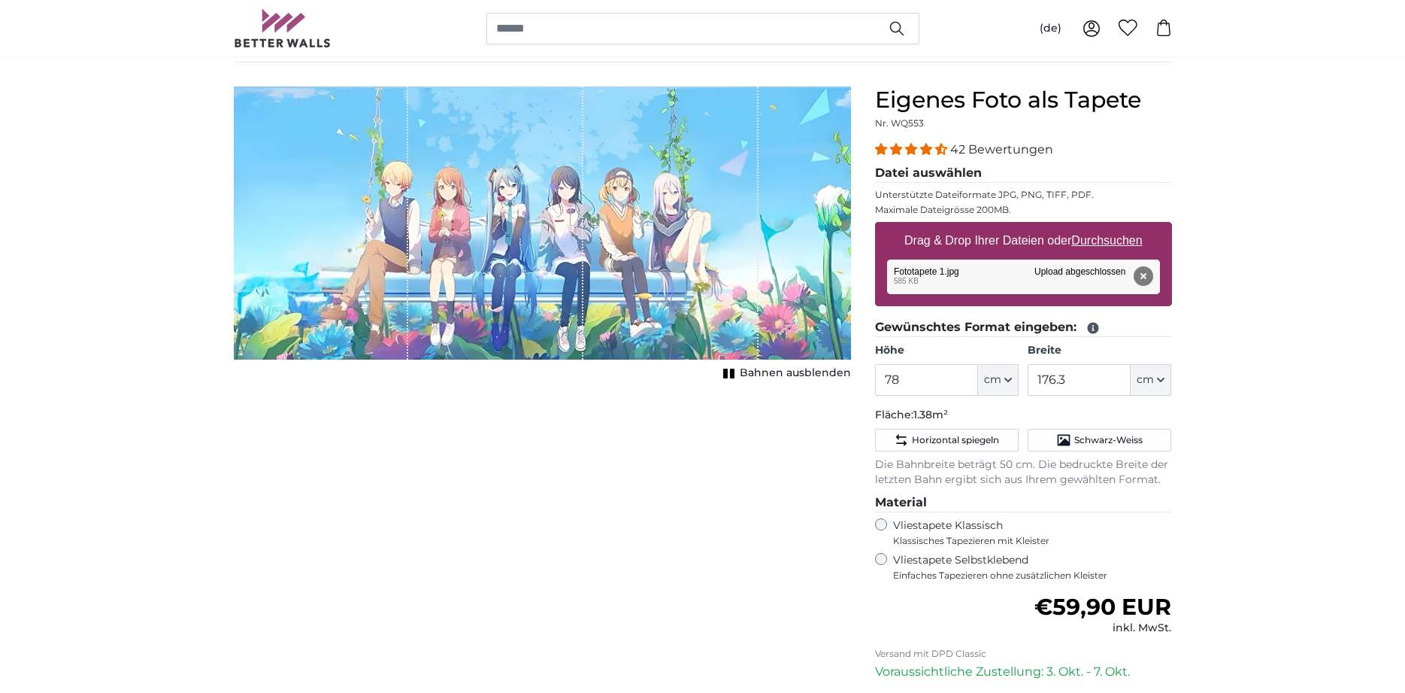
scroll to position [77, 0]
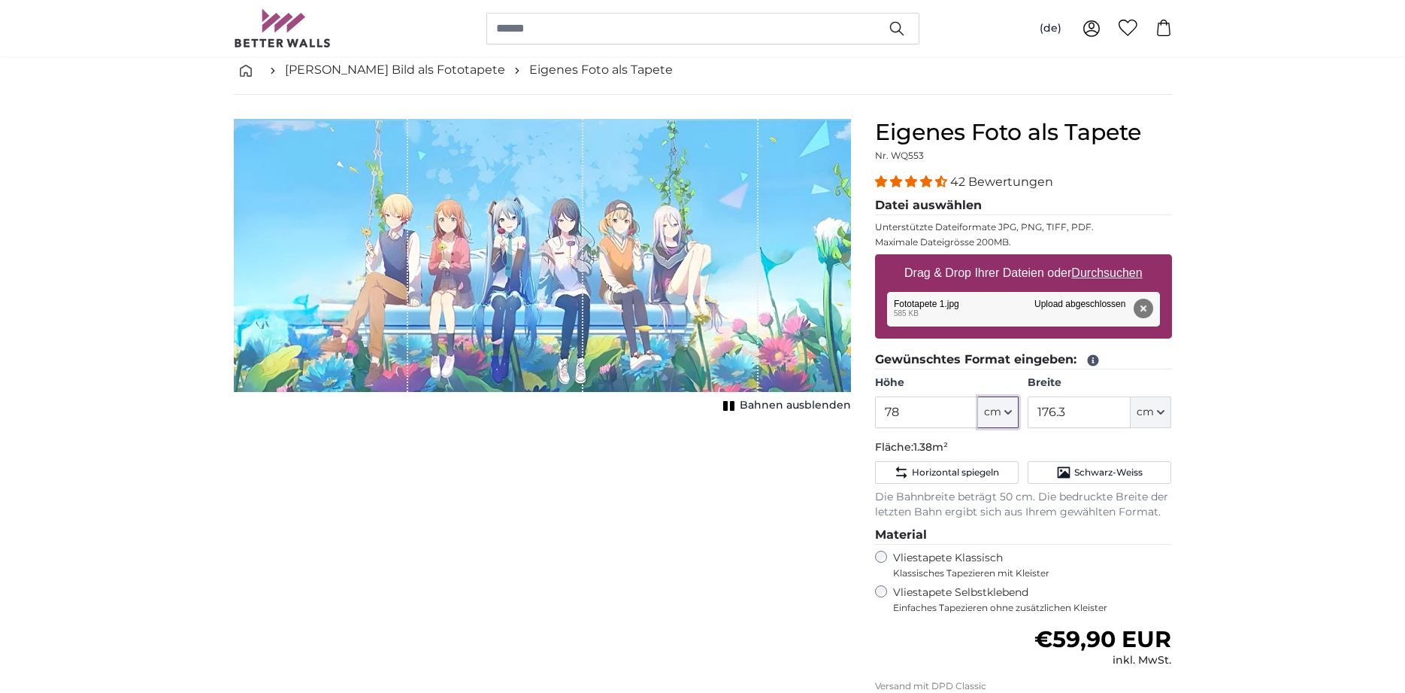
click at [1007, 419] on button "cm" at bounding box center [998, 412] width 41 height 32
click at [1006, 413] on icon "button" at bounding box center [1009, 412] width 8 height 8
click at [1006, 412] on icon "button" at bounding box center [1008, 412] width 6 height 3
drag, startPoint x: 935, startPoint y: 409, endPoint x: 852, endPoint y: 405, distance: 82.8
click at [875, 405] on input "78" at bounding box center [926, 412] width 103 height 32
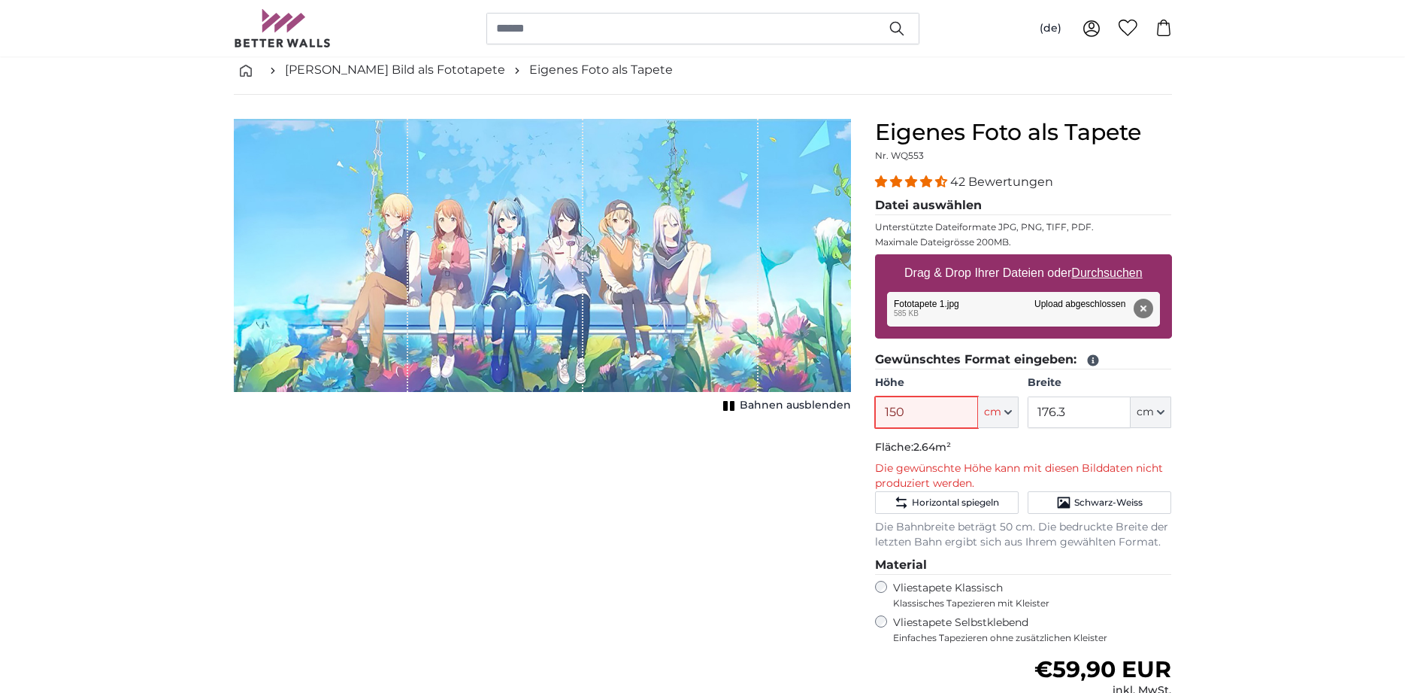
type input "150"
drag, startPoint x: 1078, startPoint y: 408, endPoint x: 975, endPoint y: 408, distance: 102.3
click at [1028, 408] on input "176.3" at bounding box center [1079, 412] width 103 height 32
type input "220"
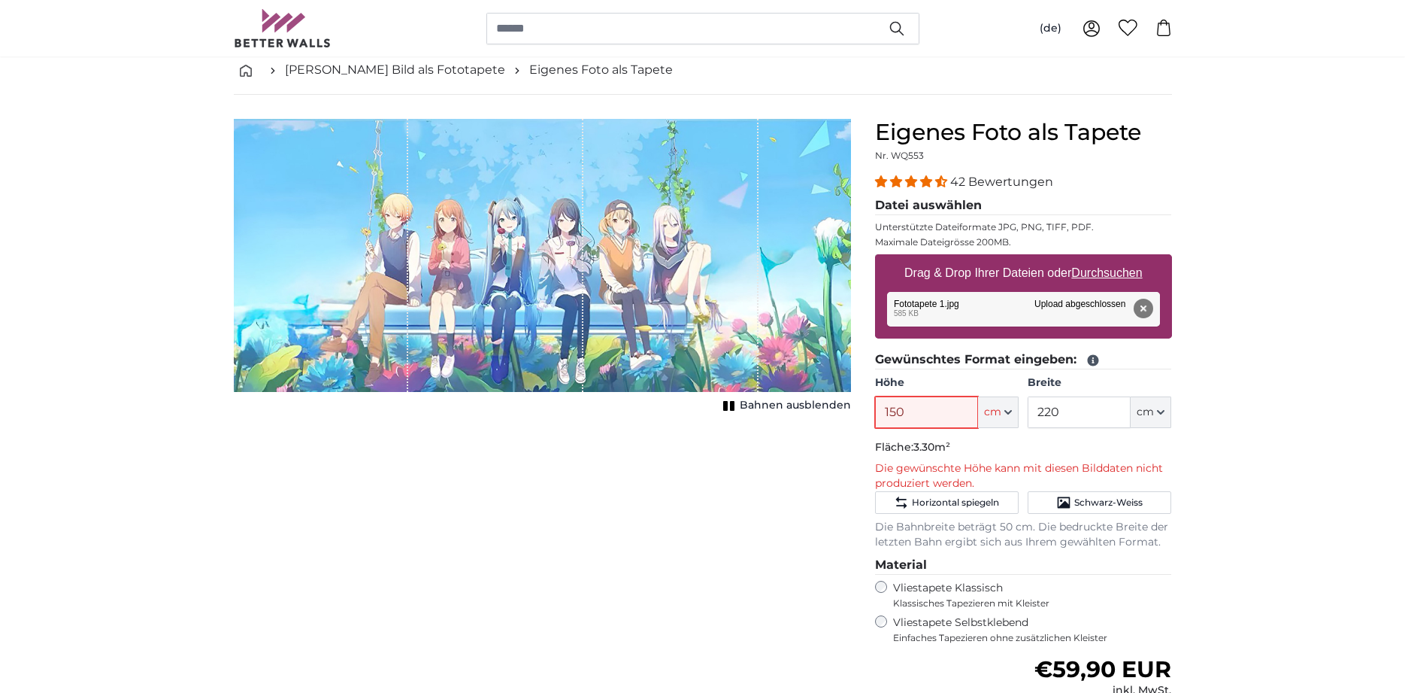
drag, startPoint x: 915, startPoint y: 411, endPoint x: 847, endPoint y: 411, distance: 68.4
click at [875, 411] on input "150" at bounding box center [926, 412] width 103 height 32
type input "120"
drag, startPoint x: 915, startPoint y: 404, endPoint x: 877, endPoint y: 404, distance: 38.3
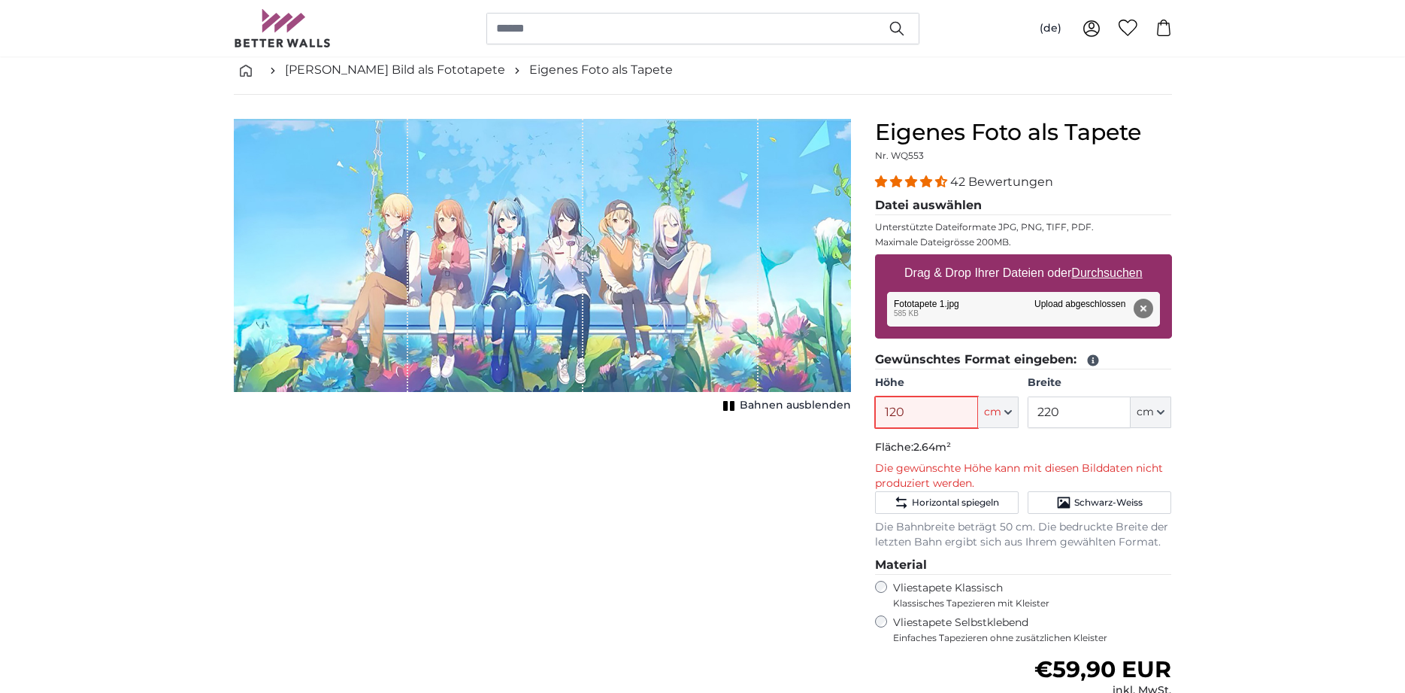
click at [875, 402] on input "120" at bounding box center [926, 412] width 103 height 32
click at [1149, 305] on button "Entfernen" at bounding box center [1143, 309] width 20 height 20
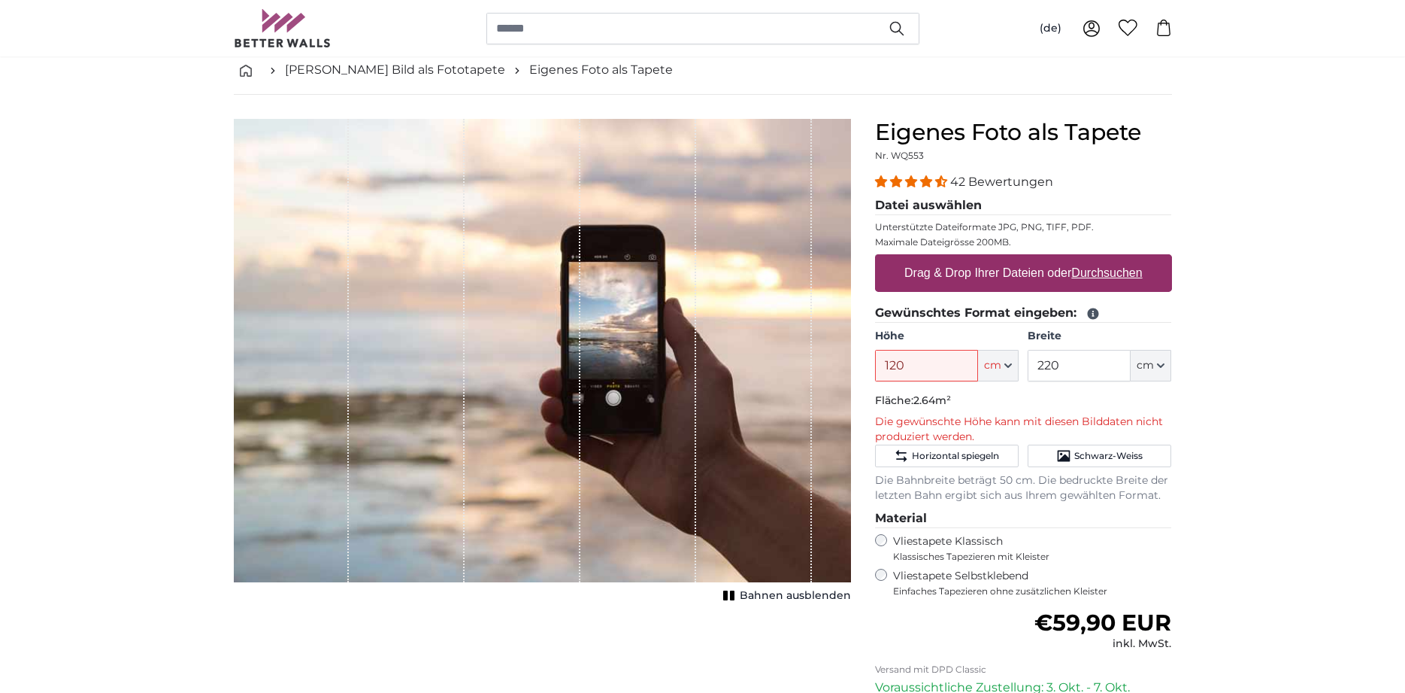
click at [1120, 276] on u "Durchsuchen" at bounding box center [1106, 272] width 71 height 13
click at [1120, 259] on input "Drag & Drop Ihrer Dateien oder Durchsuchen" at bounding box center [1023, 256] width 297 height 5
type input "**********"
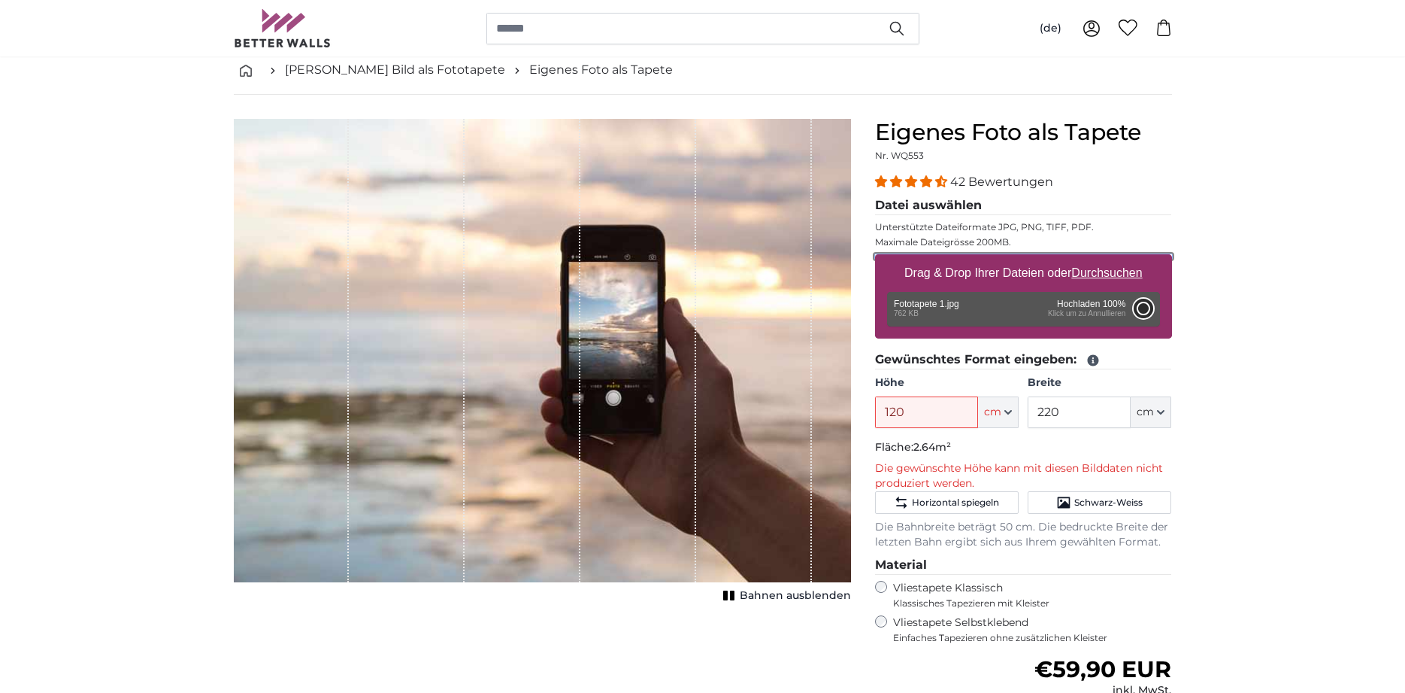
type input "101"
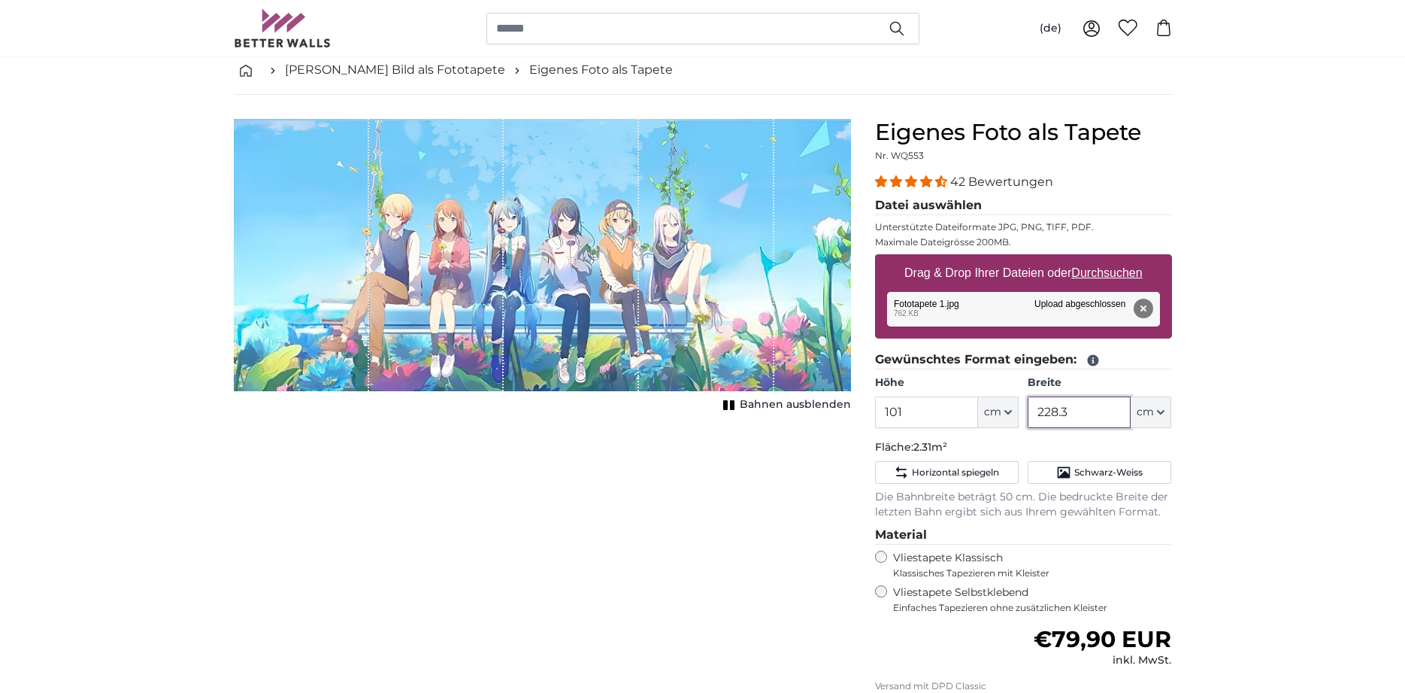
drag, startPoint x: 1066, startPoint y: 410, endPoint x: 1038, endPoint y: 415, distance: 28.3
click at [1038, 415] on input "228.3" at bounding box center [1079, 412] width 103 height 32
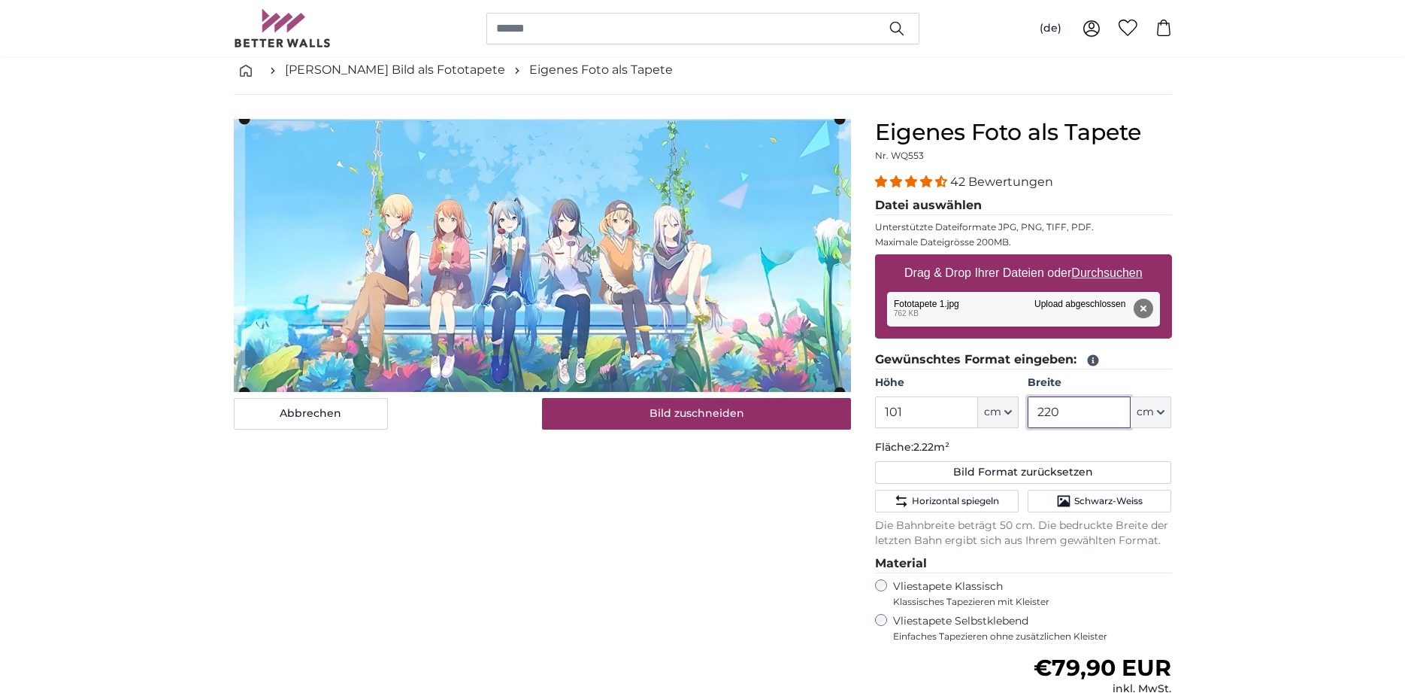
type input "220"
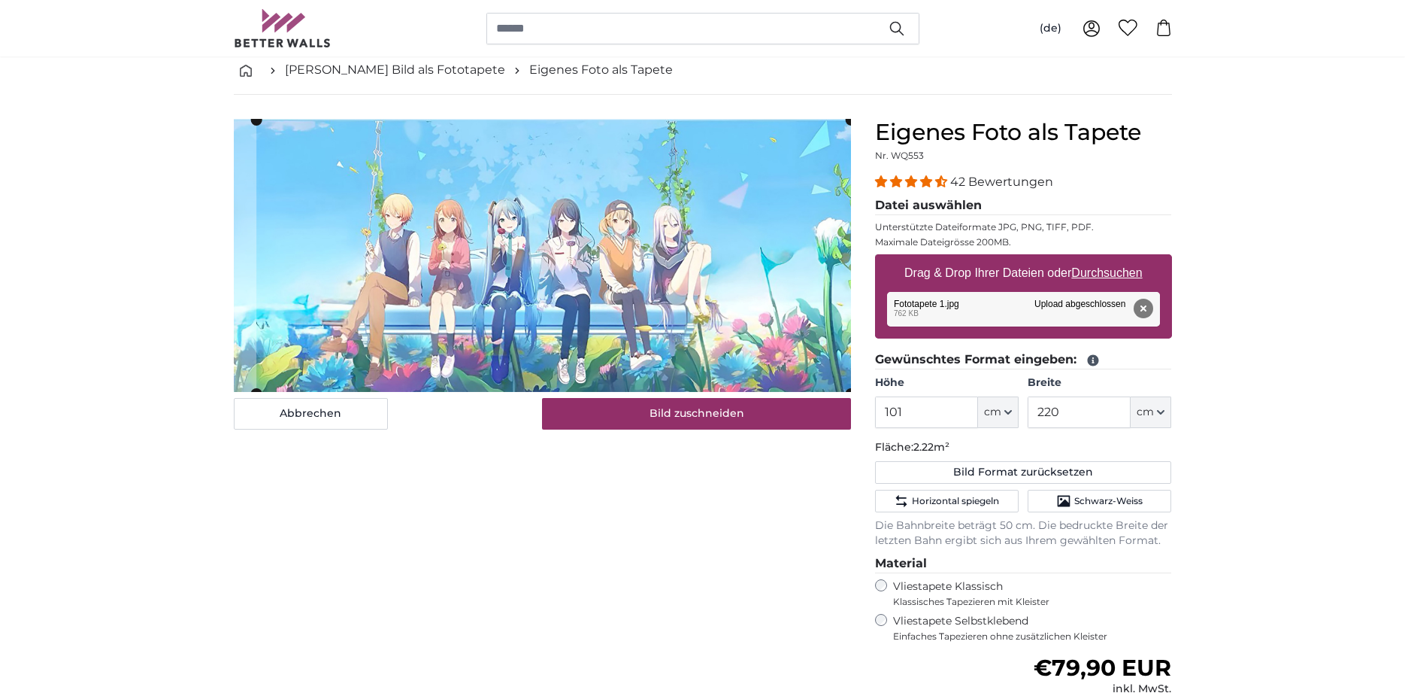
click at [623, 208] on cropper-handle at bounding box center [553, 256] width 595 height 273
drag, startPoint x: 910, startPoint y: 410, endPoint x: 890, endPoint y: 413, distance: 19.8
click at [890, 413] on input "101" at bounding box center [926, 412] width 103 height 32
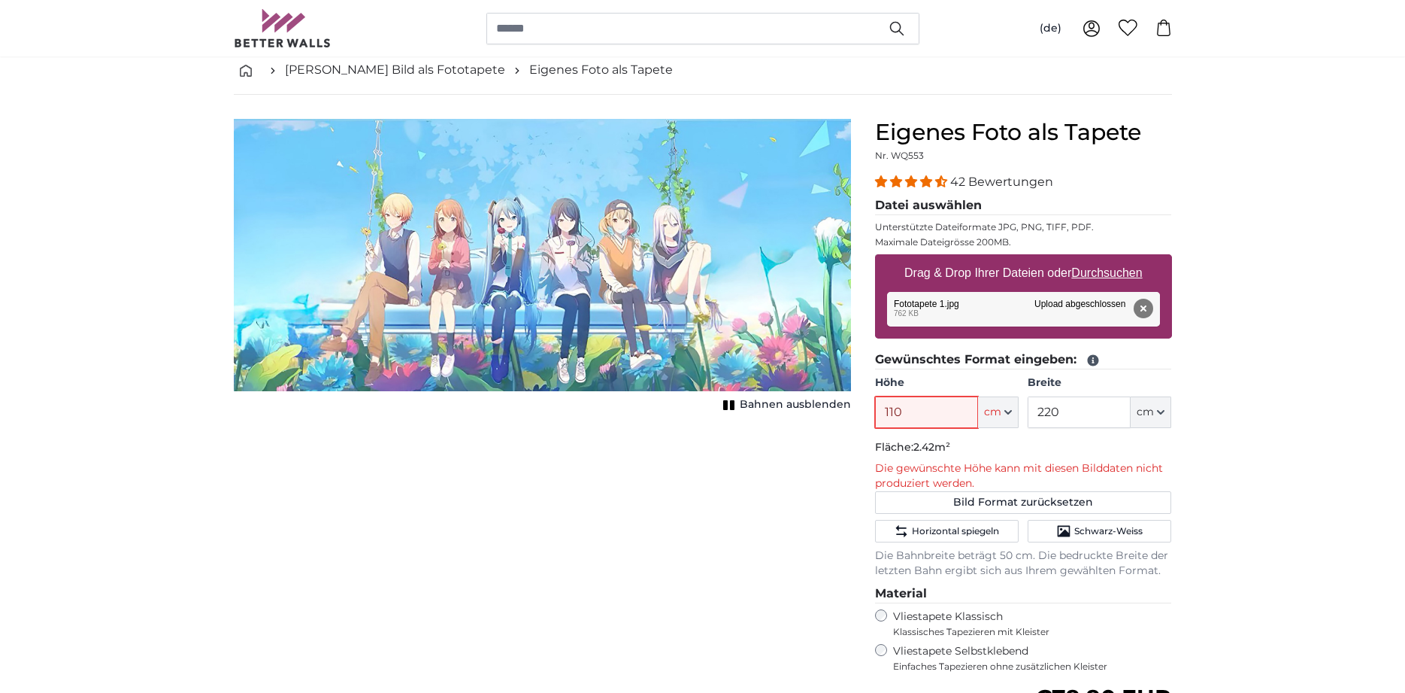
click at [907, 408] on input "110" at bounding box center [926, 412] width 103 height 32
type input "101"
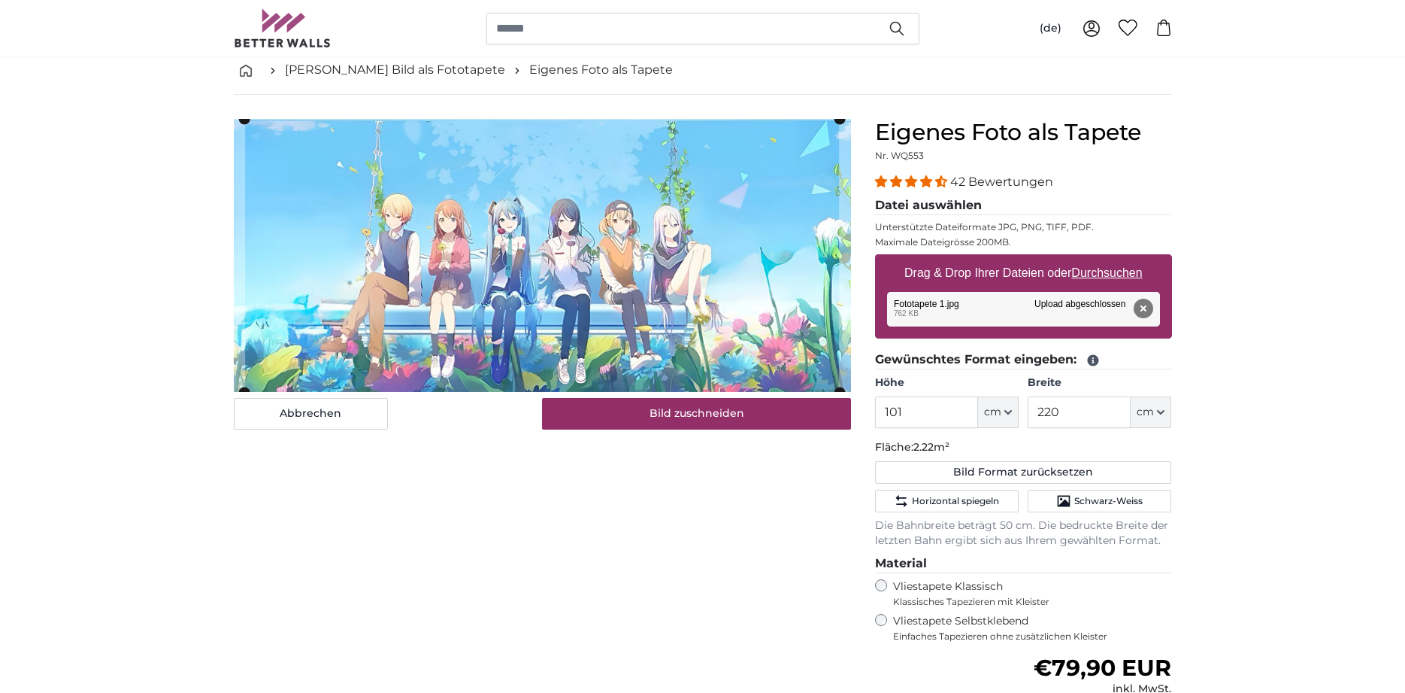
click at [665, 263] on cropper-handle at bounding box center [554, 256] width 595 height 273
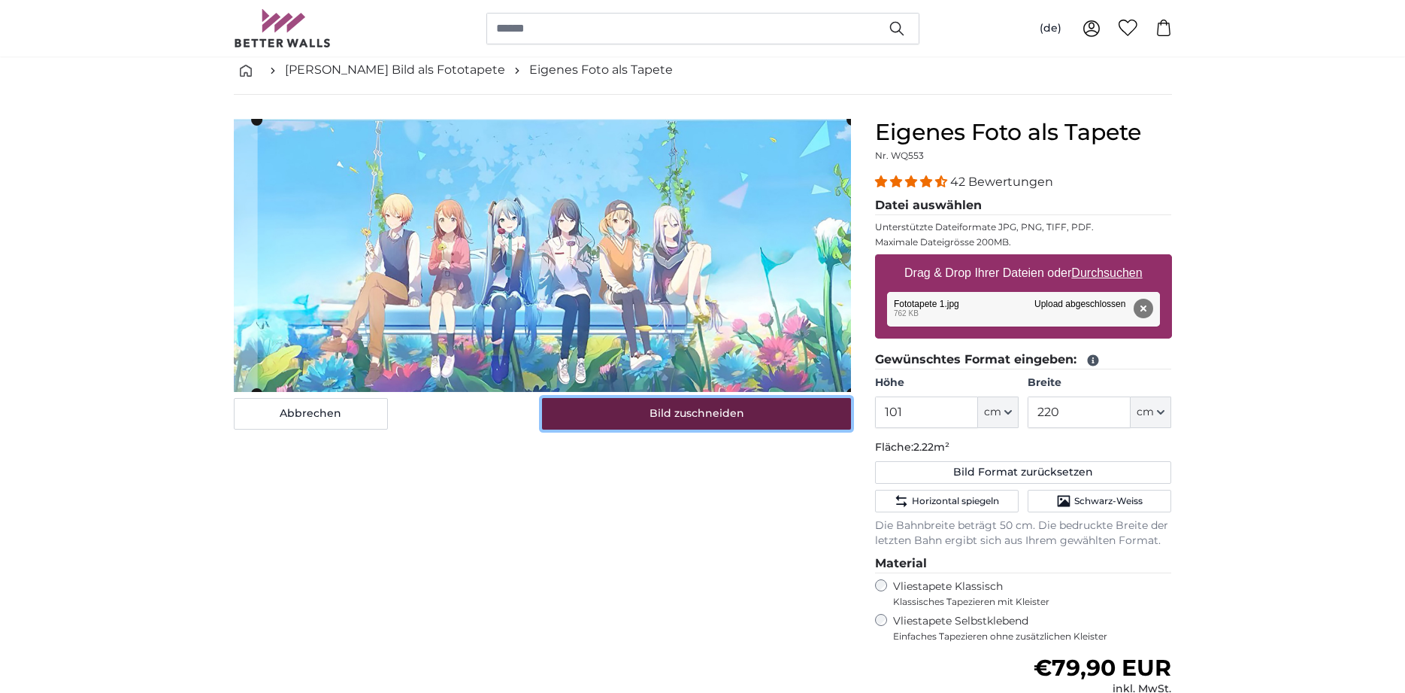
click at [709, 420] on button "Bild zuschneiden" at bounding box center [696, 414] width 309 height 32
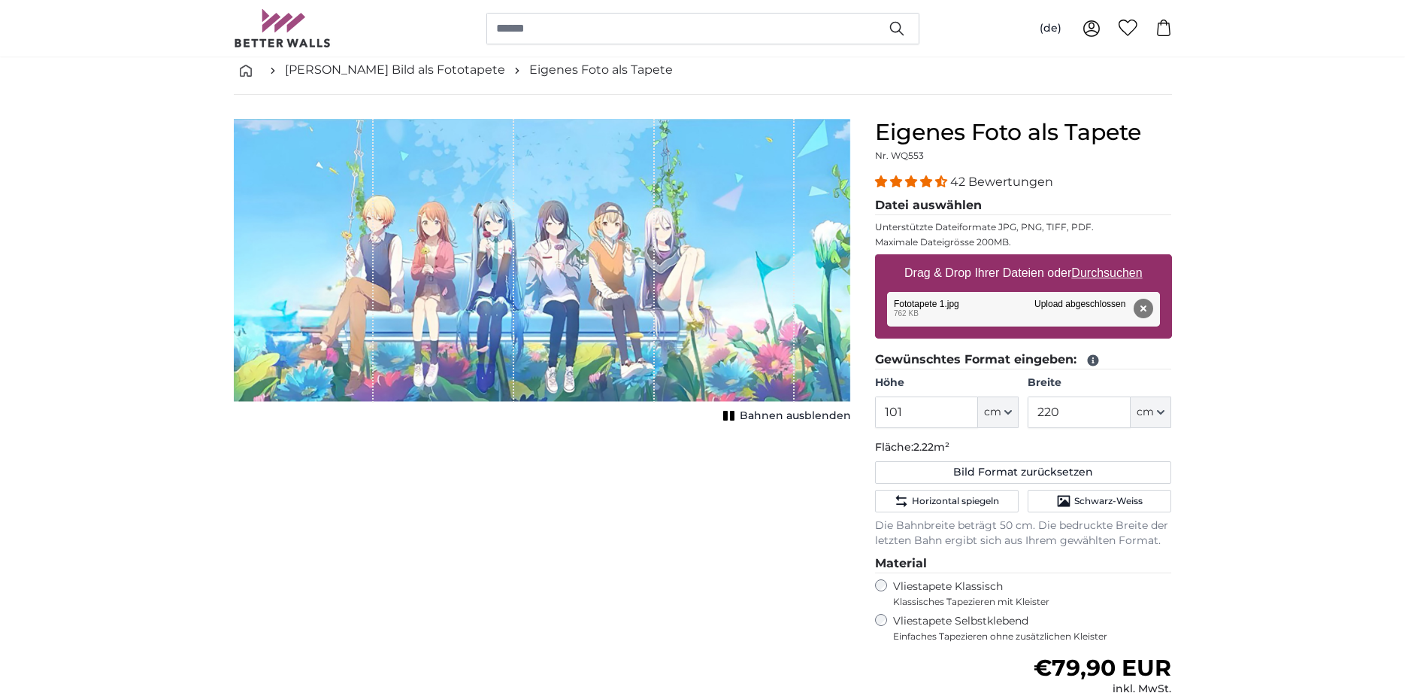
click at [908, 632] on span "Einfaches Tapezieren ohne zusätzlichen Kleister" at bounding box center [1032, 636] width 279 height 12
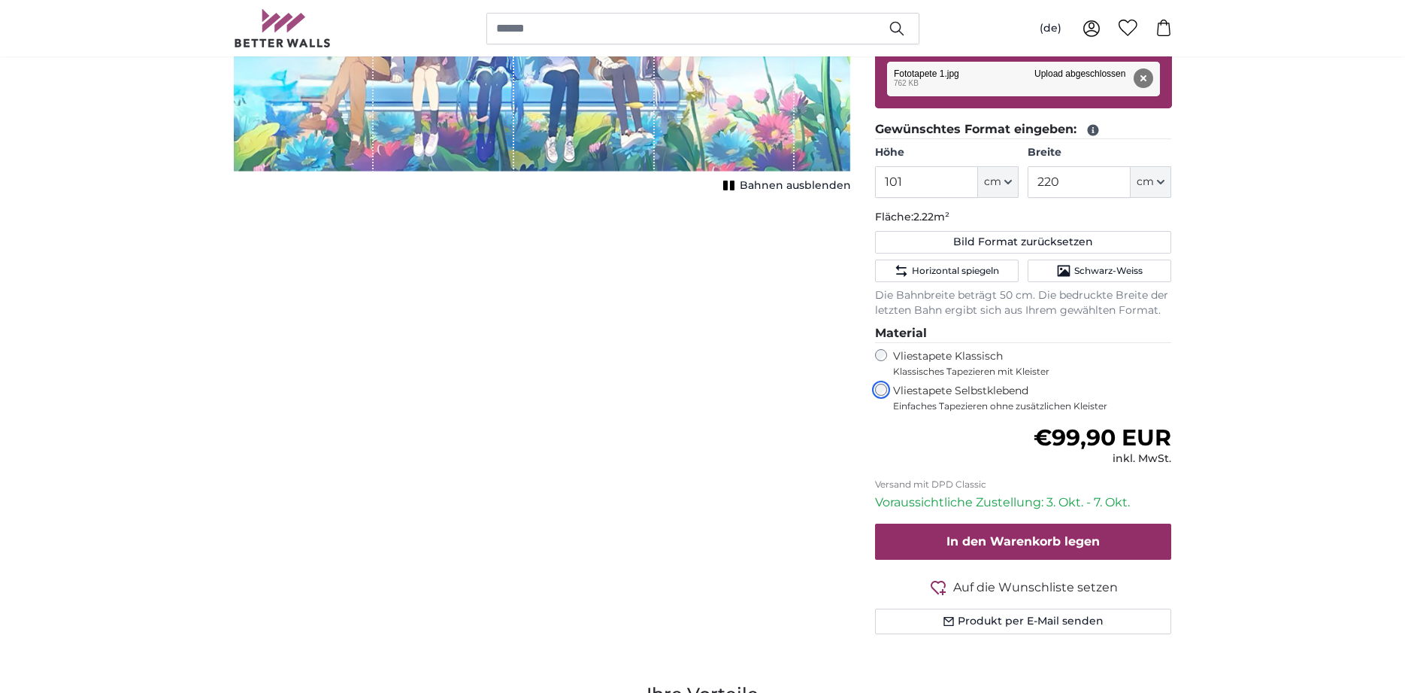
scroll to position [383, 0]
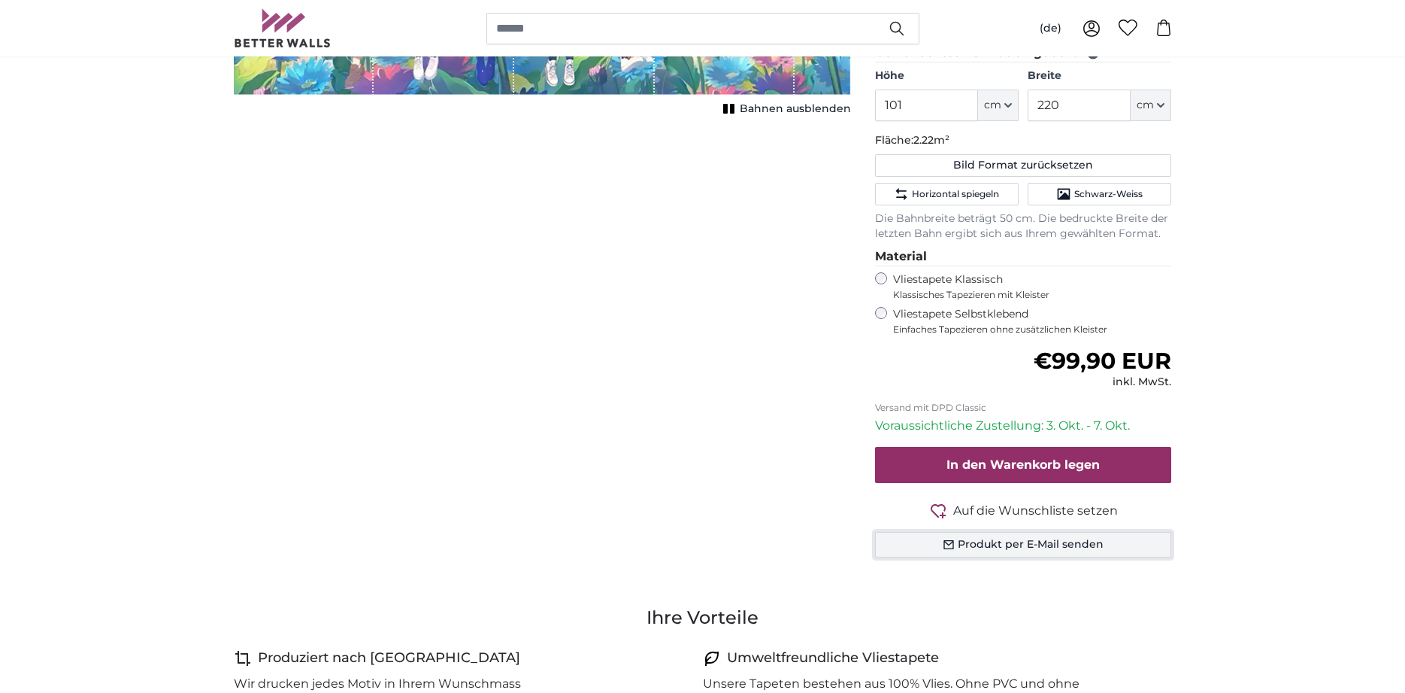
click at [1028, 547] on button "Produkt per E-Mail senden" at bounding box center [1023, 545] width 297 height 26
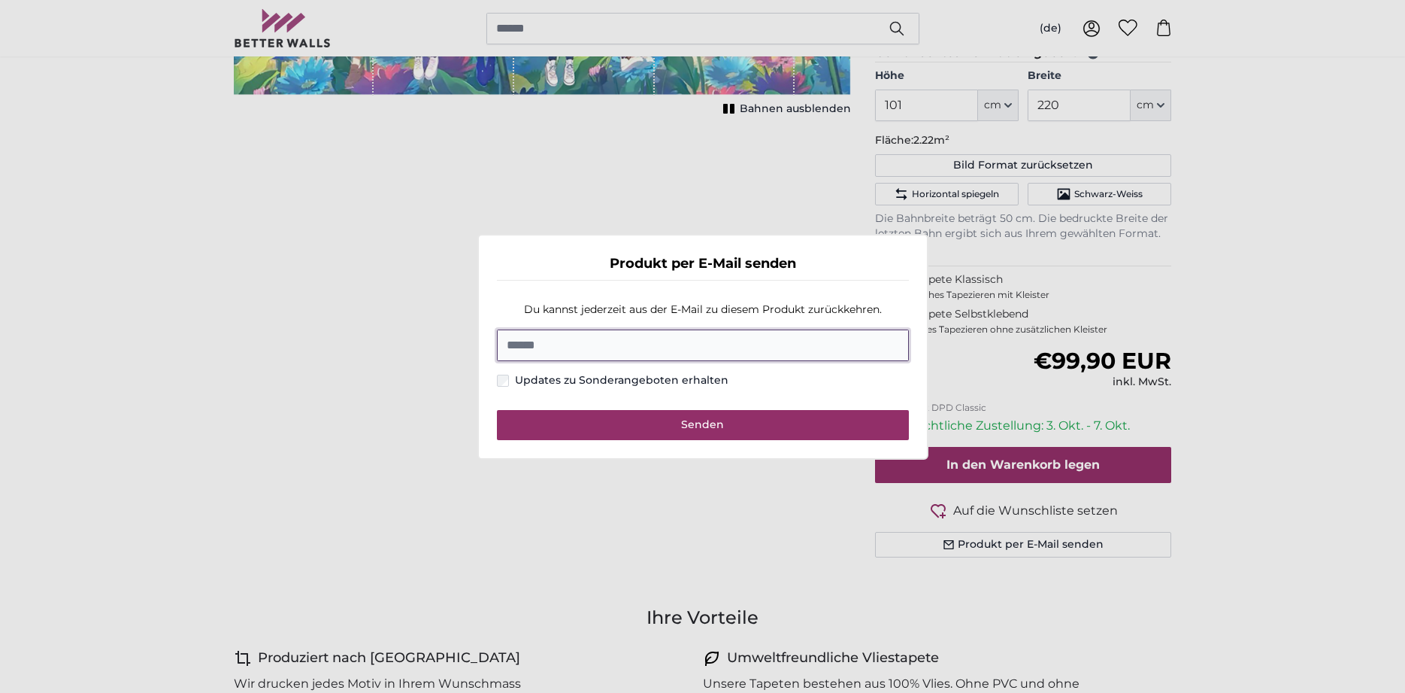
click at [595, 335] on input "E-Mail" at bounding box center [703, 345] width 412 height 32
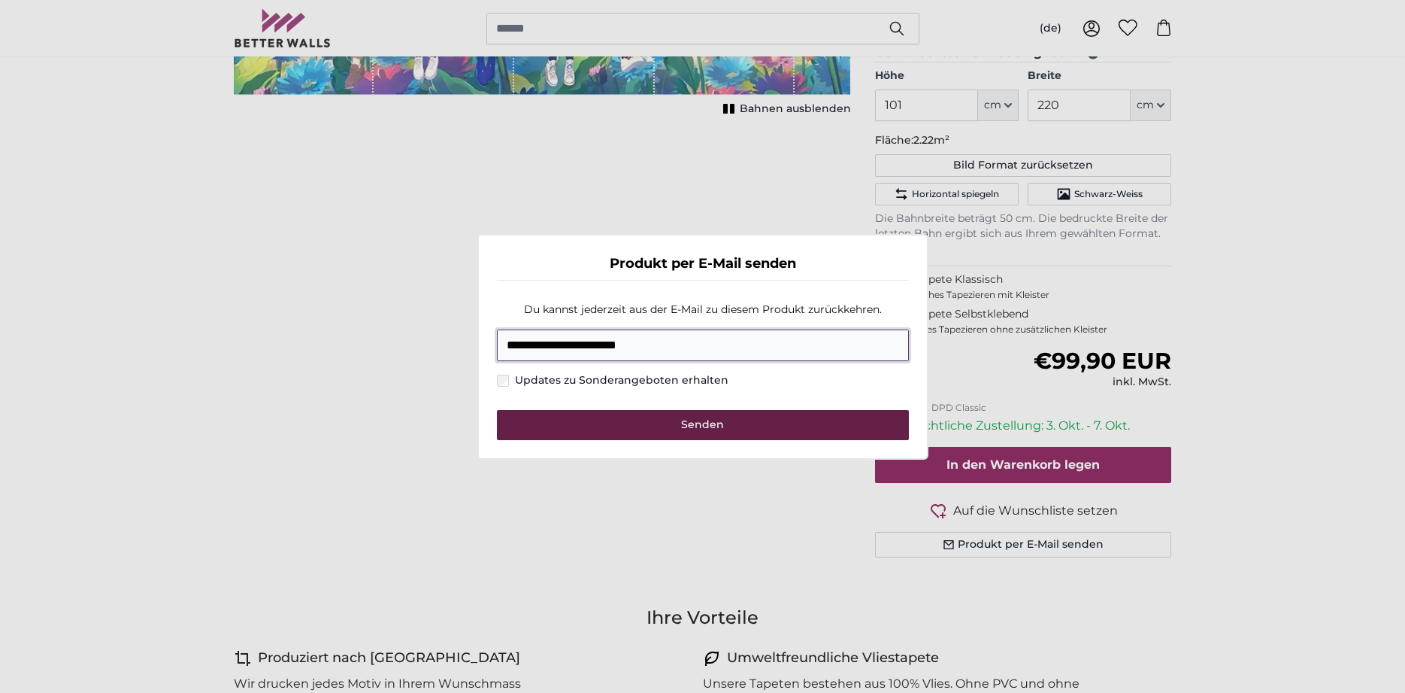
type input "**********"
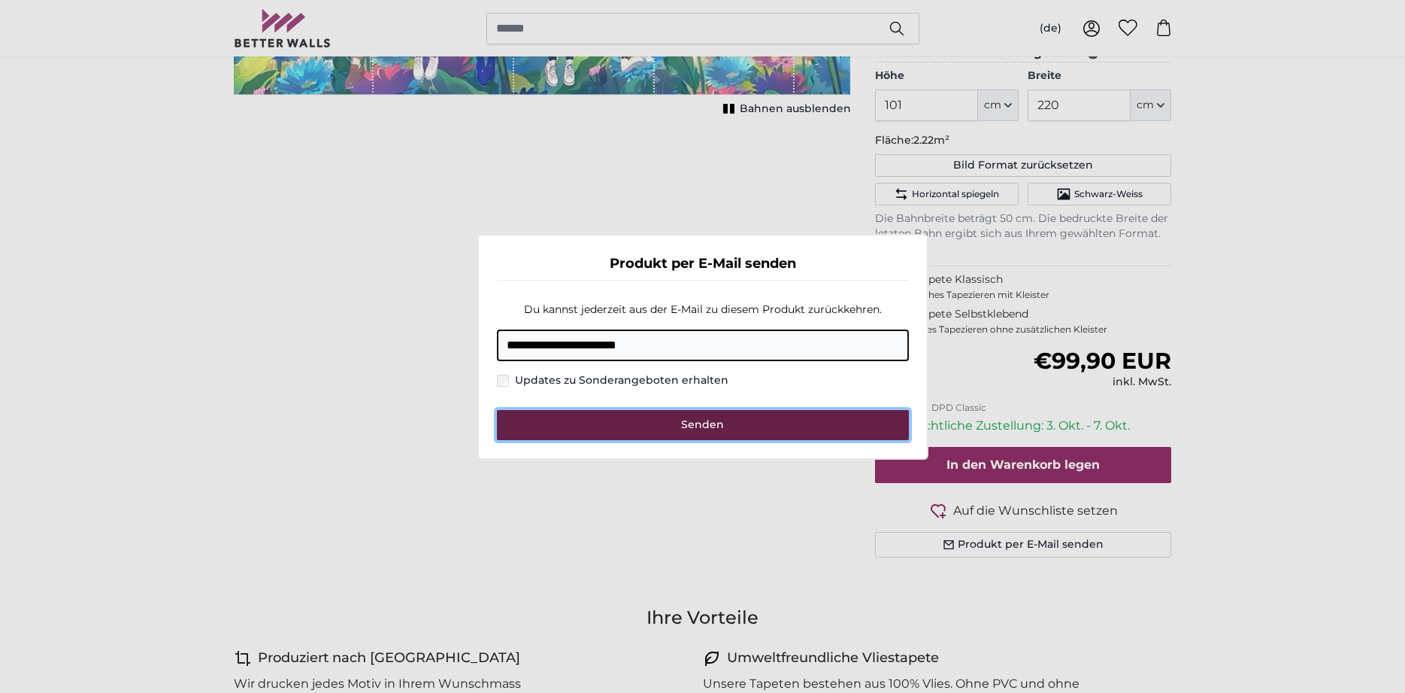
click at [708, 431] on span "Senden" at bounding box center [702, 424] width 43 height 14
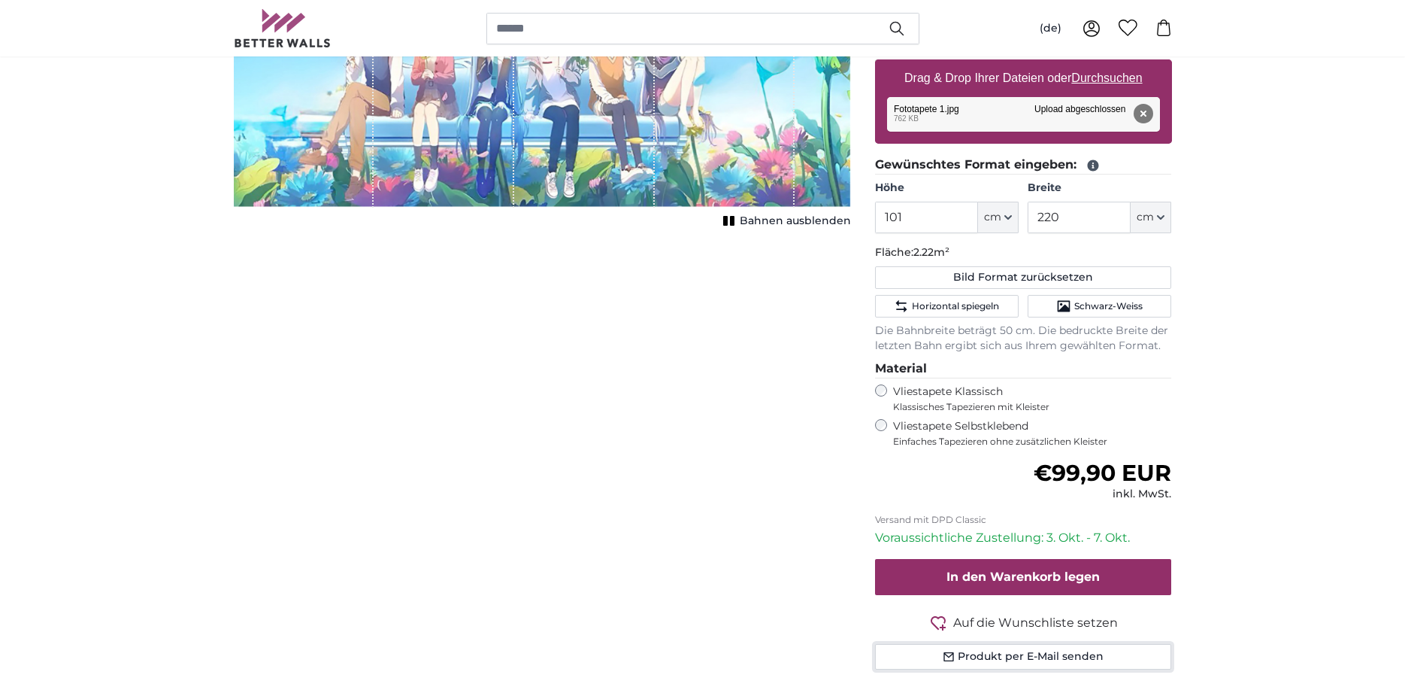
scroll to position [460, 0]
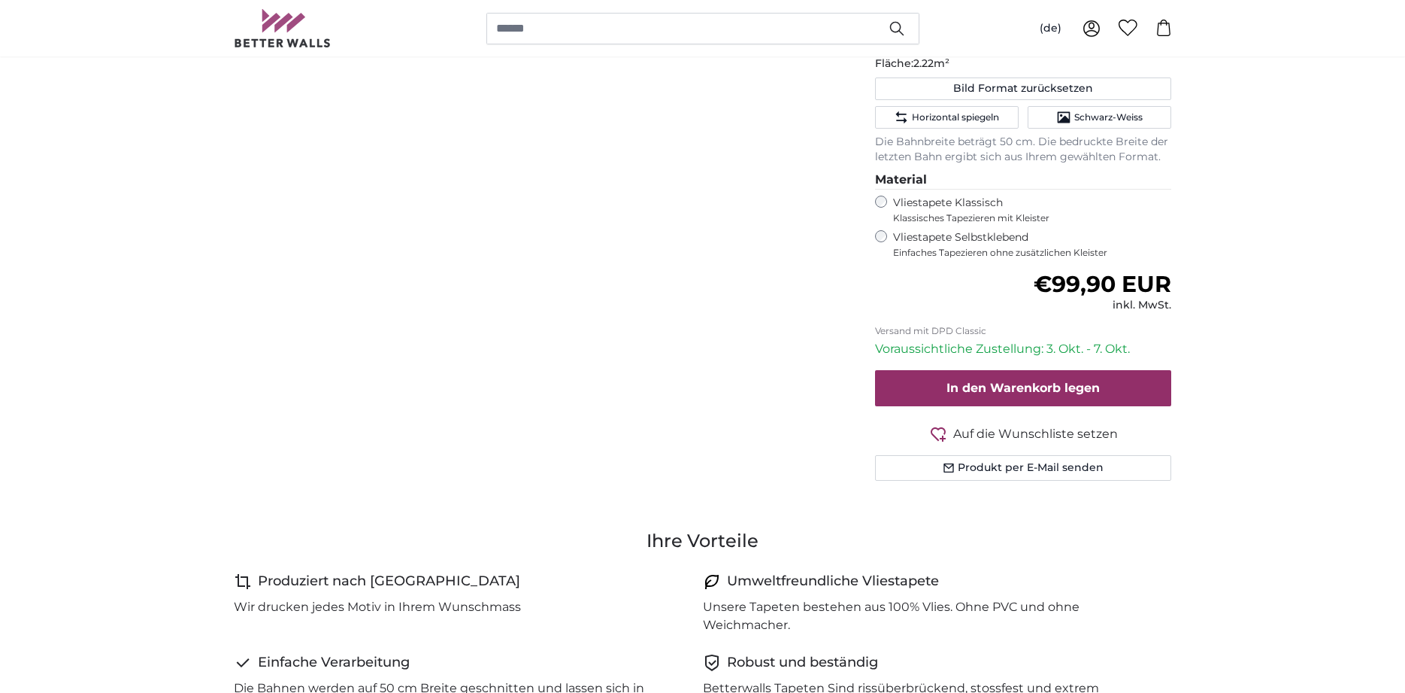
click at [1014, 432] on span "Auf die Wunschliste setzen" at bounding box center [1035, 434] width 165 height 18
click at [1093, 31] on icon at bounding box center [1092, 28] width 17 height 17
